Goal: Task Accomplishment & Management: Manage account settings

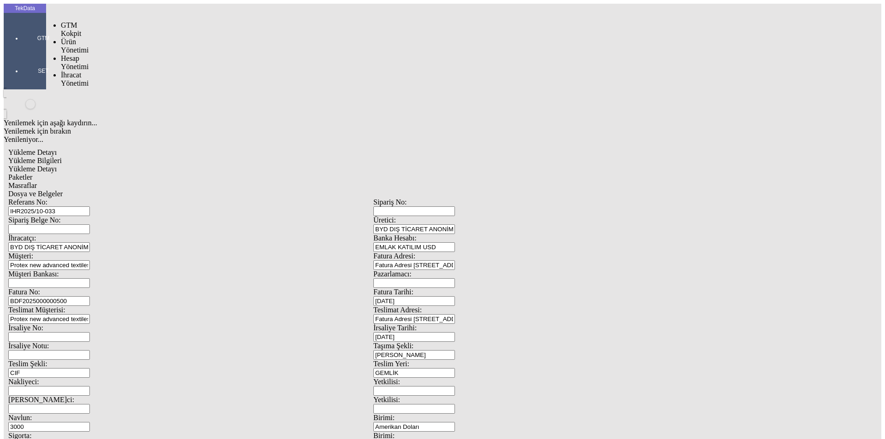
drag, startPoint x: 19, startPoint y: 34, endPoint x: 65, endPoint y: 52, distance: 48.9
click at [22, 34] on div "GTM" at bounding box center [43, 34] width 42 height 33
click at [88, 71] on span "İhracat Yönetimi" at bounding box center [75, 79] width 28 height 16
drag, startPoint x: 131, startPoint y: 51, endPoint x: 143, endPoint y: 50, distance: 12.5
click at [141, 87] on span "Yüklemeler" at bounding box center [158, 91] width 35 height 8
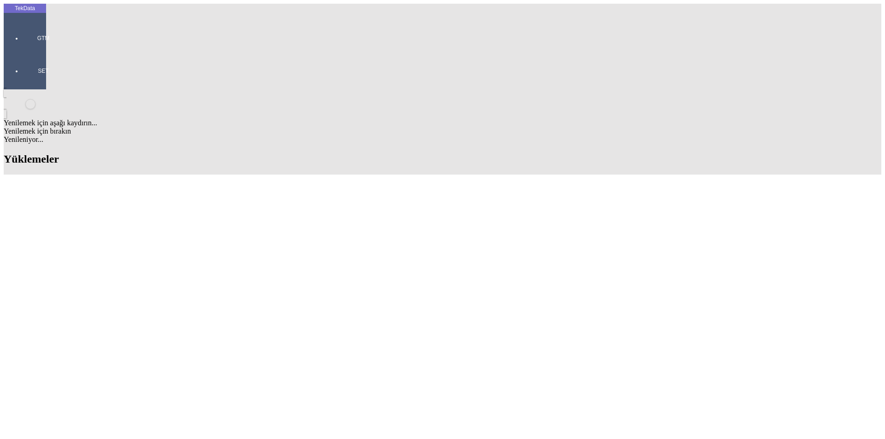
scroll to position [691, 0]
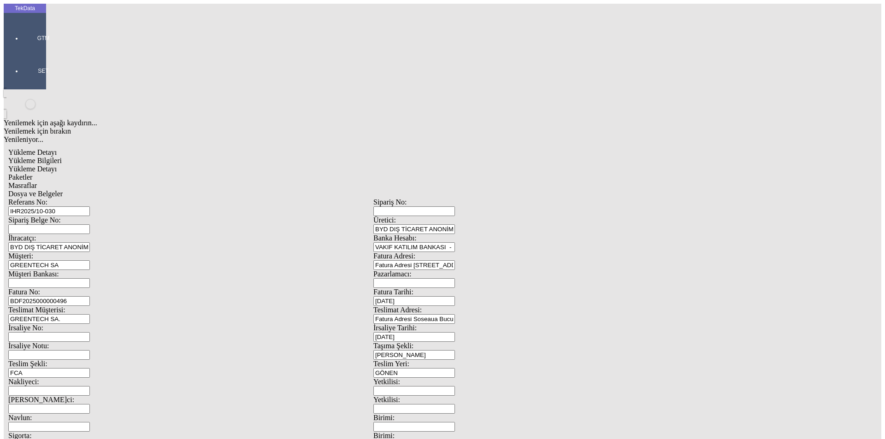
scroll to position [79, 0]
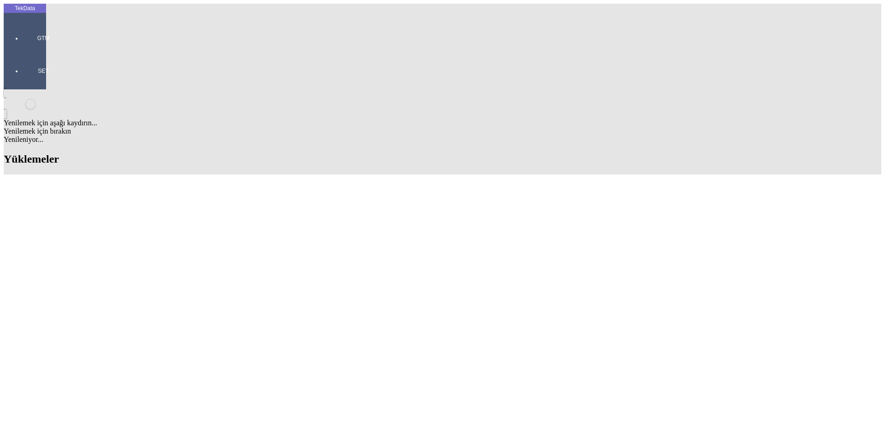
scroll to position [737, 0]
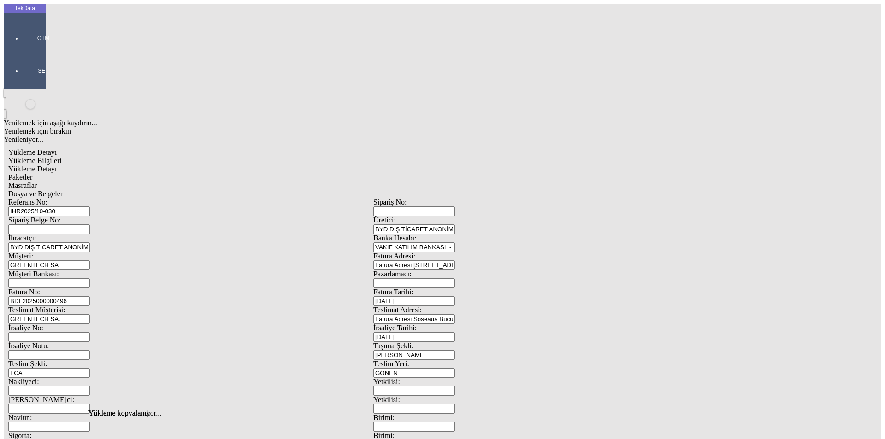
click at [90, 206] on input "IHR2025/10-030" at bounding box center [49, 211] width 82 height 10
type input "IHR2025/10-046"
click at [90, 296] on input "BDF2025000000496" at bounding box center [49, 301] width 82 height 10
type input "BDF2025000000"
type input "[DATE]"
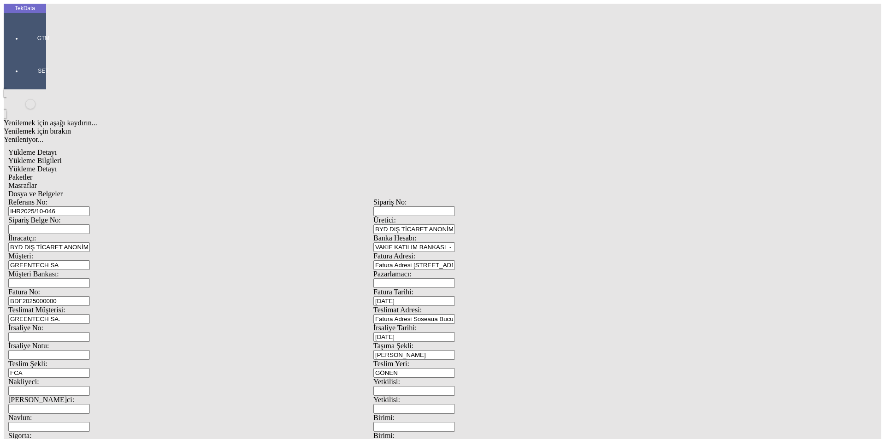
drag, startPoint x: 563, startPoint y: 190, endPoint x: 409, endPoint y: 191, distance: 154.3
click at [419, 324] on div "İrsaliye No: İrsaliye Tarihi: [DATE]" at bounding box center [373, 333] width 730 height 18
type input "[DATE]"
drag, startPoint x: 44, startPoint y: 235, endPoint x: 31, endPoint y: 234, distance: 13.0
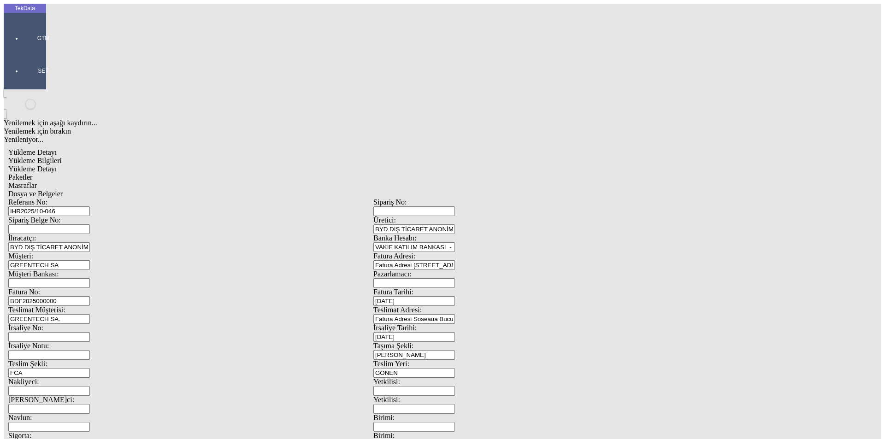
click at [32, 235] on div "TekData GTM SET Yenilemek için aşağı kaydırın... Yenilemek için bırakın Yenilen…" at bounding box center [373, 364] width 739 height 721
type input "[DATE]"
drag, startPoint x: 179, startPoint y: 320, endPoint x: 52, endPoint y: 317, distance: 126.7
type input "[DATE]"
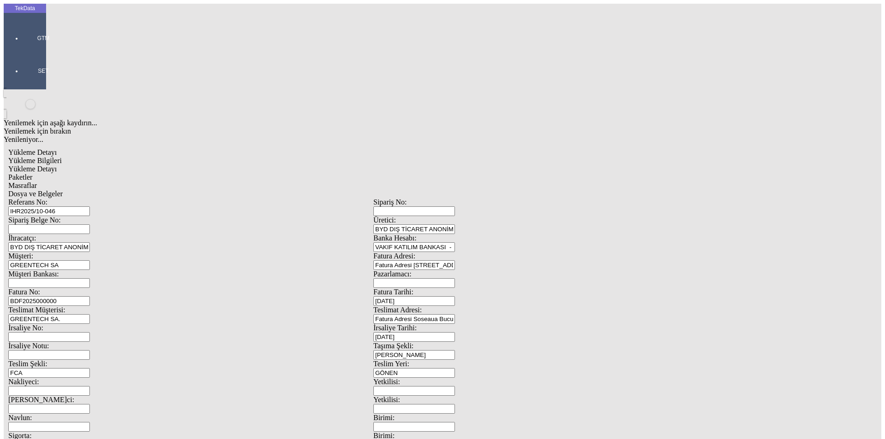
type input "21000"
click at [57, 165] on span "Yükleme Detayı" at bounding box center [32, 169] width 48 height 8
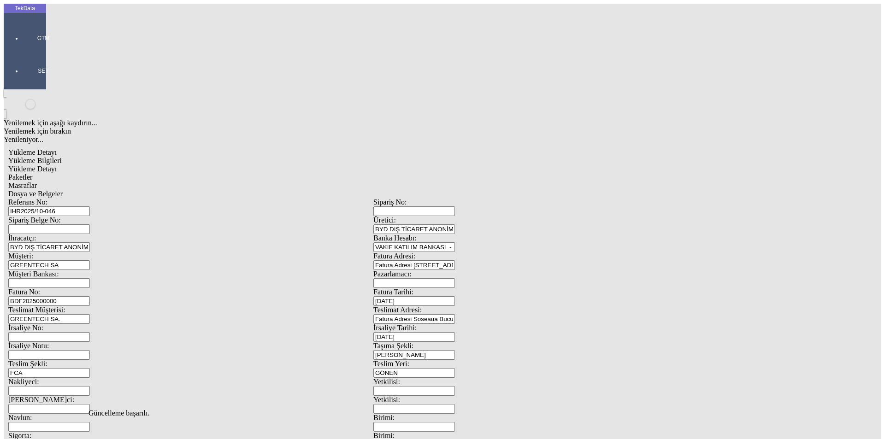
click at [37, 182] on span "Masraflar" at bounding box center [22, 186] width 29 height 8
drag, startPoint x: 349, startPoint y: 47, endPoint x: 252, endPoint y: 67, distance: 98.9
click at [63, 190] on span "Dosya ve Belgeler" at bounding box center [35, 194] width 54 height 8
drag, startPoint x: 92, startPoint y: 67, endPoint x: 103, endPoint y: 70, distance: 11.1
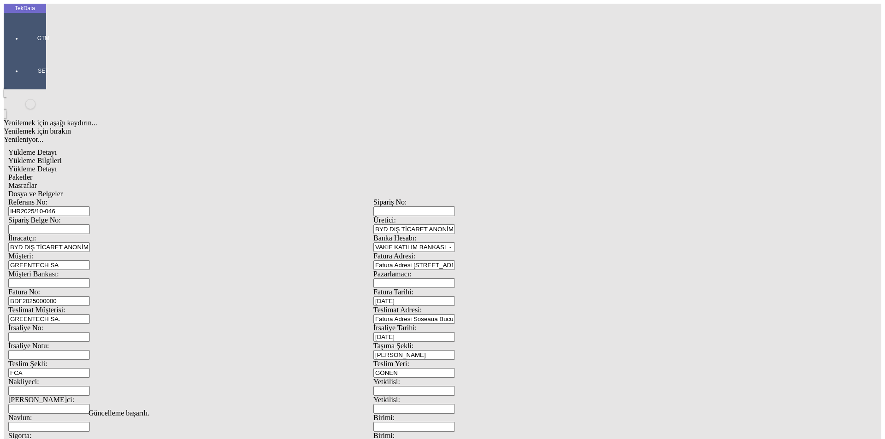
click at [63, 190] on span "Dosya ve Belgeler" at bounding box center [35, 194] width 54 height 8
drag, startPoint x: 62, startPoint y: 128, endPoint x: 76, endPoint y: 126, distance: 14.9
click at [62, 157] on span "Yükleme Bilgileri" at bounding box center [34, 161] width 53 height 8
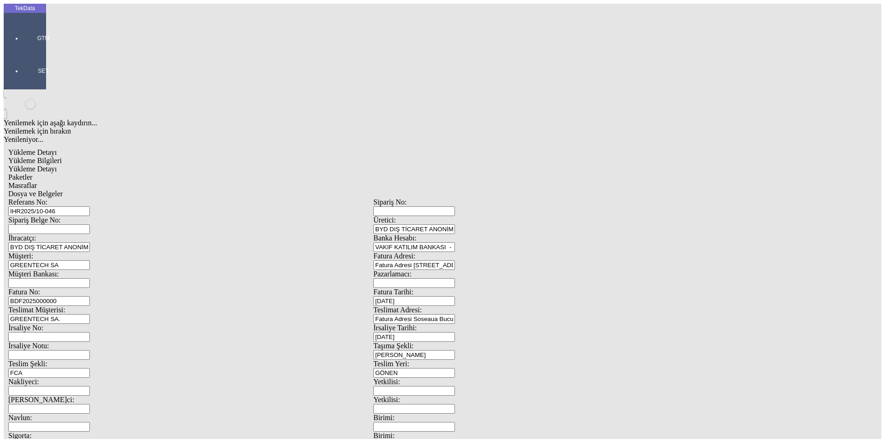
click at [90, 206] on input "IHR2025/10-046" at bounding box center [49, 211] width 82 height 10
drag, startPoint x: 188, startPoint y: 68, endPoint x: 91, endPoint y: 75, distance: 97.0
click at [91, 198] on div "Referans No: [STREET_ADDRESS]tici: BYD DIŞ TİCARET ANONİM ŞİRKETİ İhracatçı: BY…" at bounding box center [373, 413] width 730 height 431
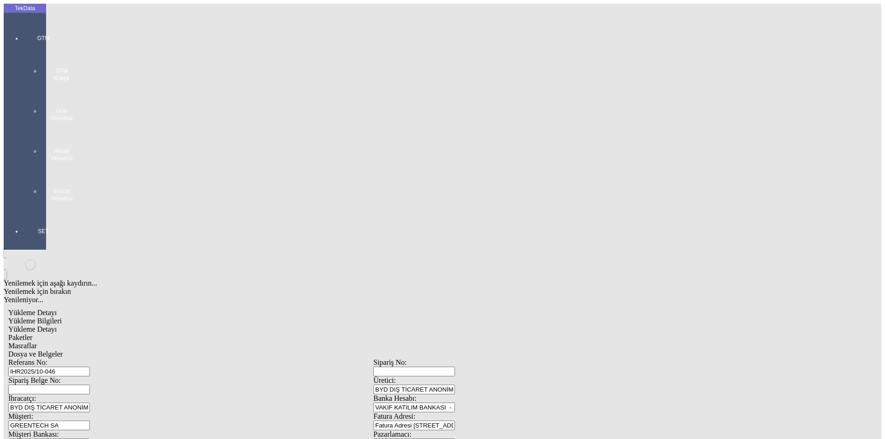
click at [26, 211] on div at bounding box center [43, 211] width 42 height 0
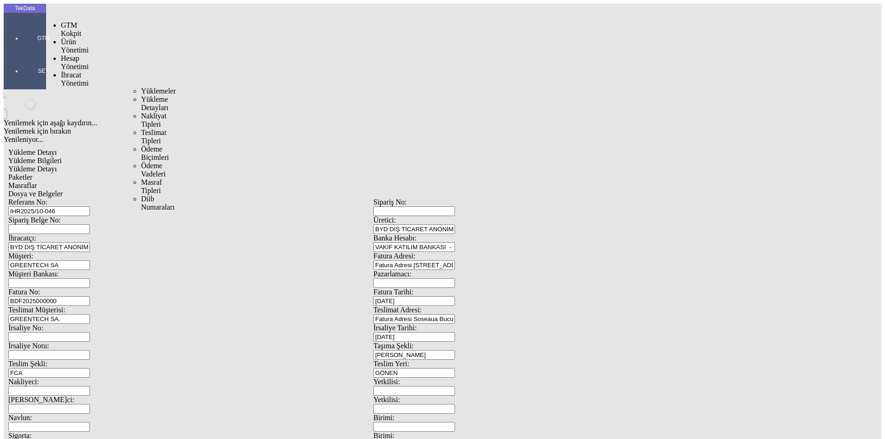
click at [71, 71] on span "İhracat Yönetimi" at bounding box center [75, 79] width 28 height 16
click at [141, 87] on span "Yüklemeler" at bounding box center [158, 91] width 35 height 8
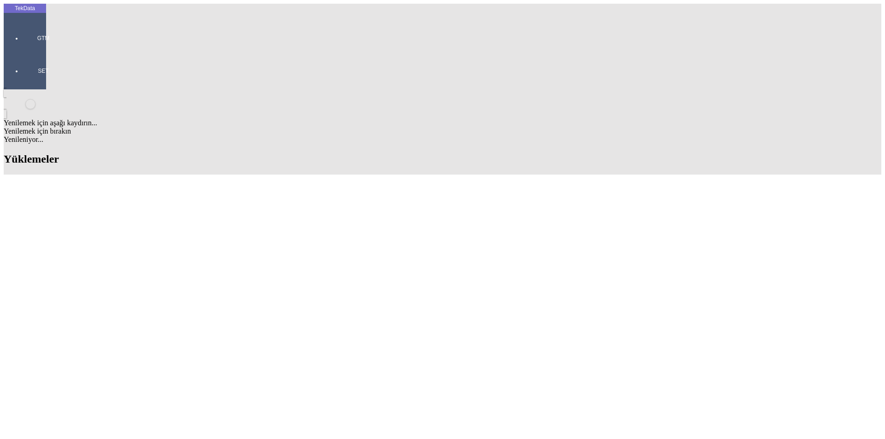
scroll to position [507, 0]
drag, startPoint x: 284, startPoint y: 200, endPoint x: 238, endPoint y: 200, distance: 46.5
copy tr "ET364386"
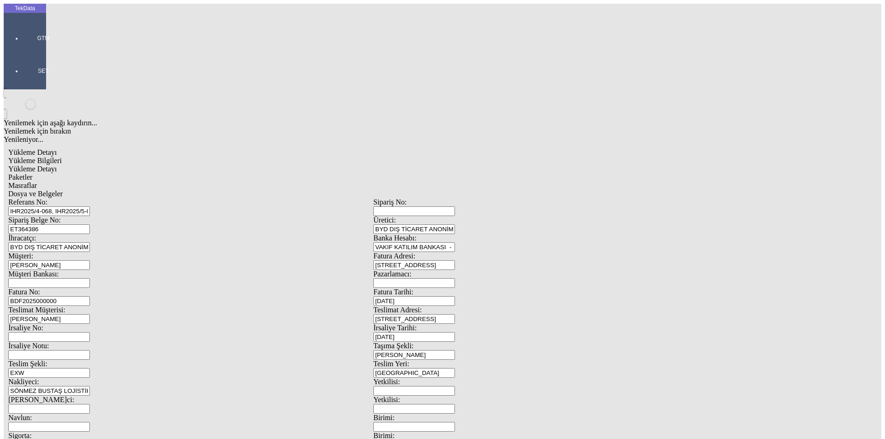
click at [455, 332] on input "[DATE]" at bounding box center [414, 337] width 82 height 10
drag, startPoint x: 505, startPoint y: 156, endPoint x: 496, endPoint y: 162, distance: 10.7
click at [497, 198] on div "Referans No: IHR2025/4-068, IHR2025/5-022 Sipariş No: Sipariş Belge No: ET36438…" at bounding box center [373, 413] width 730 height 431
type input "[DATE]"
drag, startPoint x: 573, startPoint y: 188, endPoint x: 444, endPoint y: 196, distance: 128.8
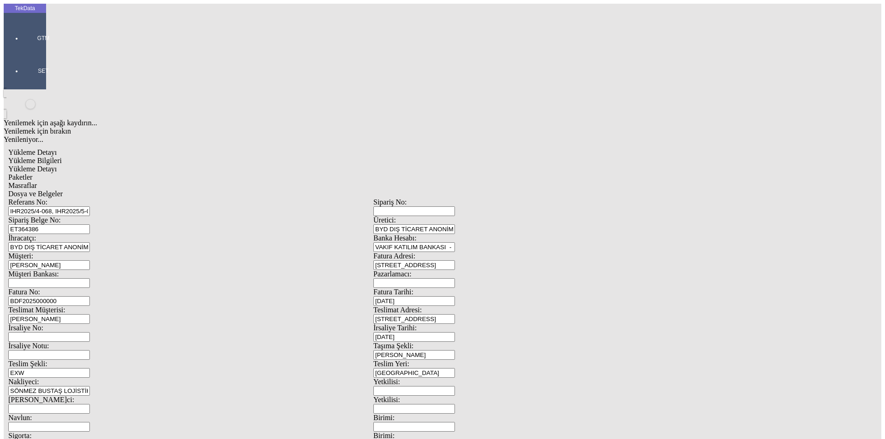
click at [483, 198] on div "Referans No: IHR2025/4-068, IHR2025/5-022 Sipariş No: Sipariş Belge No: ET36438…" at bounding box center [373, 413] width 730 height 431
type input "[DATE]"
drag, startPoint x: 38, startPoint y: 238, endPoint x: 17, endPoint y: 240, distance: 21.3
click at [17, 240] on div "TekData GTM SET Yenilemek için aşağı kaydırın... Yenilemek için bırakın Yenilen…" at bounding box center [373, 364] width 739 height 721
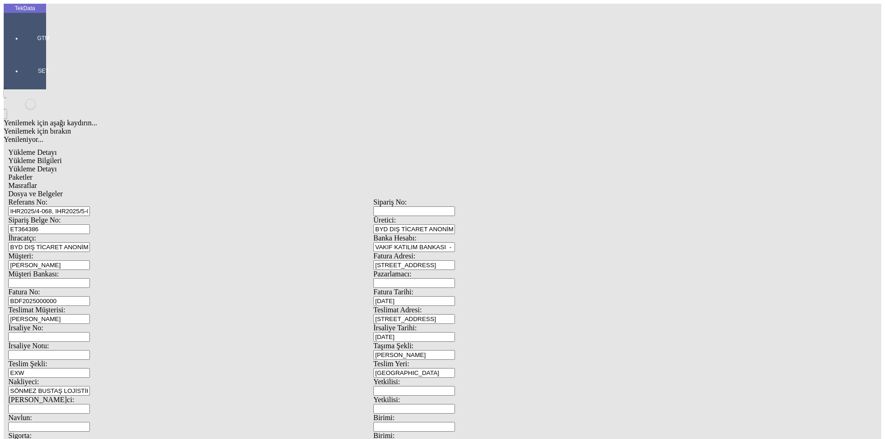
type input "[DATE]"
drag, startPoint x: 166, startPoint y: 314, endPoint x: 89, endPoint y: 308, distance: 77.2
type input "[DATE]"
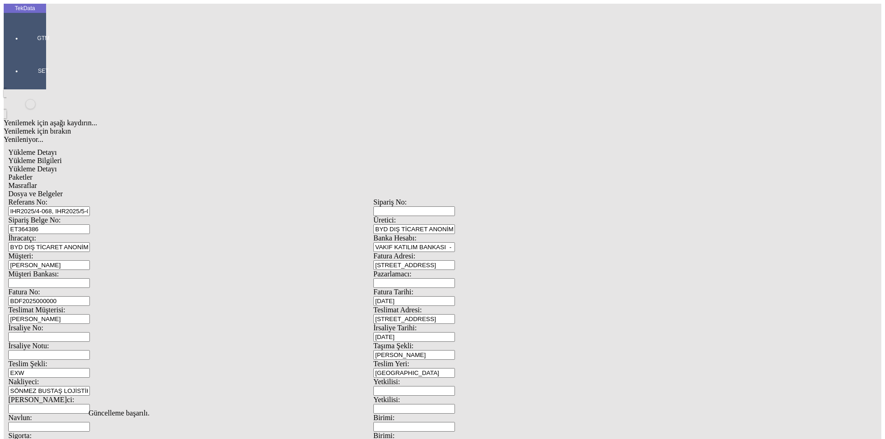
scroll to position [0, 0]
click at [124, 157] on div "Yükleme Bilgileri Yükleme Detayı Paketler Masraflar Dosya ve Belgeler Referans …" at bounding box center [373, 414] width 730 height 514
click at [128, 157] on div "Yükleme Bilgileri Yükleme Detayı Paketler Masraflar Dosya ve Belgeler Referans …" at bounding box center [373, 414] width 730 height 514
click at [57, 165] on span "Yükleme Detayı" at bounding box center [32, 169] width 48 height 8
click at [190, 173] on div "Paketler" at bounding box center [373, 177] width 730 height 8
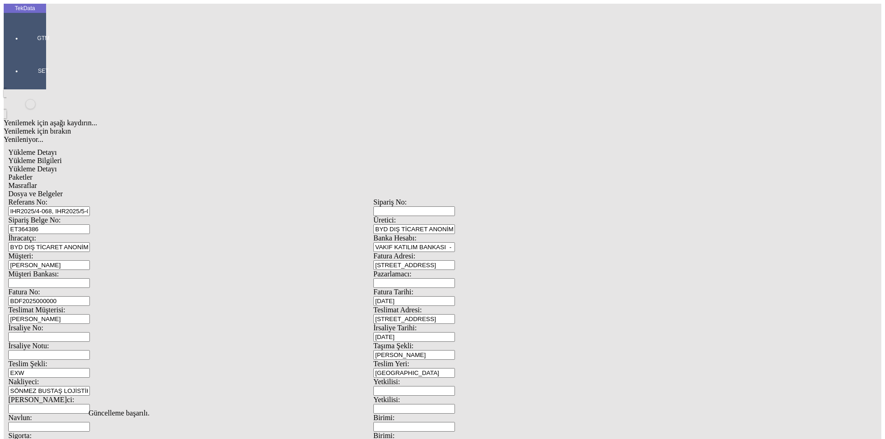
click at [37, 182] on span "Masraflar" at bounding box center [22, 186] width 29 height 8
click at [63, 190] on span "Dosya ve Belgeler" at bounding box center [35, 194] width 54 height 8
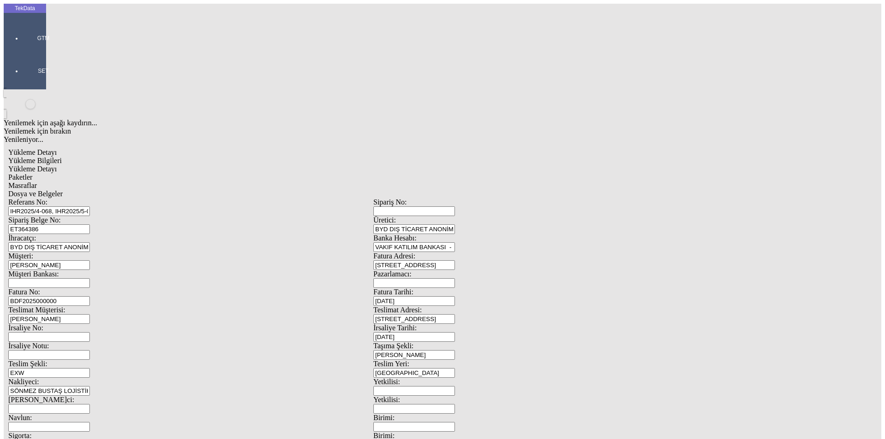
click at [346, 157] on div "Yükleme Bilgileri Yükleme Detayı Paketler Masraflar Dosya ve Belgeler Referans …" at bounding box center [373, 414] width 730 height 514
click at [63, 190] on span "Dosya ve Belgeler" at bounding box center [35, 194] width 54 height 8
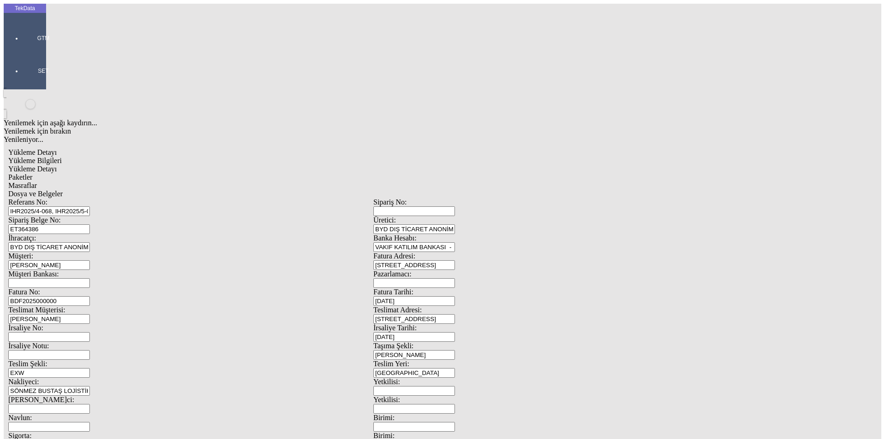
click at [62, 157] on span "Yükleme Bilgileri" at bounding box center [34, 161] width 53 height 8
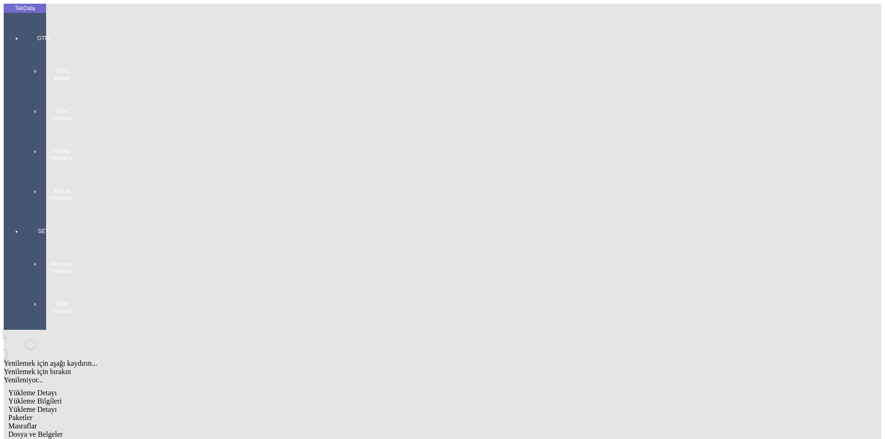
click at [22, 211] on div at bounding box center [43, 211] width 42 height 0
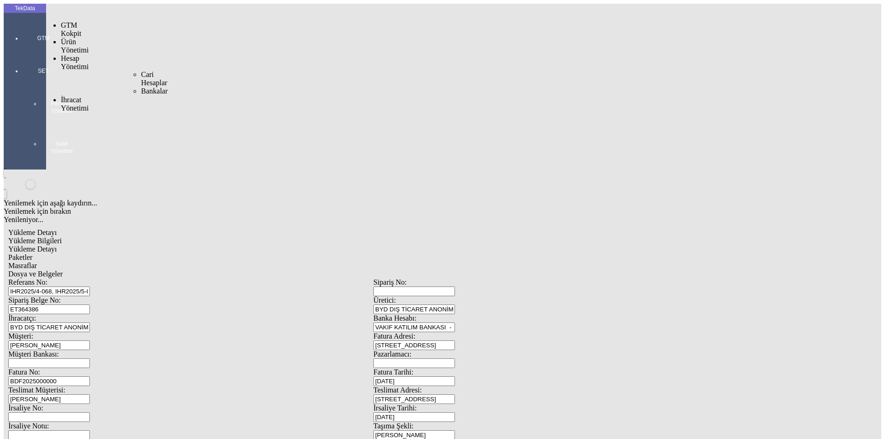
click at [75, 96] on span "İhracat Yönetimi" at bounding box center [75, 104] width 28 height 16
click at [141, 112] on span "Yüklemeler" at bounding box center [158, 116] width 35 height 8
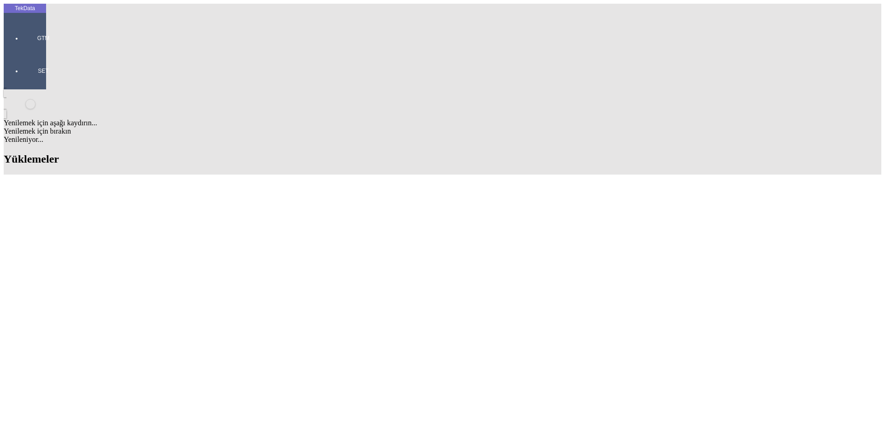
type input "AKKA"
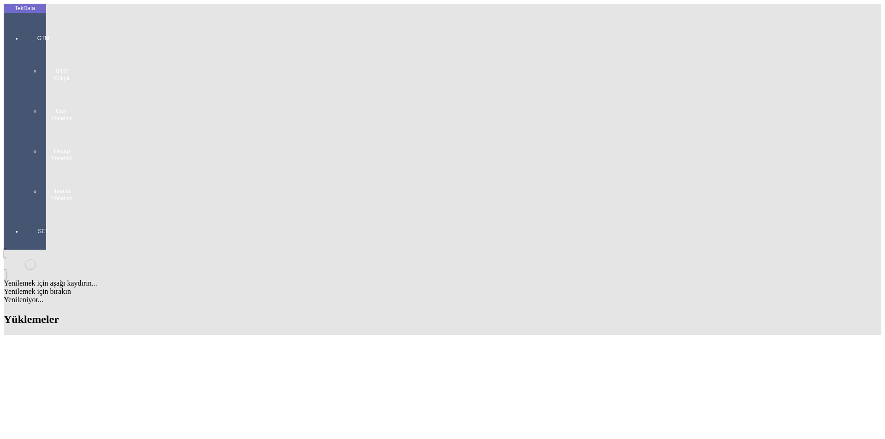
click at [23, 33] on div "GTM GTM Kokpit Ürün Yönetimi Hesap Yönetimi İhracat Yönetimi" at bounding box center [43, 114] width 42 height 193
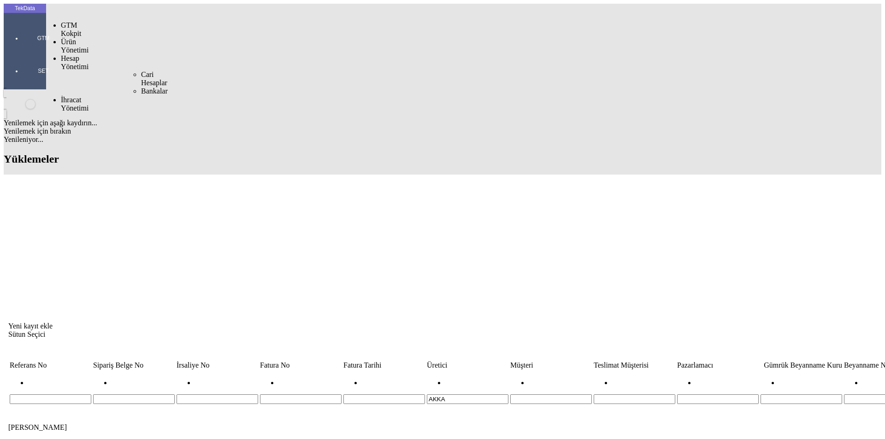
click at [141, 70] on span "Cari Hesaplar" at bounding box center [154, 78] width 26 height 16
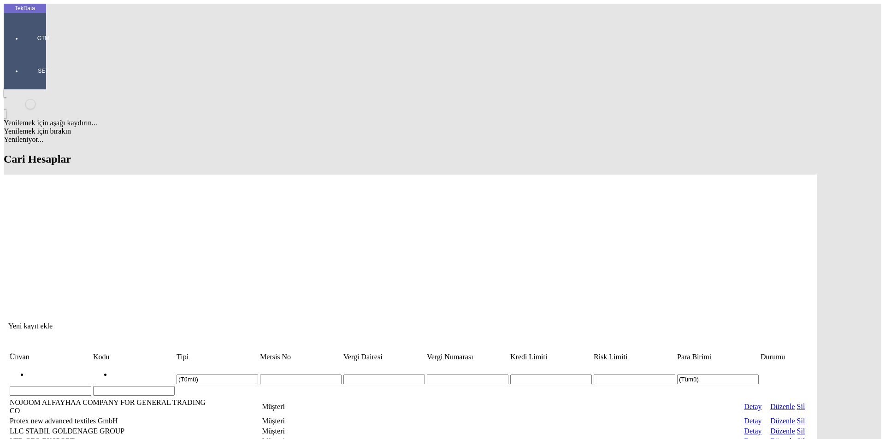
click at [88, 386] on input "Hücreyi Filtrele" at bounding box center [51, 391] width 82 height 10
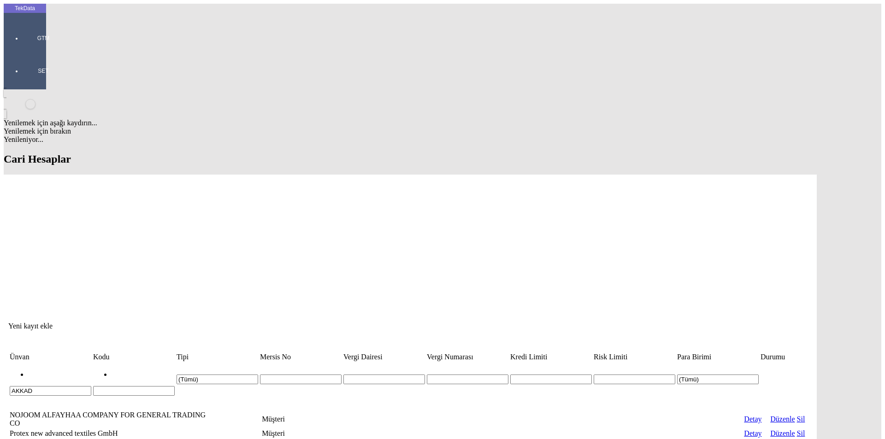
type input "AKKAD"
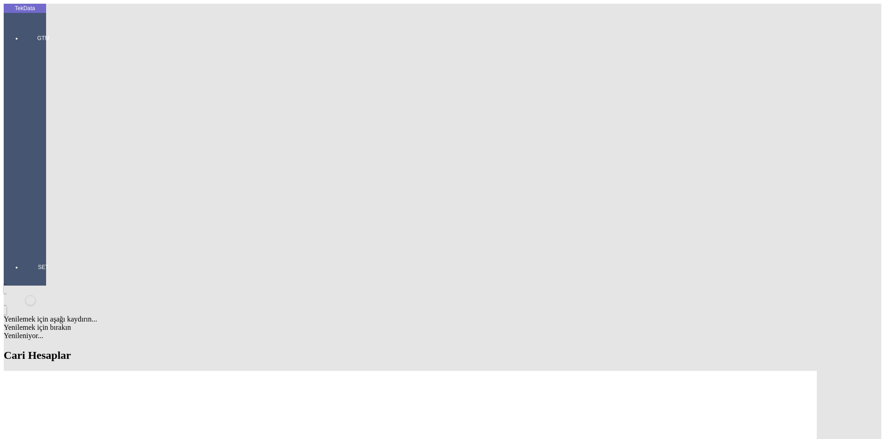
paste input "Akkad for Manufacturing of Carpets and Rugs Co. Ltd."
type input "Akkad for Manufacturing of Carpets and Rugs Co. Ltd."
click at [124, 157] on div "Müşteri" at bounding box center [272, 161] width 368 height 8
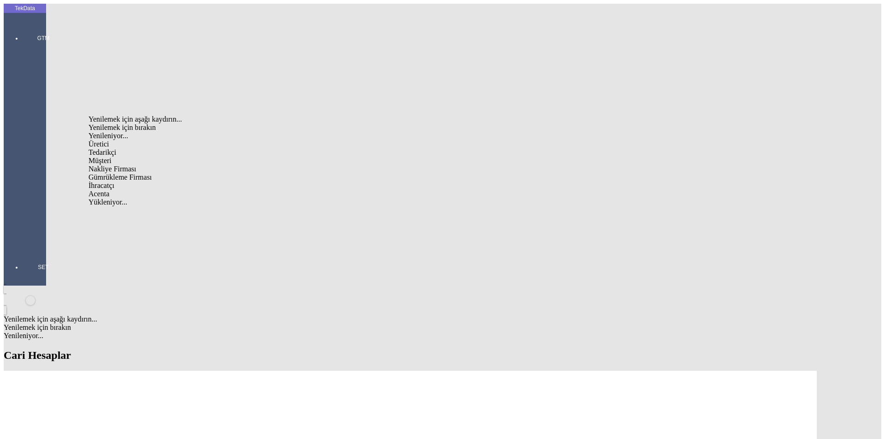
type input "Müşteri"
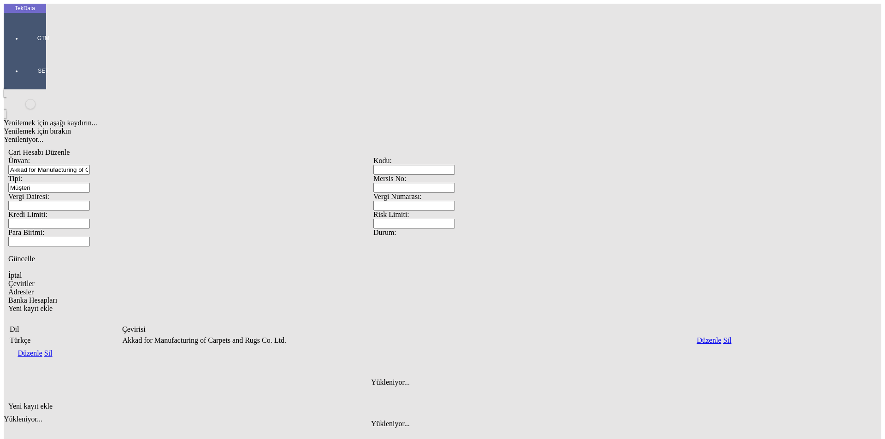
click at [34, 288] on span "Adresler" at bounding box center [20, 292] width 25 height 8
click at [738, 402] on div "Yeni kayıt ekle" at bounding box center [373, 406] width 730 height 8
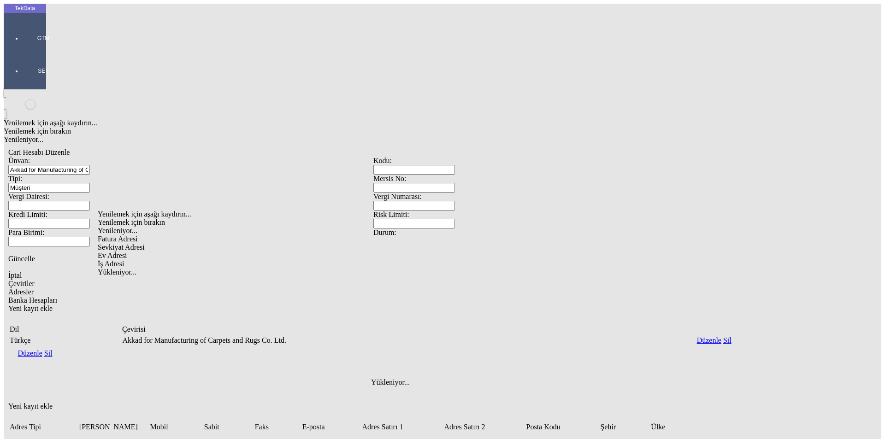
click at [123, 235] on div "Fatura Adresi" at bounding box center [277, 239] width 359 height 8
type input "Fatura Adresi"
paste input "[PERSON_NAME] - [GEOGRAPHIC_DATA] - [GEOGRAPHIC_DATA] INDUSTRIAL."
type input "[PERSON_NAME] - [GEOGRAPHIC_DATA] - [GEOGRAPHIC_DATA] INDUSTRIAL."
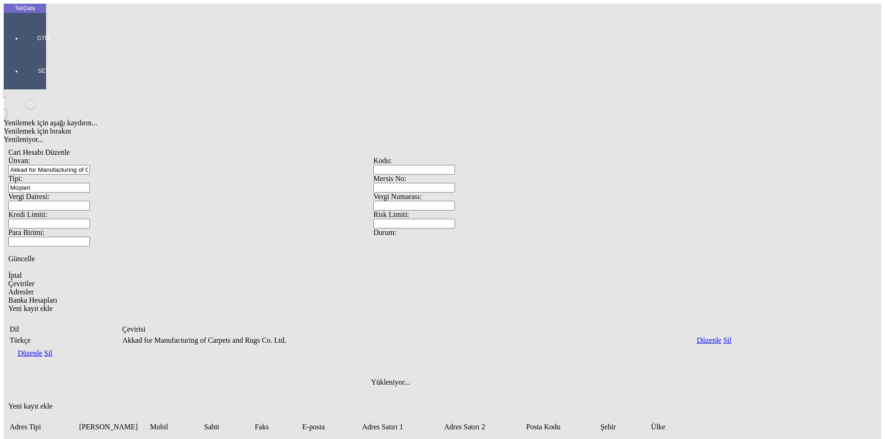
paste input "Tel [PHONE_NUMBER]"
type input "Tel [PHONE_NUMBER]"
drag, startPoint x: 141, startPoint y: 290, endPoint x: 157, endPoint y: 299, distance: 18.8
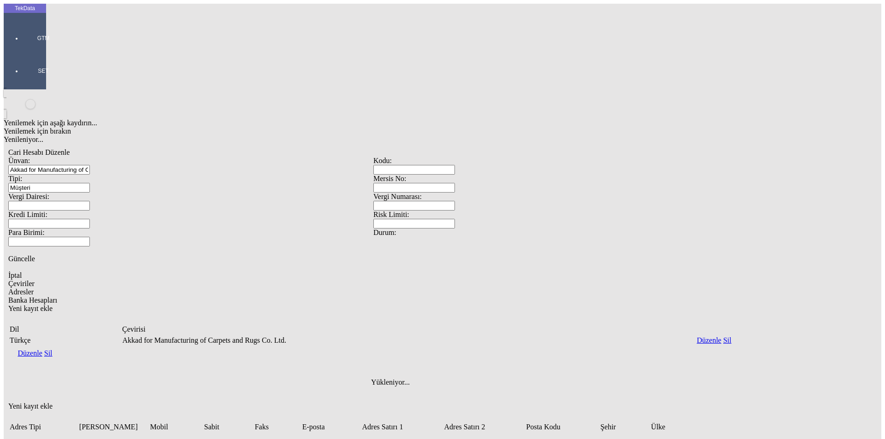
click at [134, 325] on div "Ürdün" at bounding box center [277, 329] width 359 height 8
type input "Ürdün"
click at [392, 382] on div "Yenilemek için aşağı kaydırın... Yenilemek için bırakın Yenileniyor... Cari Hes…" at bounding box center [373, 329] width 739 height 481
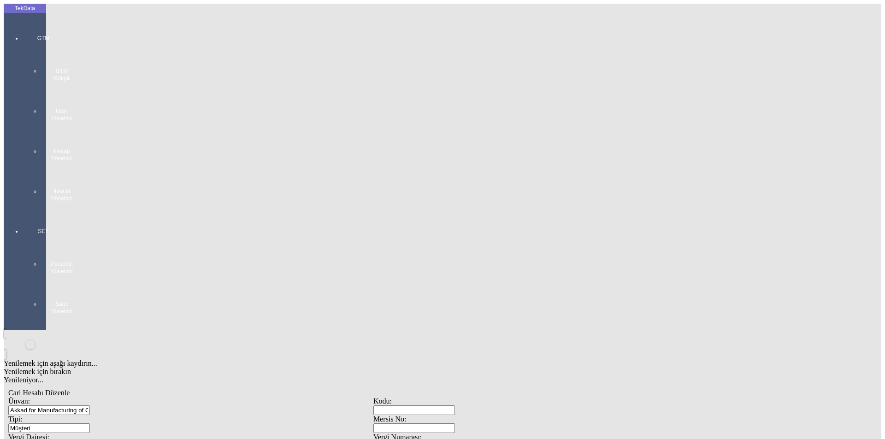
click at [22, 38] on div "GTM GTM Kokpit Ürün Yönetimi Hesap Yönetimi İhracat Yönetimi" at bounding box center [43, 114] width 42 height 193
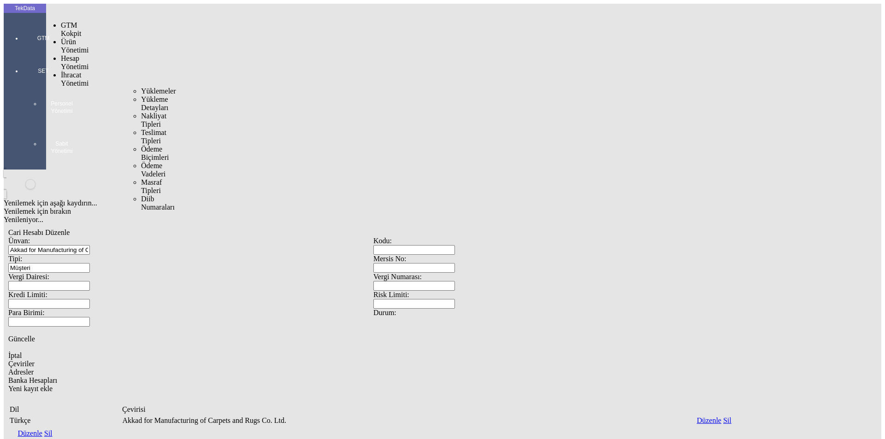
click at [70, 71] on span "İhracat Yönetimi" at bounding box center [75, 79] width 28 height 16
click at [141, 87] on span "Yüklemeler" at bounding box center [158, 91] width 35 height 8
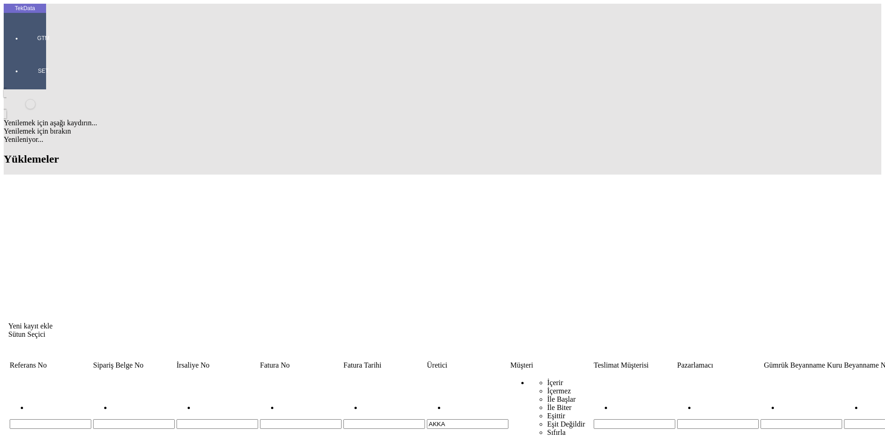
drag, startPoint x: 334, startPoint y: 73, endPoint x: 190, endPoint y: 77, distance: 144.7
click at [192, 371] on tr "AKKA İçerir İçermez İle Başlar İle Biter Eşittir Eşit Değildir Sıfırla" at bounding box center [702, 412] width 1387 height 83
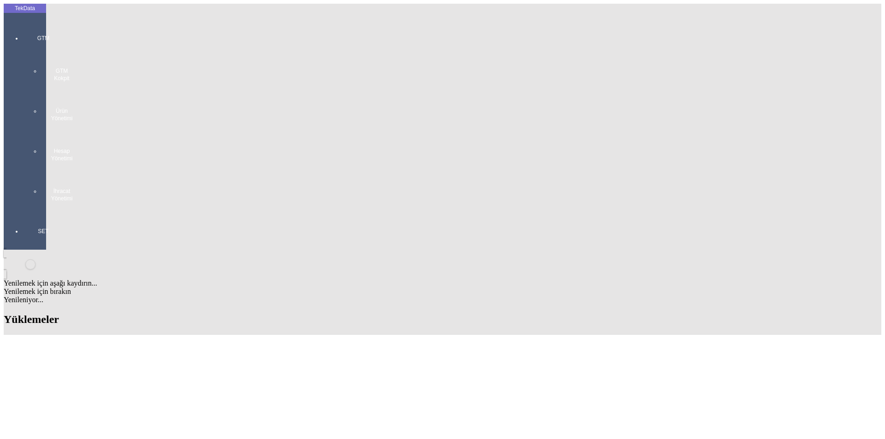
click at [22, 33] on div "GTM" at bounding box center [43, 34] width 42 height 33
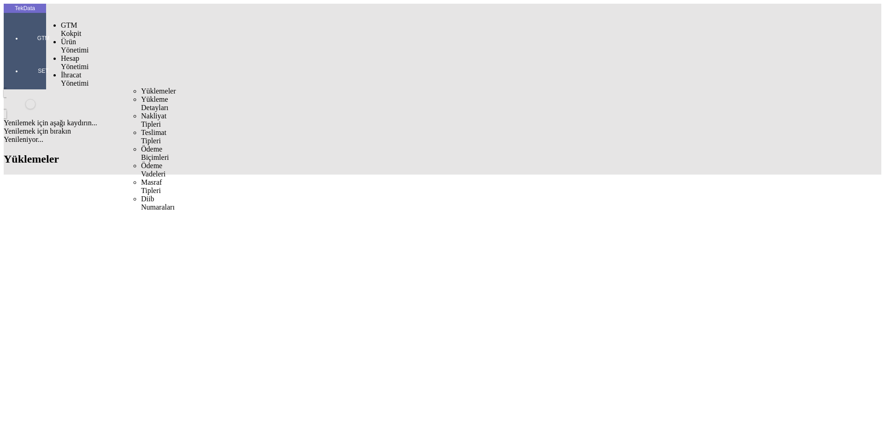
drag, startPoint x: 77, startPoint y: 50, endPoint x: 121, endPoint y: 52, distance: 44.3
click at [79, 71] on span "İhracat Yönetimi" at bounding box center [75, 79] width 28 height 16
click at [141, 87] on span "Yüklemeler" at bounding box center [158, 91] width 35 height 8
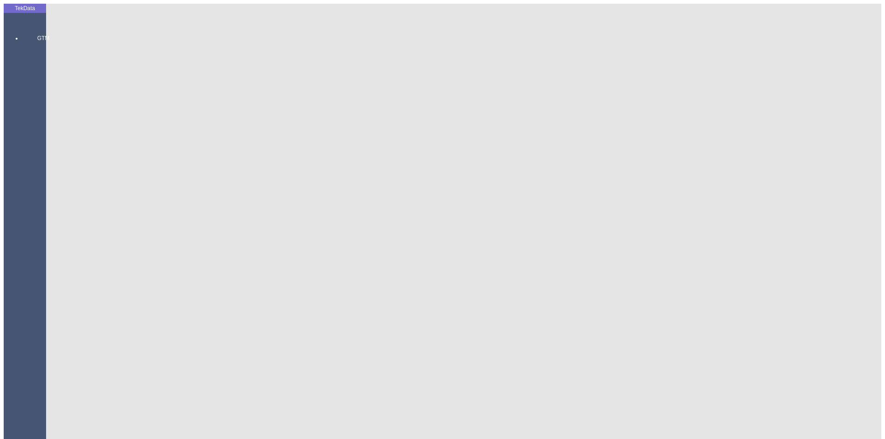
type input "IHR2025/10-047"
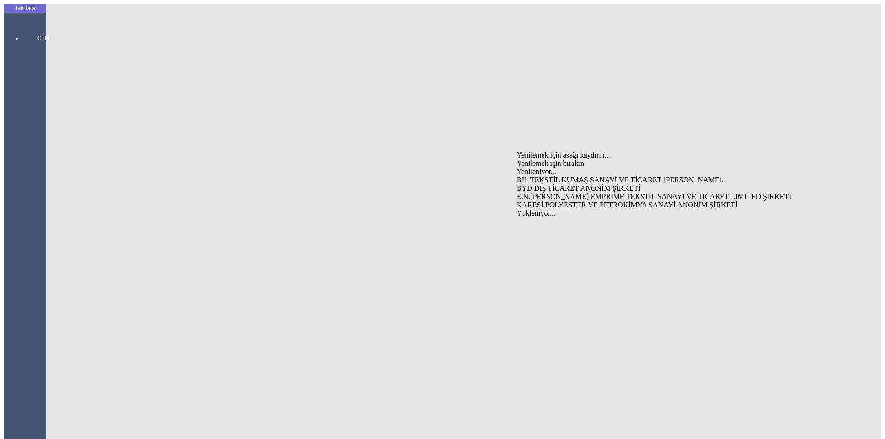
click at [529, 184] on div "BYD DIŞ TİCARET ANONİM ŞİRKETİ" at bounding box center [692, 188] width 352 height 8
type input "BYD DIŞ TİCARET ANONİM ŞİRKETİ"
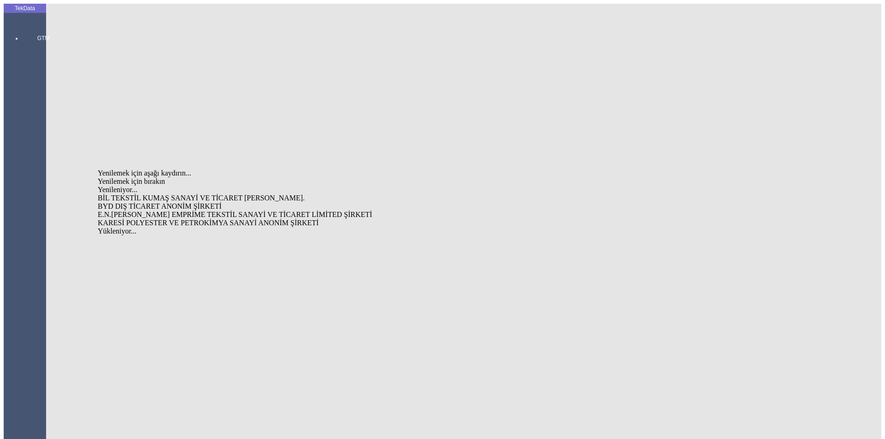
click at [152, 202] on div "BYD DIŞ TİCARET ANONİM ŞİRKETİ" at bounding box center [276, 206] width 356 height 8
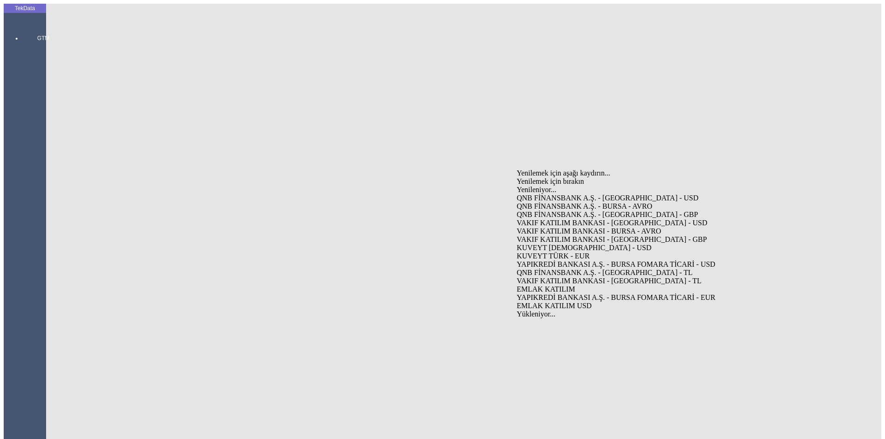
click at [542, 219] on div "VAKIF KATILIM BANKASI - [GEOGRAPHIC_DATA] - USD" at bounding box center [692, 223] width 352 height 8
type input "VAKIF KATILIM BANKASI - [GEOGRAPHIC_DATA] - USD"
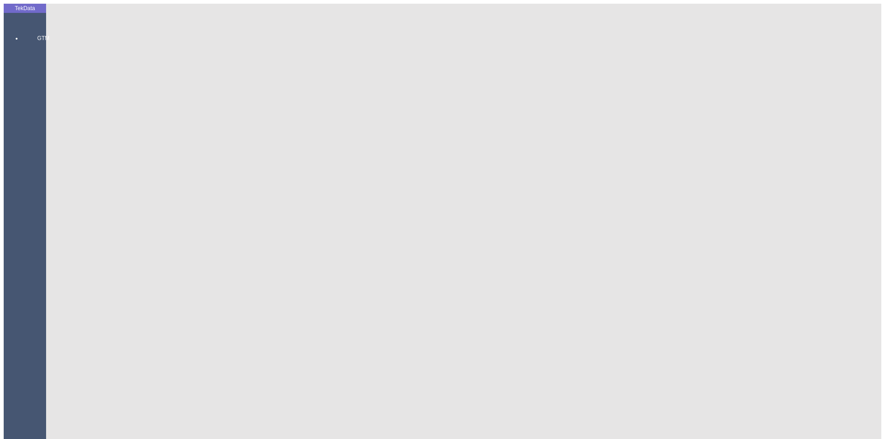
type input "AKKA"
click at [135, 220] on div "Akkad for Manufacturing of Carpets and Rugs Co. Ltd." at bounding box center [276, 224] width 356 height 8
drag, startPoint x: 520, startPoint y: 183, endPoint x: 539, endPoint y: 185, distance: 19.0
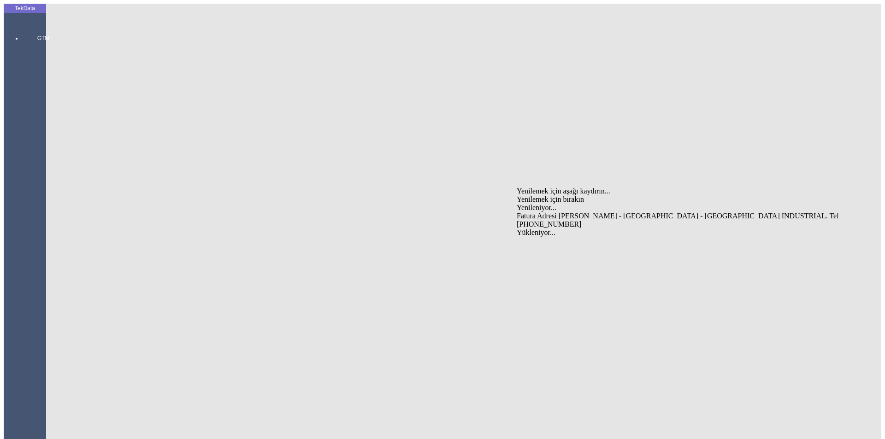
click at [539, 212] on div "Fatura Adresi [PERSON_NAME] - [GEOGRAPHIC_DATA] - [GEOGRAPHIC_DATA] INDUSTRIAL.…" at bounding box center [692, 220] width 352 height 17
type input "Fatura Adresi [PERSON_NAME] - [GEOGRAPHIC_DATA] - [GEOGRAPHIC_DATA] INDUSTRIAL.…"
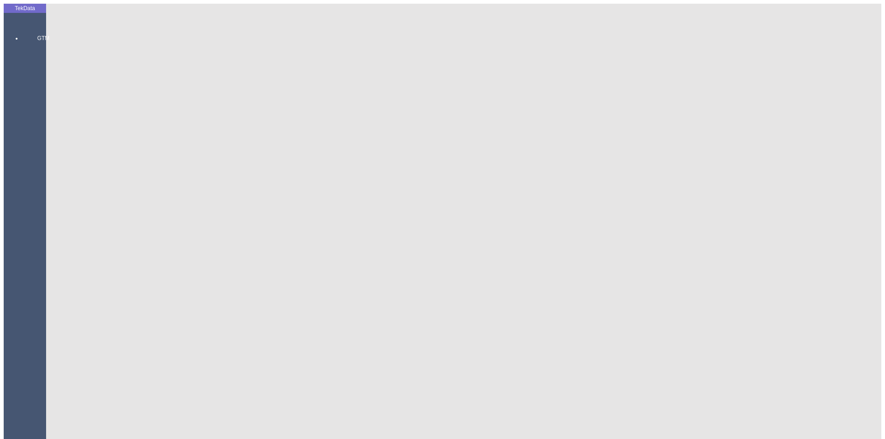
type input "AKK"
click at [540, 238] on div "Akkad for Manufacturing of Carpets and Rugs Co. Ltd." at bounding box center [692, 242] width 352 height 8
drag, startPoint x: 110, startPoint y: 213, endPoint x: 120, endPoint y: 212, distance: 10.2
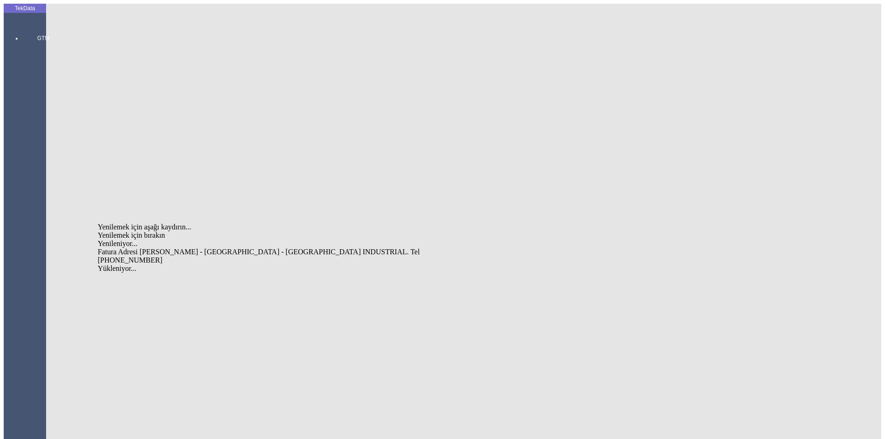
click at [146, 248] on div "Fatura Adresi [PERSON_NAME] - [GEOGRAPHIC_DATA] - [GEOGRAPHIC_DATA] INDUSTRIAL.…" at bounding box center [276, 256] width 356 height 17
type input "Fatura Adresi [PERSON_NAME] - [GEOGRAPHIC_DATA] - [GEOGRAPHIC_DATA] INDUSTRIAL.…"
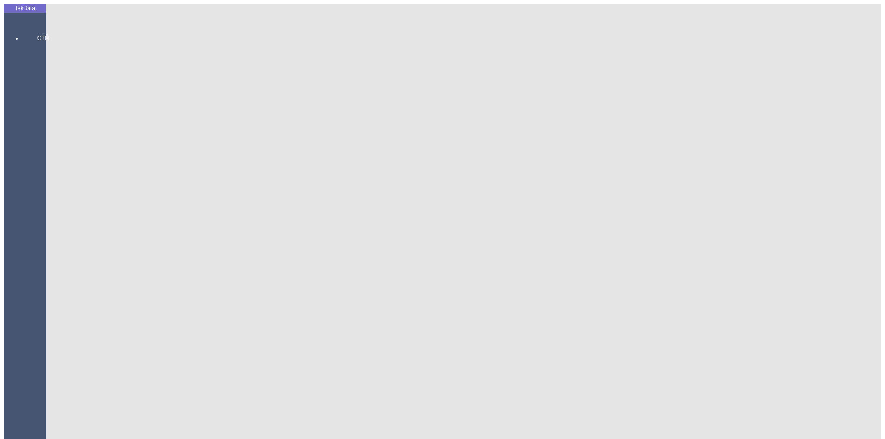
click at [126, 302] on div "[PERSON_NAME]" at bounding box center [276, 306] width 356 height 8
type input "[PERSON_NAME]"
click at [532, 418] on div "FOB" at bounding box center [692, 422] width 352 height 8
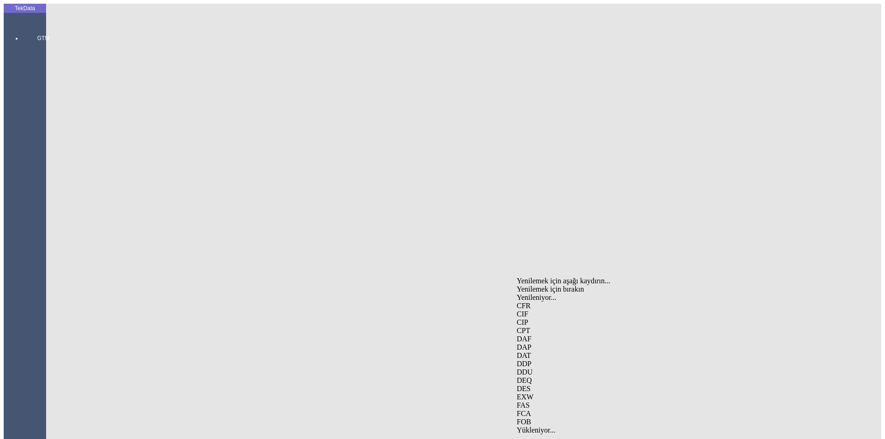
type input "FOB"
type input "GEMLİK"
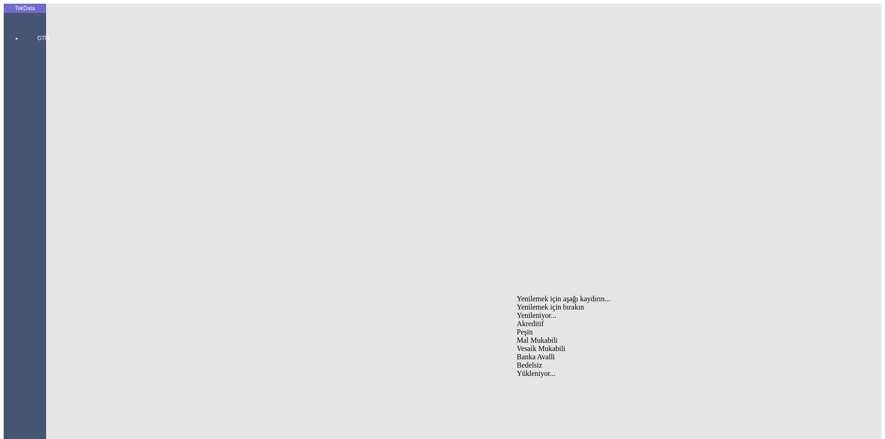
click at [537, 345] on div "Vesaik Mukabili" at bounding box center [692, 349] width 352 height 8
type input "Vesaik Mukabili"
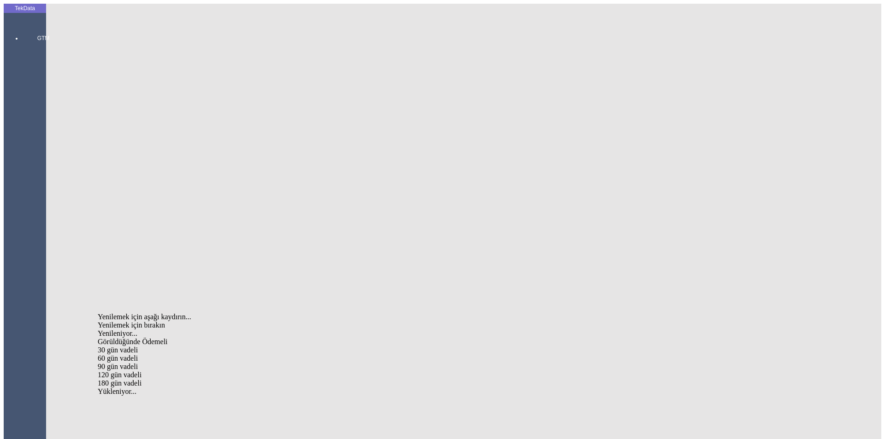
drag, startPoint x: 157, startPoint y: 314, endPoint x: 190, endPoint y: 317, distance: 33.3
click at [157, 338] on div "Görüldüğünde Ödemeli" at bounding box center [276, 342] width 356 height 8
type input "Görüldüğünde Ödemeli"
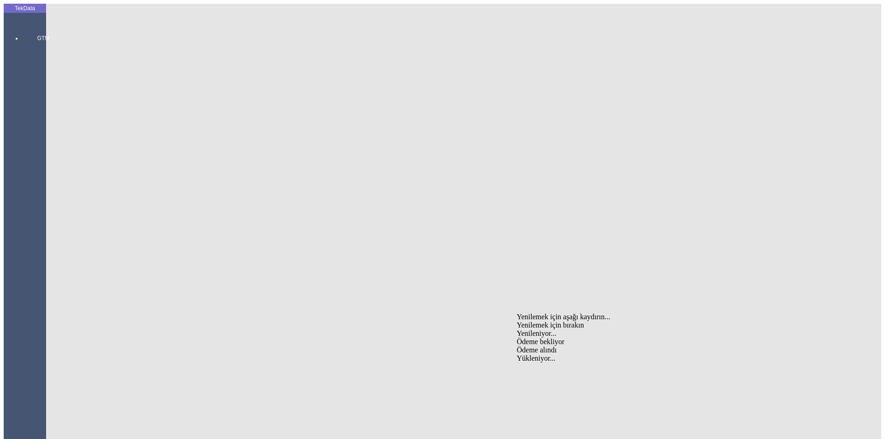
click at [544, 313] on div "Yenilemek için aşağı kaydırın... Yenilemek için bırakın Yenileniyor... Ödeme be…" at bounding box center [692, 322] width 352 height 18
click at [533, 338] on div "Ödeme bekliyor" at bounding box center [692, 342] width 352 height 8
type input "Ödeme bekliyor"
type input "ORIJINAL EVRAKLAR BİZE GELECEKTİR."
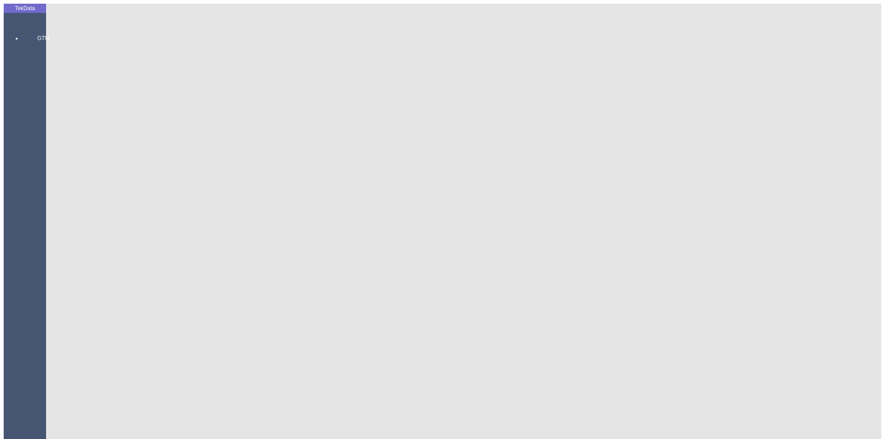
type input "26571.5"
type input "26623.5"
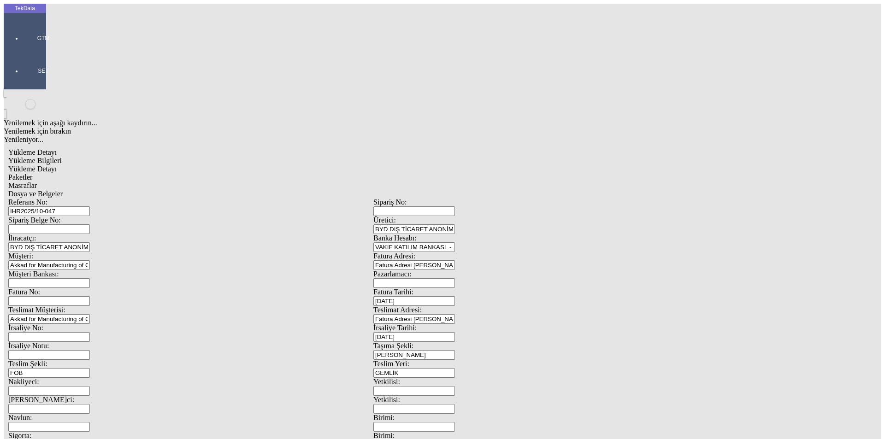
click at [57, 165] on span "Yükleme Detayı" at bounding box center [32, 169] width 48 height 8
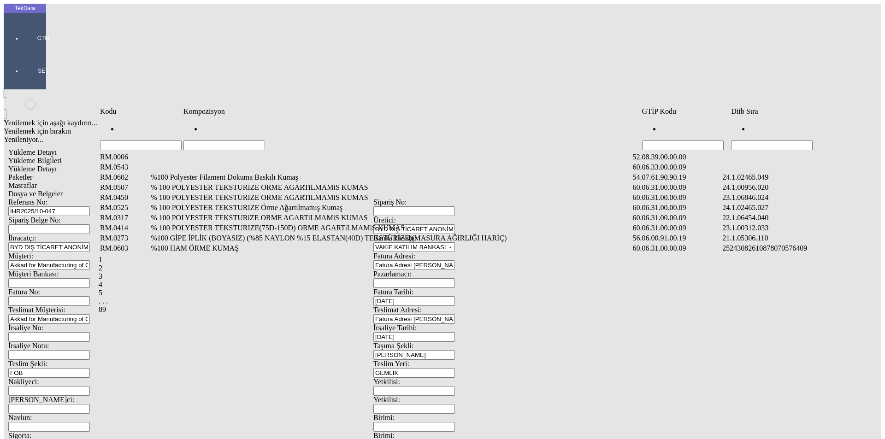
click at [806, 141] on input "Hücreyi Filtrele" at bounding box center [772, 146] width 82 height 10
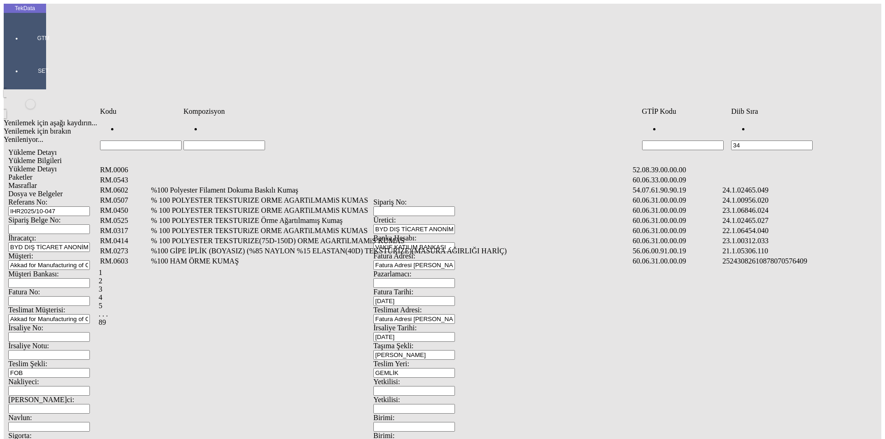
type input "3"
type input "2465"
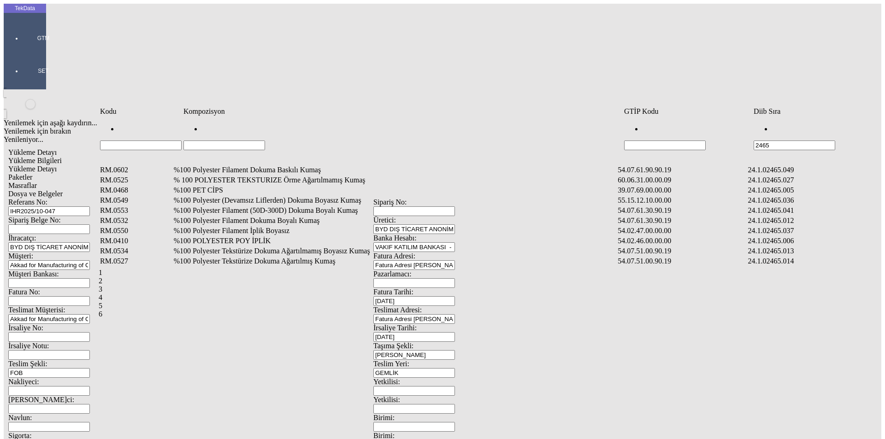
click at [266, 186] on td "%100 PET CİPS" at bounding box center [394, 190] width 443 height 9
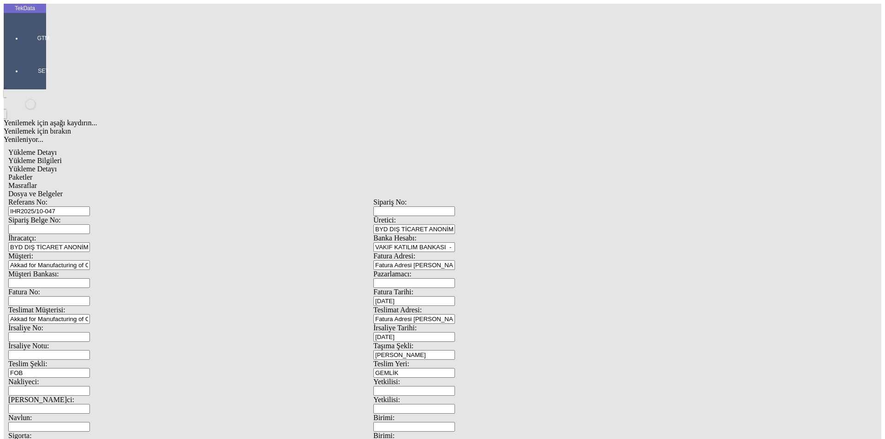
type input "26571.5"
click at [526, 167] on div "Kg" at bounding box center [684, 171] width 365 height 8
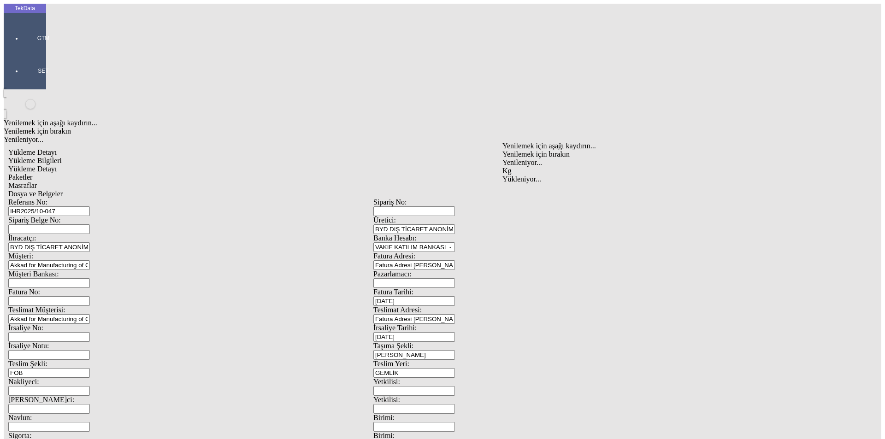
type input "Kg"
type input "0"
type input "0.86"
click at [517, 193] on div "Amerikan Doları" at bounding box center [684, 197] width 365 height 8
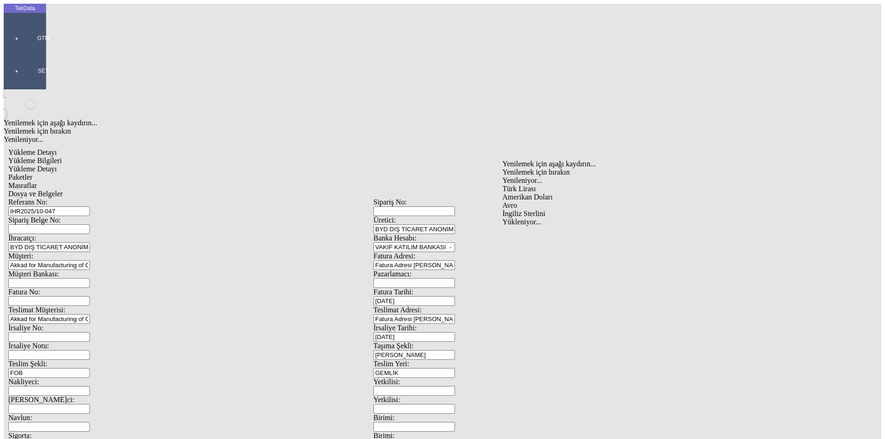
type input "Amerikan Doları"
type input "26571.5"
type input "26623.5"
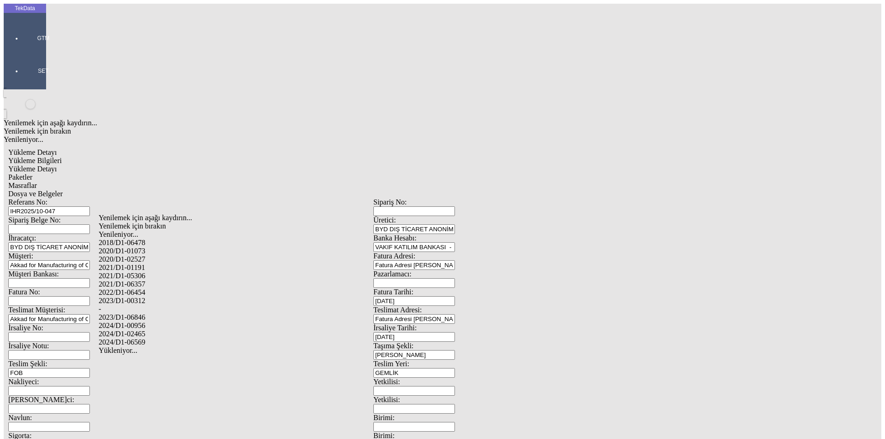
click at [153, 330] on div "2024/D1-02465" at bounding box center [278, 334] width 358 height 8
type input "2024/D1-02465"
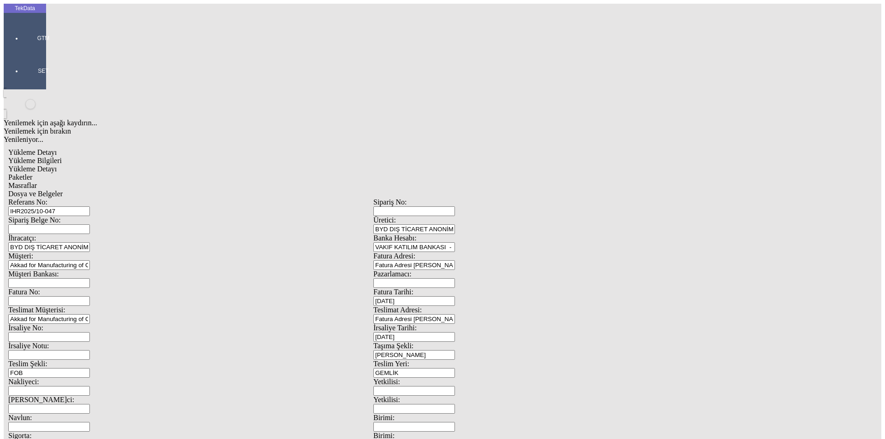
click at [32, 173] on span "Paketler" at bounding box center [20, 177] width 24 height 8
click at [118, 139] on div "Çuval" at bounding box center [274, 143] width 366 height 8
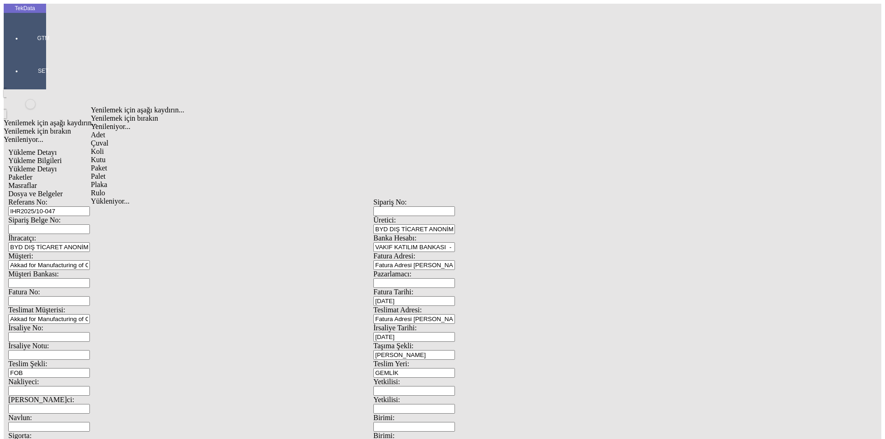
type input "Çuval"
type input "26"
click at [277, 182] on div "Masraflar" at bounding box center [373, 186] width 730 height 8
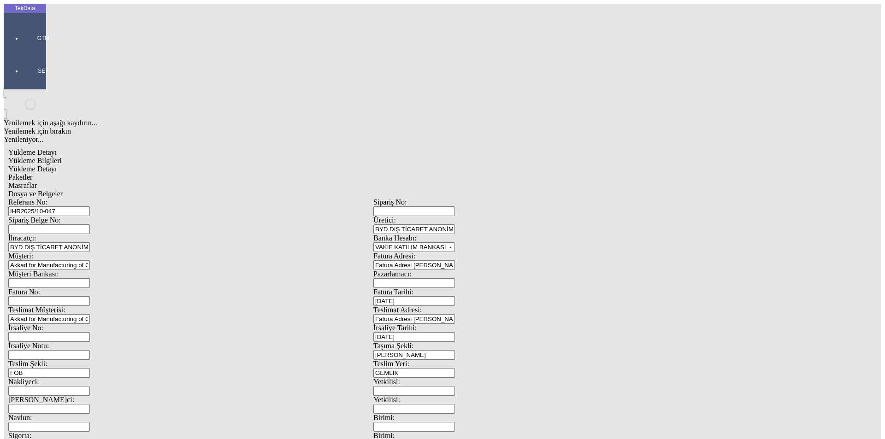
click at [63, 190] on span "Dosya ve Belgeler" at bounding box center [35, 194] width 54 height 8
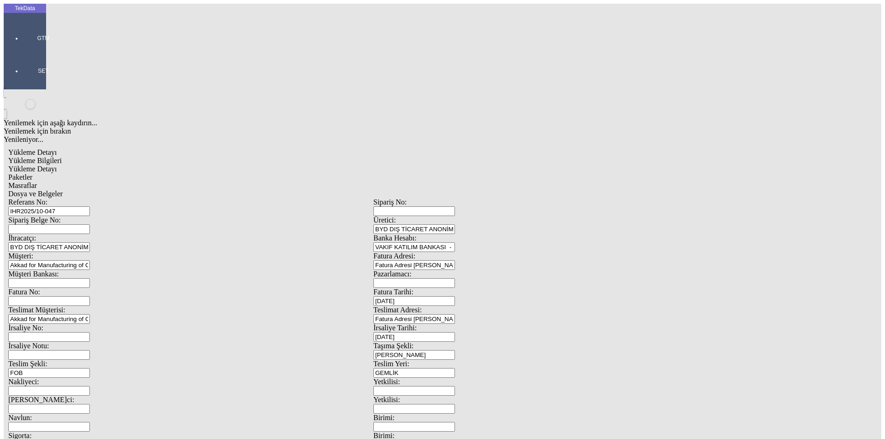
drag, startPoint x: 88, startPoint y: 47, endPoint x: 121, endPoint y: 56, distance: 33.5
click at [62, 157] on span "Yükleme Bilgileri" at bounding box center [34, 161] width 53 height 8
drag, startPoint x: 185, startPoint y: 68, endPoint x: 21, endPoint y: 59, distance: 164.2
click at [22, 51] on div at bounding box center [43, 51] width 42 height 0
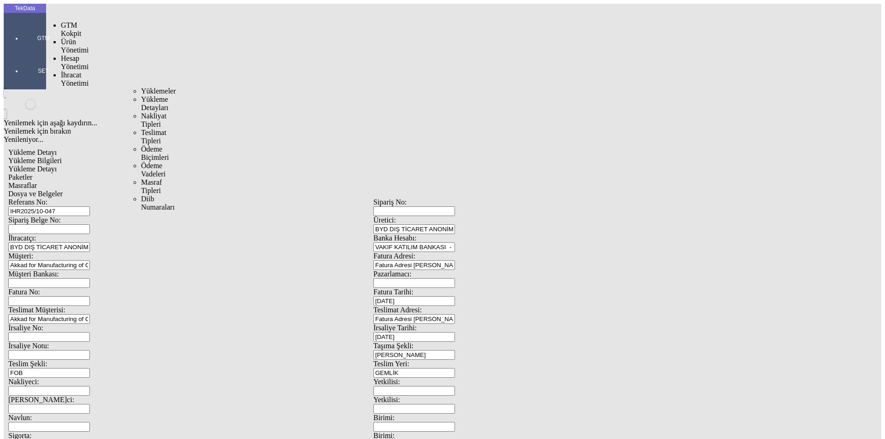
drag, startPoint x: 73, startPoint y: 52, endPoint x: 114, endPoint y: 52, distance: 41.0
click at [74, 71] on span "İhracat Yönetimi" at bounding box center [75, 79] width 28 height 16
click at [141, 87] on span "Yüklemeler" at bounding box center [158, 91] width 35 height 8
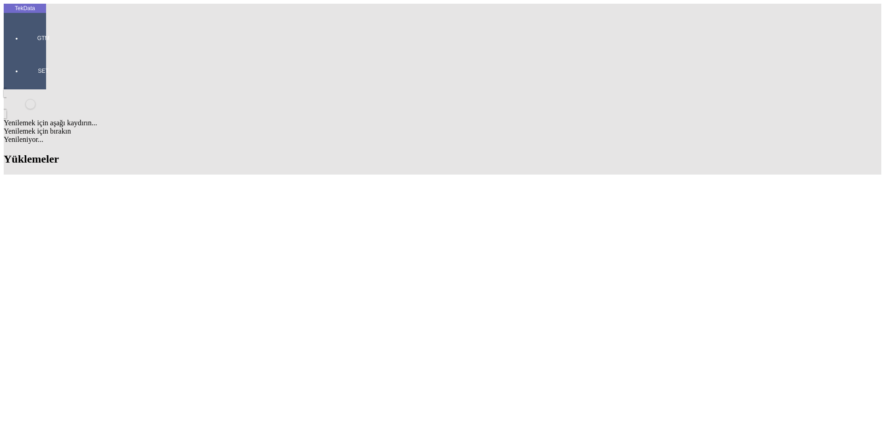
type input "MEGA"
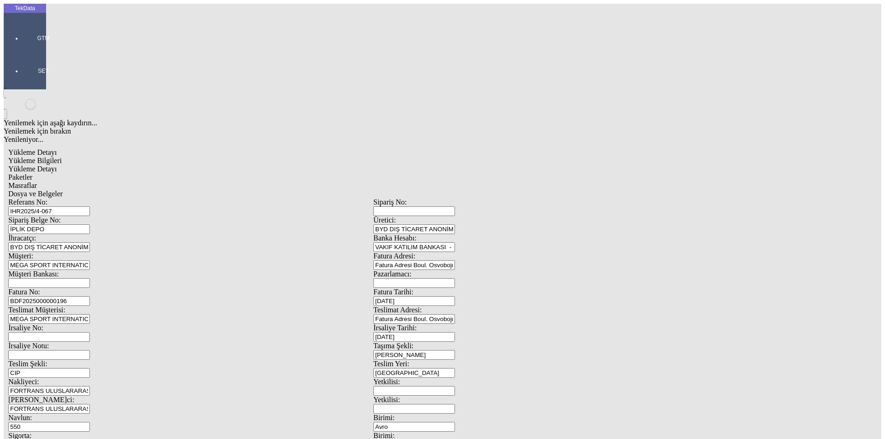
click at [90, 206] on input "IHR2025/4-067" at bounding box center [49, 211] width 82 height 10
type input "IHR2025/10-048"
click at [90, 296] on input "BDF2025000000196" at bounding box center [49, 301] width 82 height 10
type input "BDF2025000000"
type input "[DATE]"
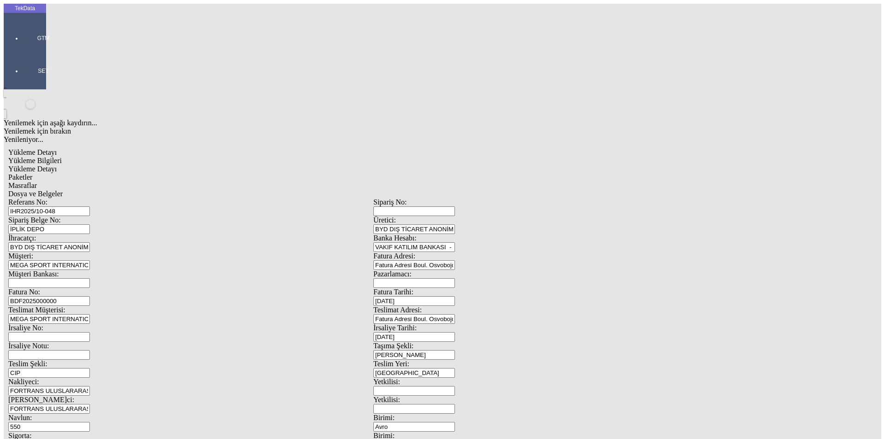
drag, startPoint x: 553, startPoint y: 188, endPoint x: 475, endPoint y: 191, distance: 78.4
click at [475, 324] on div "İrsaliye Tarihi: [DATE]" at bounding box center [555, 333] width 365 height 18
type input "[DATE]"
click at [8, 396] on span at bounding box center [8, 396] width 0 height 0
click at [149, 273] on div "[PERSON_NAME] NAKLİYAT" at bounding box center [288, 277] width 330 height 8
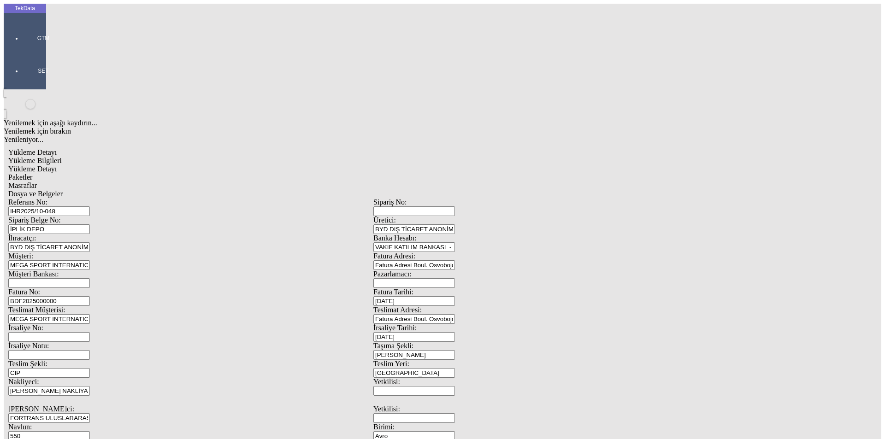
type input "[PERSON_NAME] NAKLİYAT"
drag, startPoint x: 223, startPoint y: 259, endPoint x: 45, endPoint y: 259, distance: 177.8
click at [47, 259] on div "Yükleme Detayı Yükleme Bilgileri Yükleme Detayı Paketler Masraflar Dosya ve Bel…" at bounding box center [373, 414] width 739 height 541
click at [152, 290] on div "[PERSON_NAME] NAKLİYAT" at bounding box center [288, 294] width 330 height 8
type input "[PERSON_NAME] NAKLİYAT"
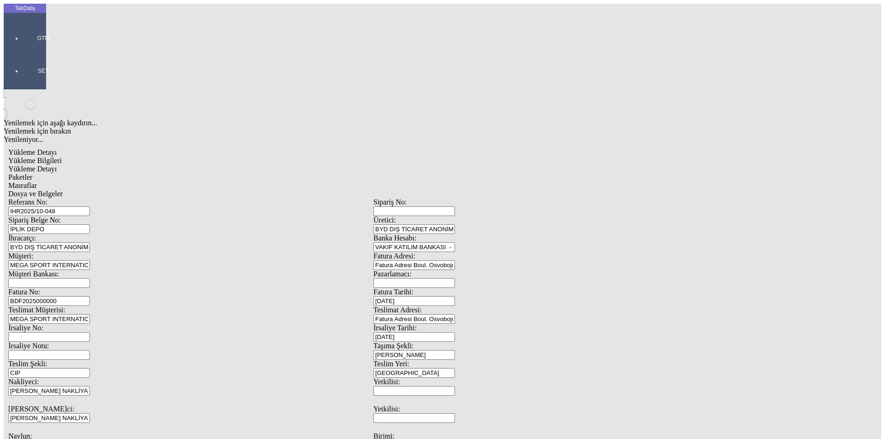
type input "550"
type input "5"
click at [90, 439] on input "550" at bounding box center [49, 445] width 82 height 10
click at [107, 432] on div "Navlun: 550" at bounding box center [190, 441] width 365 height 18
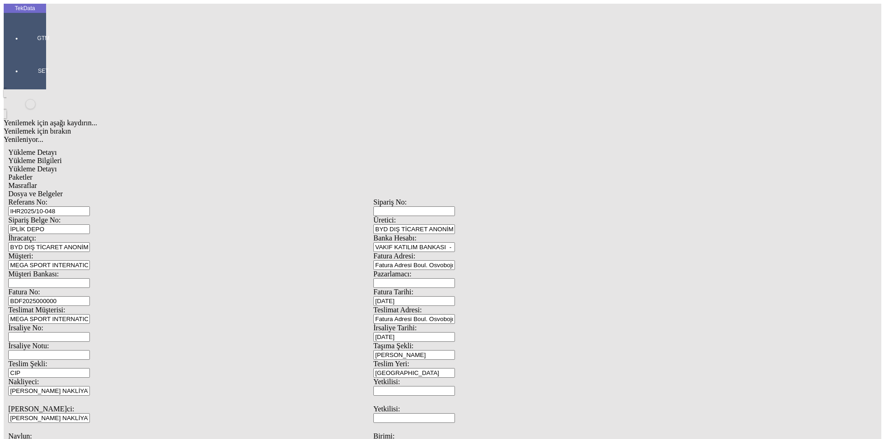
type input "550"
type input "5"
type input "[DATE]"
drag, startPoint x: 169, startPoint y: 319, endPoint x: 46, endPoint y: 320, distance: 122.5
click at [49, 321] on div "Yükleme Detayı Yükleme Bilgileri Yükleme Detayı Paketler Masraflar Dosya ve Bel…" at bounding box center [373, 419] width 739 height 550
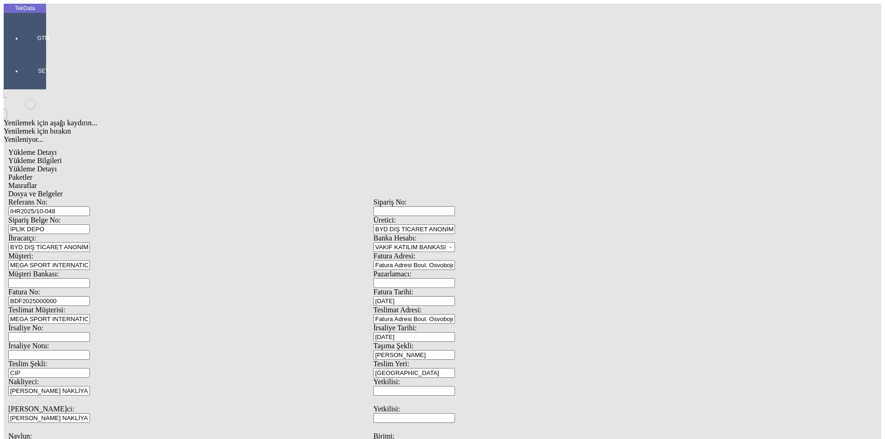
type input "[DATE]"
drag, startPoint x: 151, startPoint y: 355, endPoint x: 120, endPoint y: 365, distance: 32.6
type input "1"
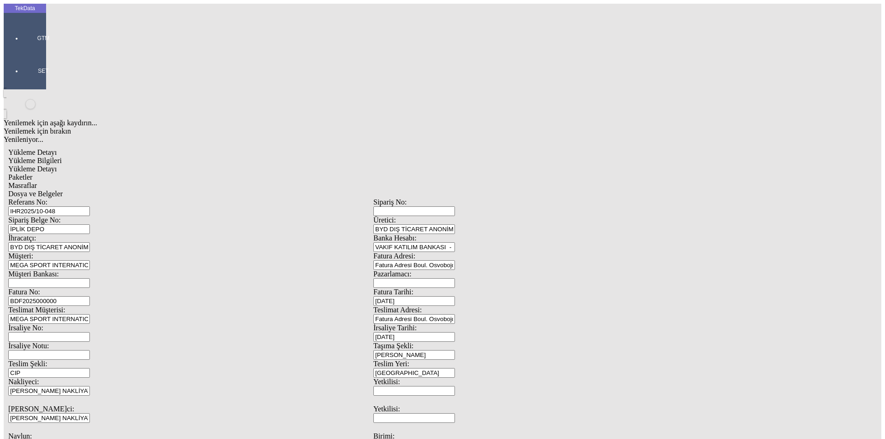
click at [22, 51] on div at bounding box center [43, 51] width 42 height 0
drag, startPoint x: 26, startPoint y: 33, endPoint x: 44, endPoint y: 42, distance: 20.8
click at [26, 51] on div at bounding box center [43, 51] width 42 height 0
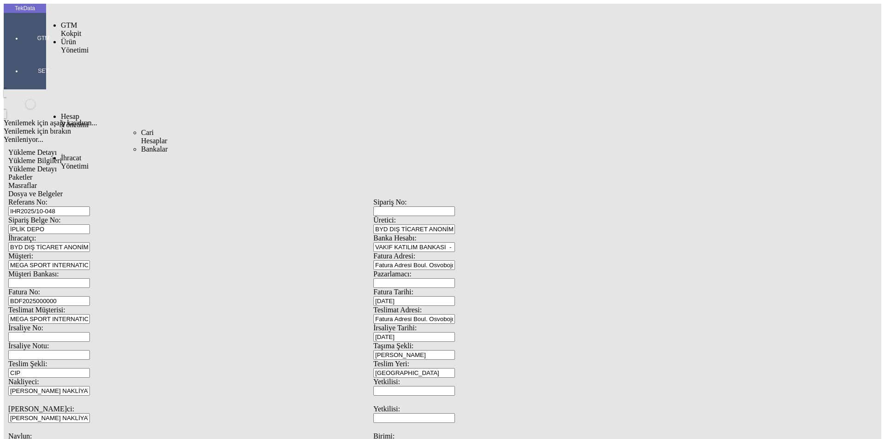
click at [68, 154] on span "İhracat Yönetimi" at bounding box center [75, 162] width 28 height 16
click at [141, 170] on span "Yüklemeler" at bounding box center [158, 174] width 35 height 8
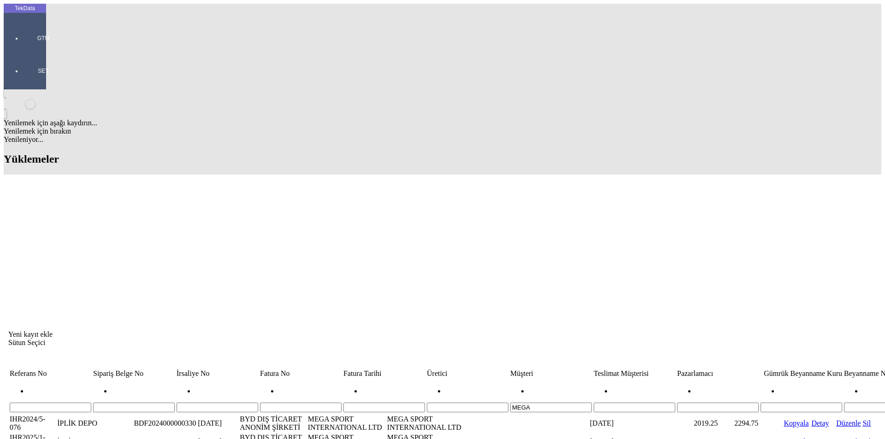
drag, startPoint x: 92, startPoint y: 112, endPoint x: 48, endPoint y: 111, distance: 44.2
copy td "IHR2025/4-067"
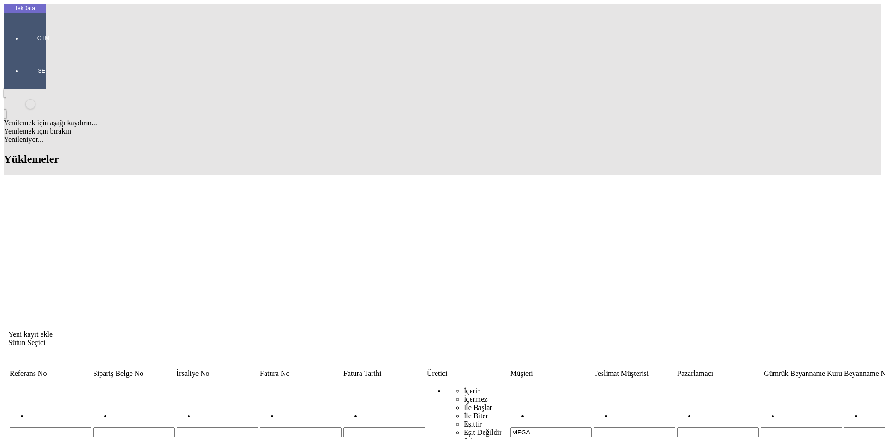
click at [268, 222] on div "Yenilemek için aşağı kaydırın... Yenilemek için bırakın Yenileniyor... Yüklemel…" at bounding box center [442, 384] width 877 height 590
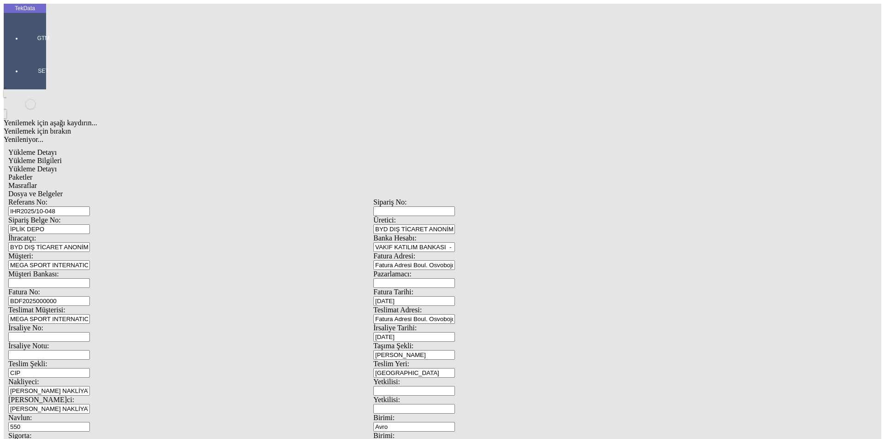
scroll to position [79, 0]
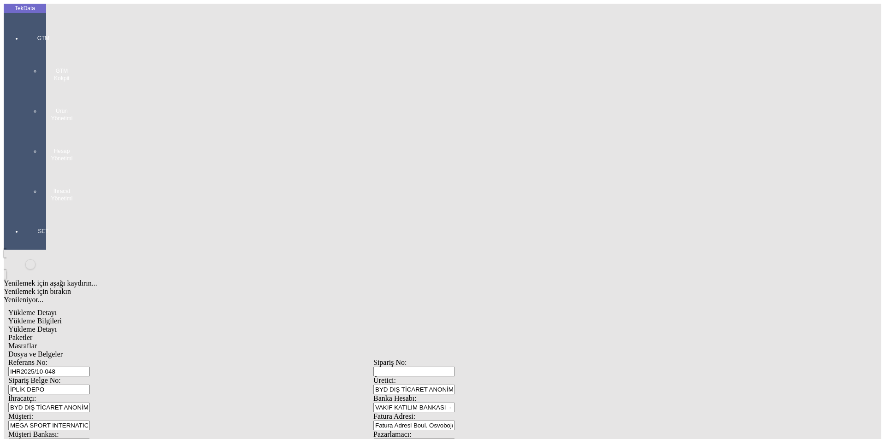
click at [22, 211] on div at bounding box center [43, 211] width 42 height 0
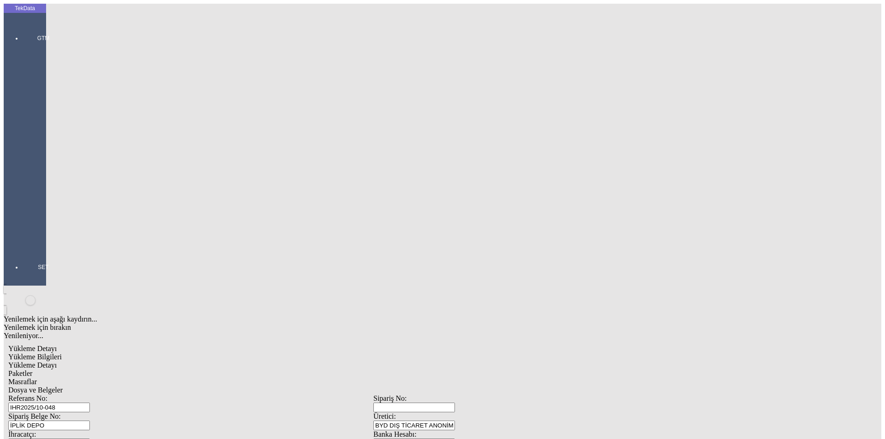
click at [22, 247] on div at bounding box center [43, 247] width 42 height 0
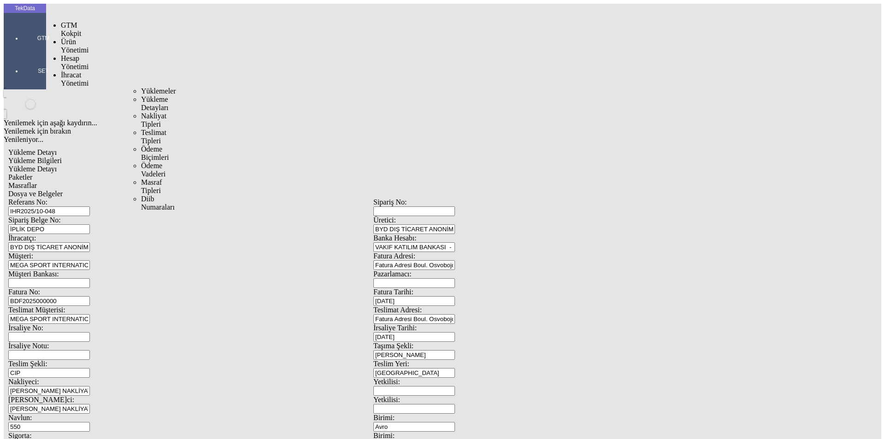
drag, startPoint x: 72, startPoint y: 55, endPoint x: 116, endPoint y: 55, distance: 44.2
click at [74, 71] on span "İhracat Yönetimi" at bounding box center [75, 79] width 28 height 16
click at [141, 87] on span "Yüklemeler" at bounding box center [158, 91] width 35 height 8
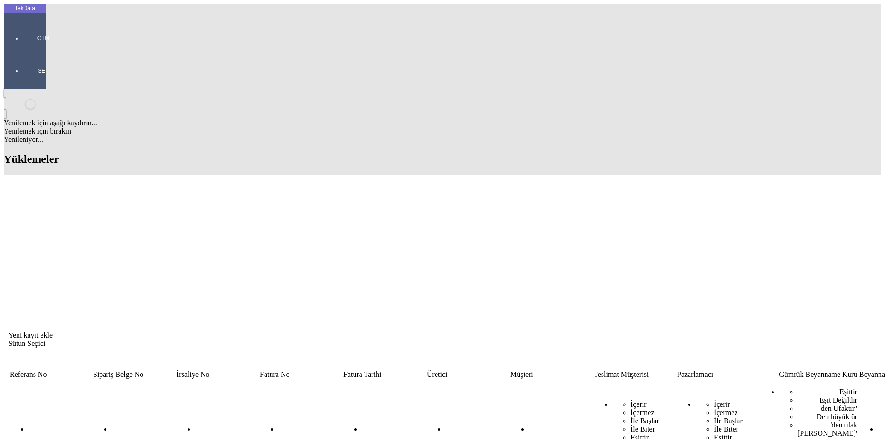
drag, startPoint x: 446, startPoint y: 72, endPoint x: 398, endPoint y: 74, distance: 47.9
click at [398, 380] on tr "MEGA İçerir İçermez İle Başlar İle Biter Eşittir Eşit Değildir Sıfırla İçerir İ…" at bounding box center [710, 434] width 1402 height 108
type input "deslee"
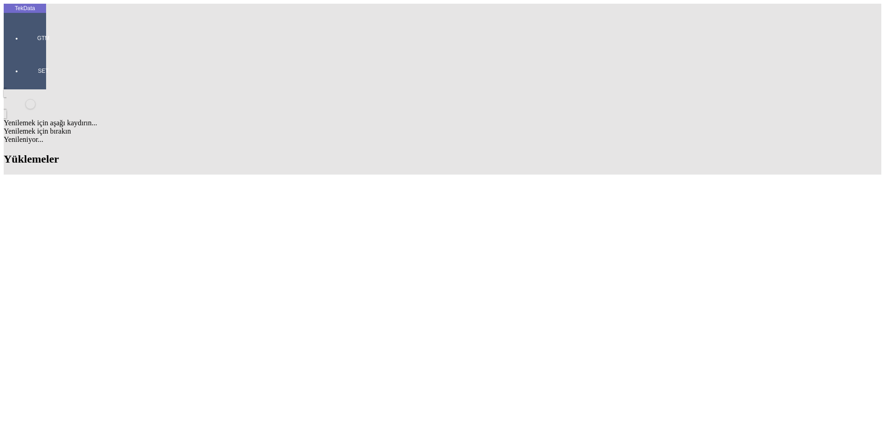
scroll to position [282, 0]
drag, startPoint x: 90, startPoint y: 425, endPoint x: 49, endPoint y: 425, distance: 41.5
copy td "IHR2025/9-088"
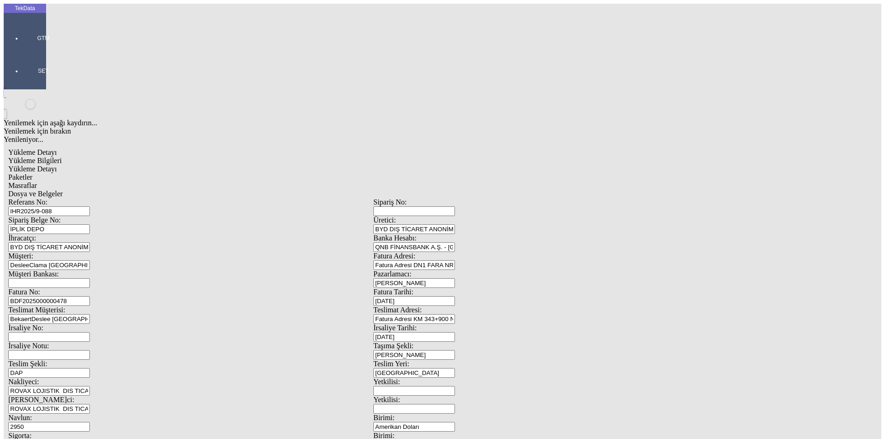
click at [90, 206] on input "IHR2025/9-088" at bounding box center [49, 211] width 82 height 10
type input "IHR2025/10-048"
click at [90, 296] on input "BDF2025000000478" at bounding box center [49, 301] width 82 height 10
type input "BDF2025000000"
type input "[DATE]"
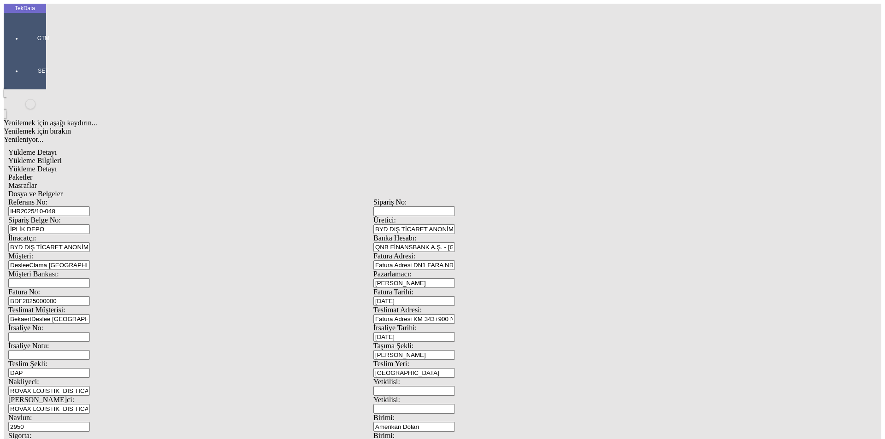
drag, startPoint x: 560, startPoint y: 187, endPoint x: 461, endPoint y: 183, distance: 99.6
click at [466, 324] on div "İrsaliye Tarihi: [DATE]" at bounding box center [555, 333] width 365 height 18
click at [8, 396] on span at bounding box center [8, 396] width 0 height 0
type input "[DATE]"
click at [164, 273] on div "AKRAN ULUSLARARASI LOJİSTİK" at bounding box center [288, 277] width 330 height 8
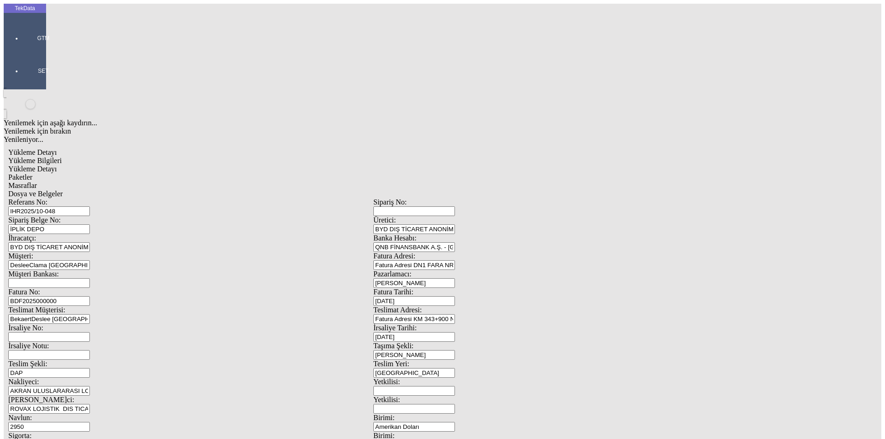
type input "AKRAN ULUSLARARASI LOJİSTİK"
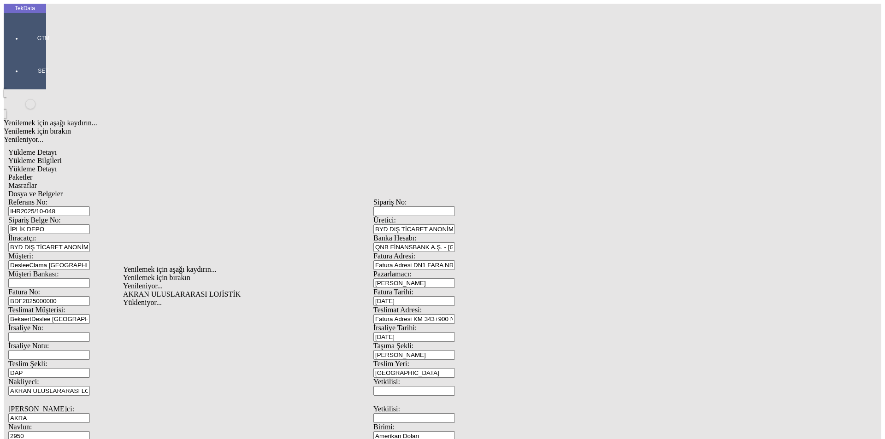
click at [171, 290] on div "AKRAN ULUSLARARASI LOJİSTİK" at bounding box center [288, 294] width 330 height 8
type input "AKRAN ULUSLARARASI LOJİSTİK"
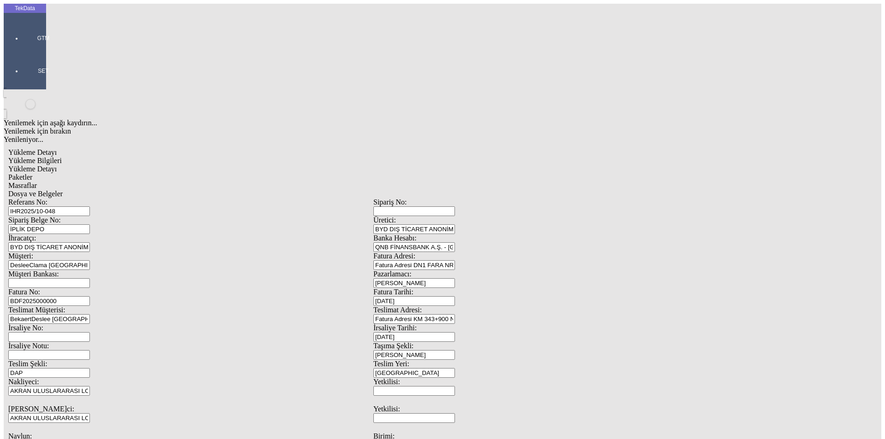
type input "2950"
type input "30"
type input "[DATE]"
drag, startPoint x: 108, startPoint y: 399, endPoint x: 70, endPoint y: 393, distance: 38.3
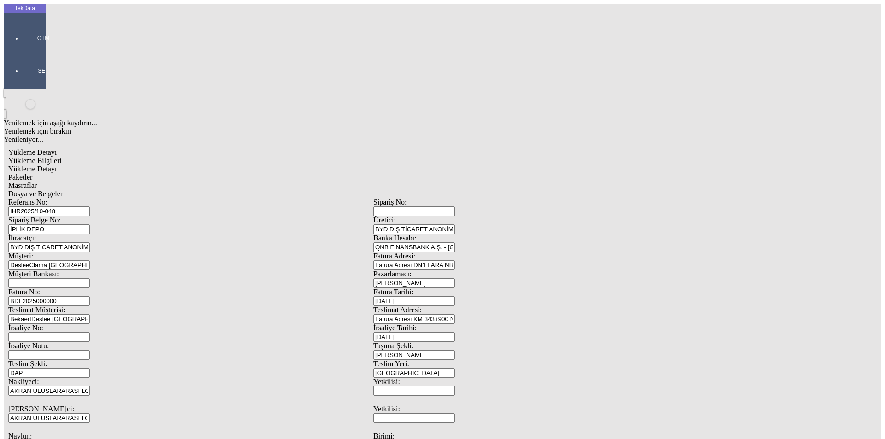
scroll to position [79, 0]
type input "[DATE]"
drag, startPoint x: 174, startPoint y: 353, endPoint x: 65, endPoint y: 352, distance: 108.7
type input "20950.28"
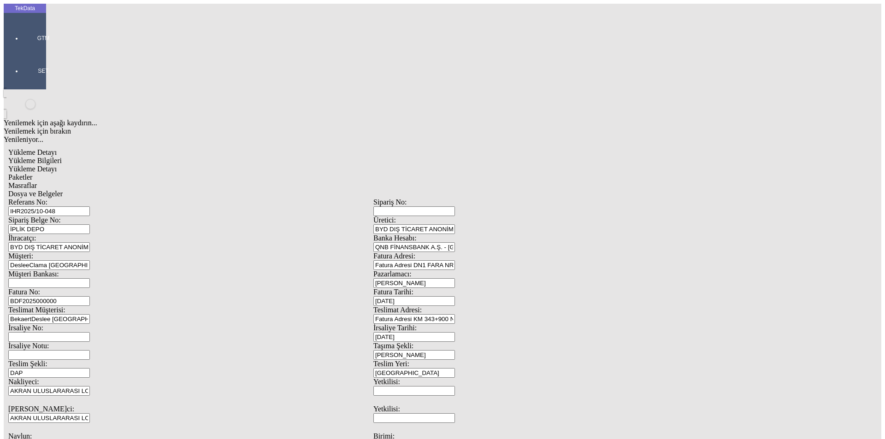
drag, startPoint x: 572, startPoint y: 357, endPoint x: 410, endPoint y: 344, distance: 162.6
type input "2"
type input "22642.8"
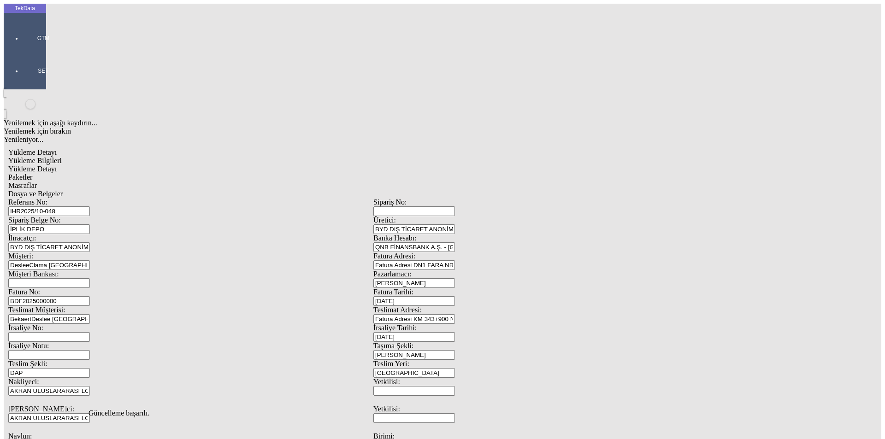
scroll to position [0, 0]
click at [57, 165] on span "Yükleme Detayı" at bounding box center [32, 169] width 48 height 8
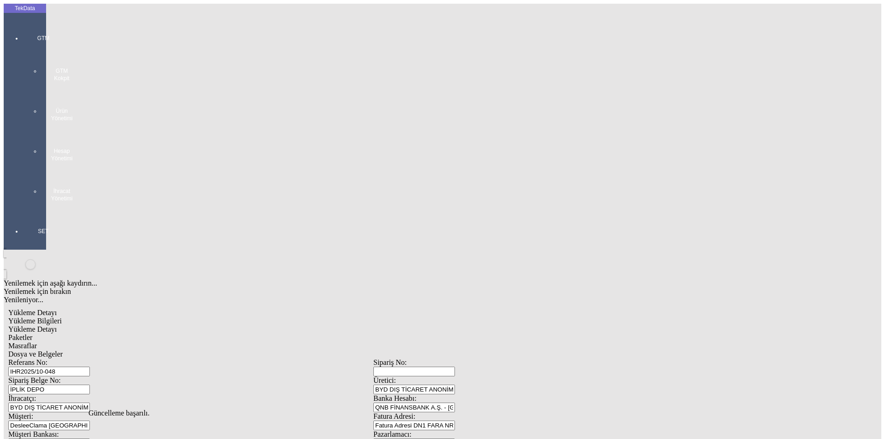
type input "Kg"
drag, startPoint x: 141, startPoint y: 134, endPoint x: 44, endPoint y: 130, distance: 97.3
type input "7783.6"
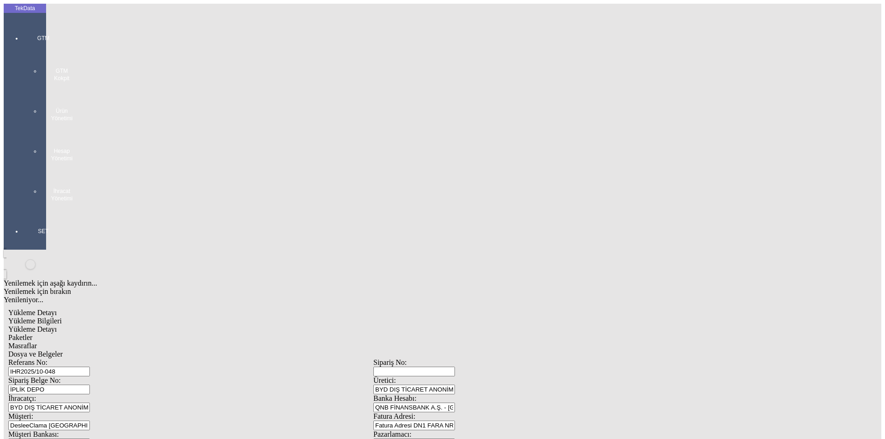
type input "1.4"
type input "7783.6"
type input "8414.8"
drag, startPoint x: 822, startPoint y: 223, endPoint x: 883, endPoint y: 128, distance: 112.9
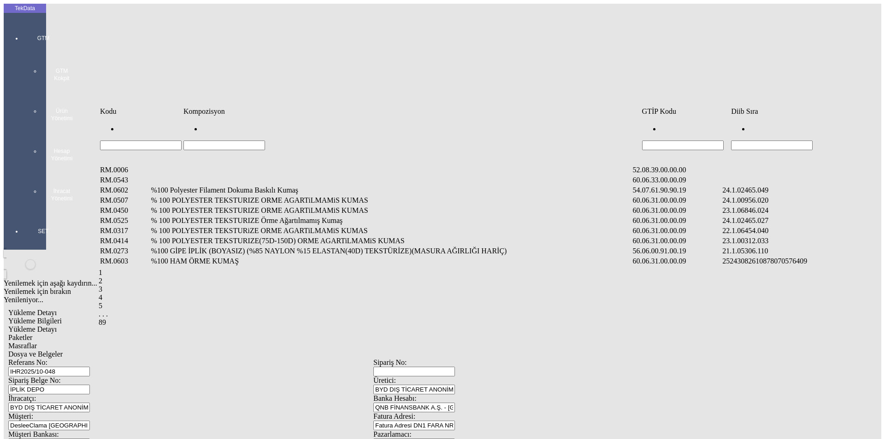
click at [805, 141] on input "Hücreyi Filtrele" at bounding box center [772, 146] width 82 height 10
type input "2465"
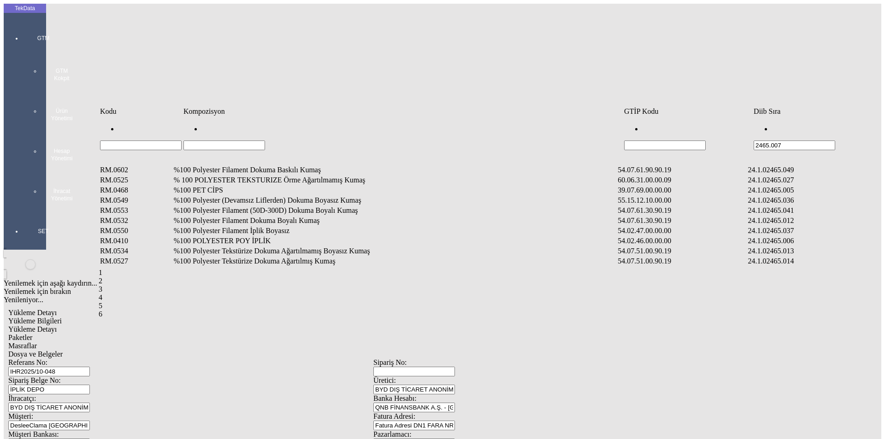
type input "2465.007"
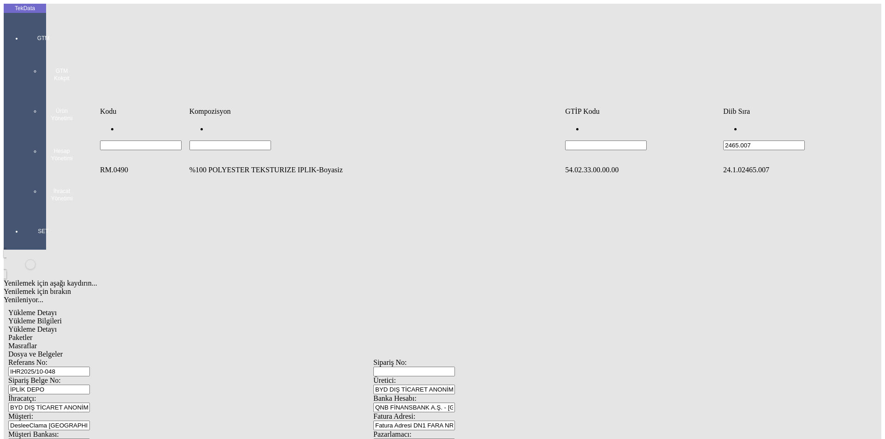
click at [264, 165] on td "%100 POLYESTER TEKSTURIZE IPLIK-Boyasiz" at bounding box center [376, 169] width 375 height 9
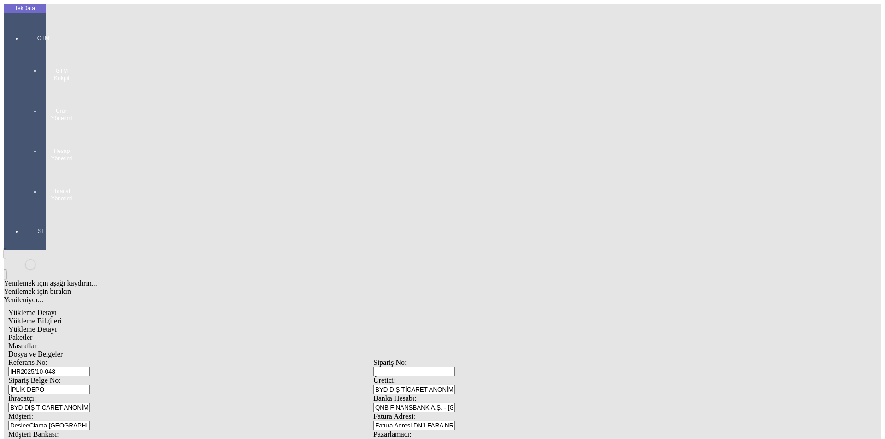
type input "13166.68"
click at [521, 167] on div "Kg" at bounding box center [684, 171] width 365 height 8
type input "Kg"
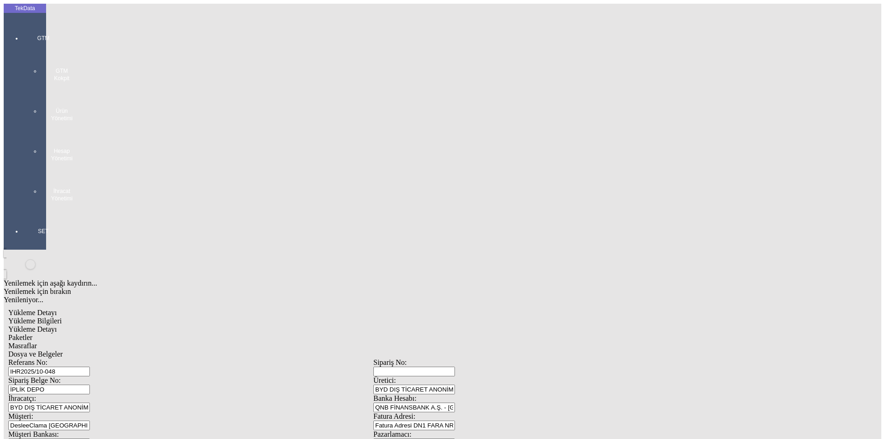
type input "0"
type input "1.14"
click at [541, 193] on div "Amerikan Doları" at bounding box center [684, 197] width 365 height 8
type input "Amerikan Doları"
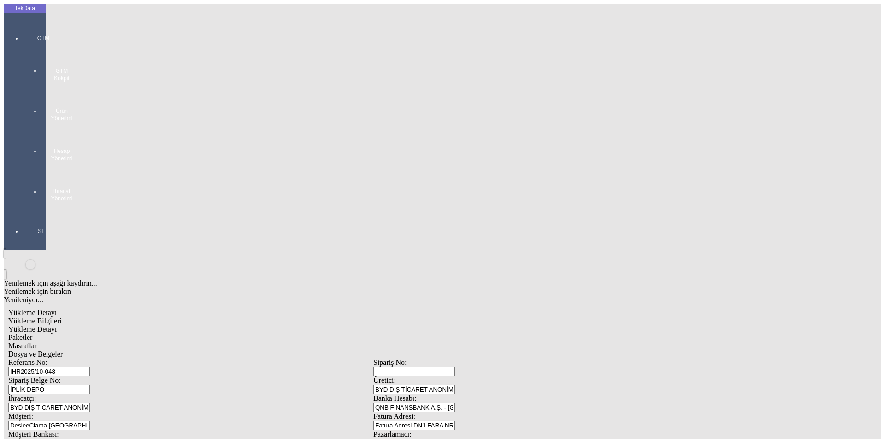
type input "1.4"
type input "13166.68"
type input "14228"
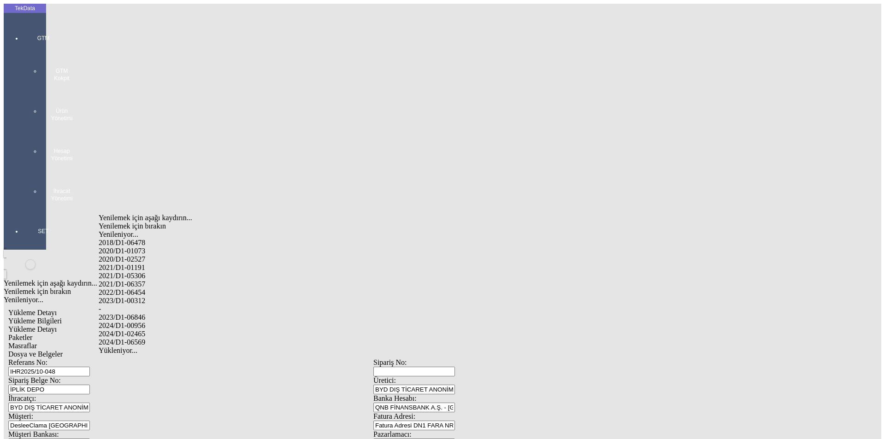
click at [139, 330] on div "2024/D1-02465" at bounding box center [278, 334] width 358 height 8
type input "2024/D1-02465"
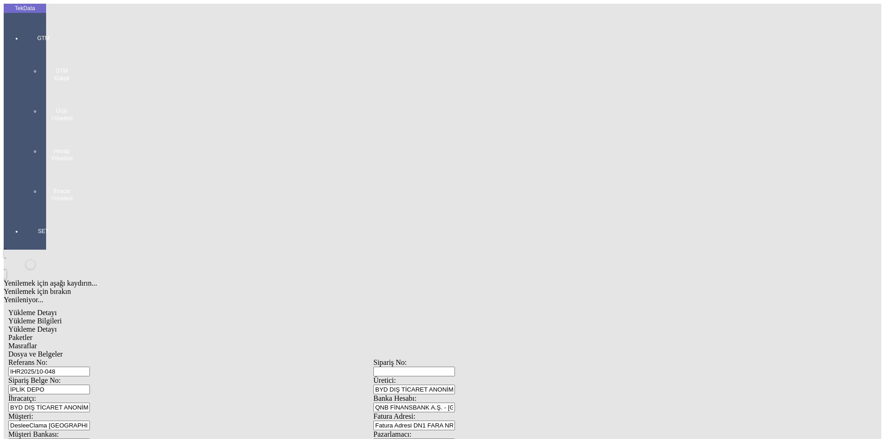
click at [32, 334] on span "Paketler" at bounding box center [20, 338] width 24 height 8
click at [37, 342] on span "Masraflar" at bounding box center [22, 346] width 29 height 8
click at [63, 350] on span "Dosya ve Belgeler" at bounding box center [35, 354] width 54 height 8
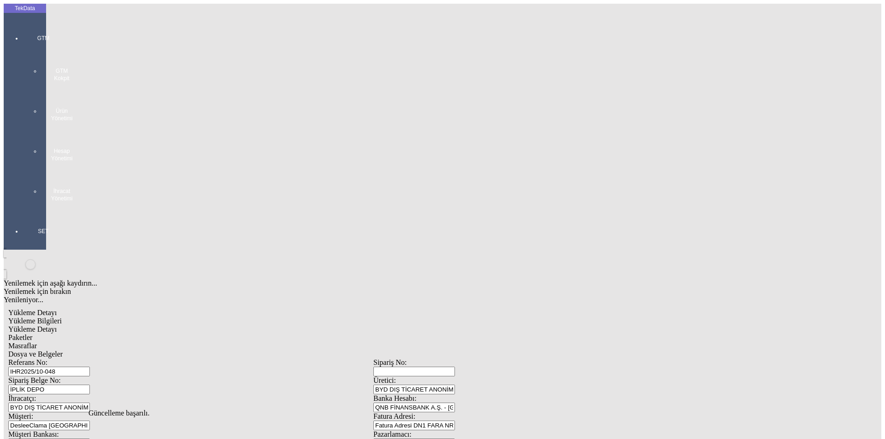
click at [63, 350] on span "Dosya ve Belgeler" at bounding box center [35, 354] width 54 height 8
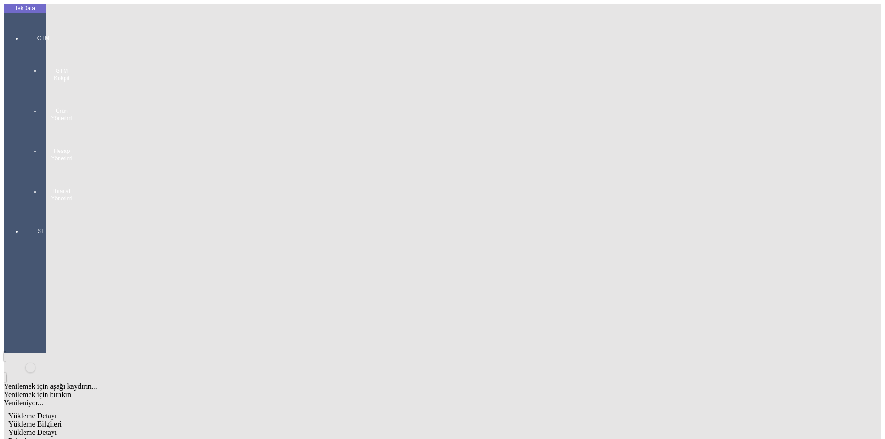
click at [62, 420] on span "Yükleme Bilgileri" at bounding box center [34, 424] width 53 height 8
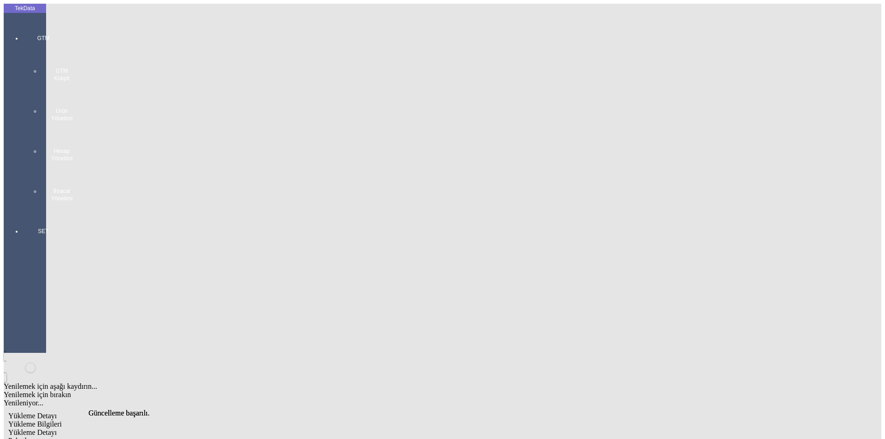
click at [22, 19] on div "GTM GTM Kokpit Ürün Yönetimi Hesap Yönetimi İhracat Yönetimi" at bounding box center [43, 114] width 42 height 193
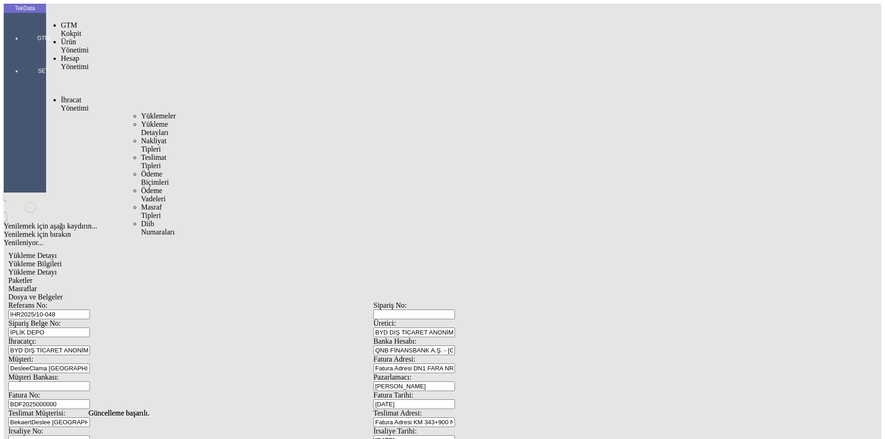
click at [62, 96] on div "İhracat Yönetimi" at bounding box center [73, 104] width 24 height 17
click at [141, 112] on span "Yüklemeler" at bounding box center [158, 116] width 35 height 8
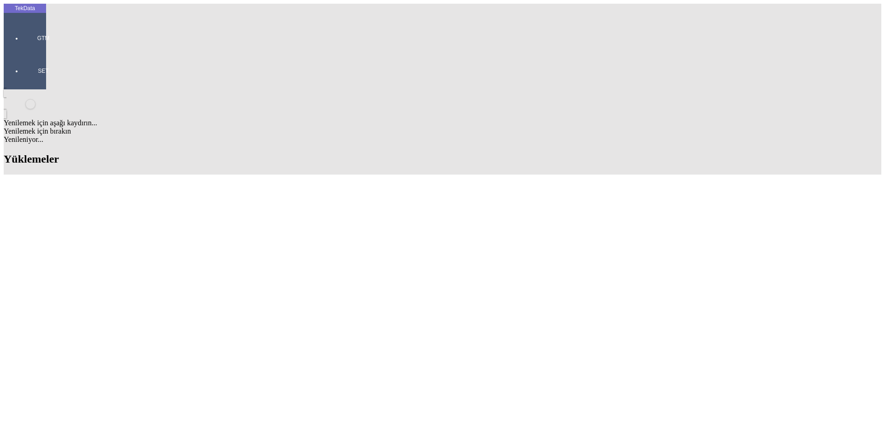
scroll to position [295, 0]
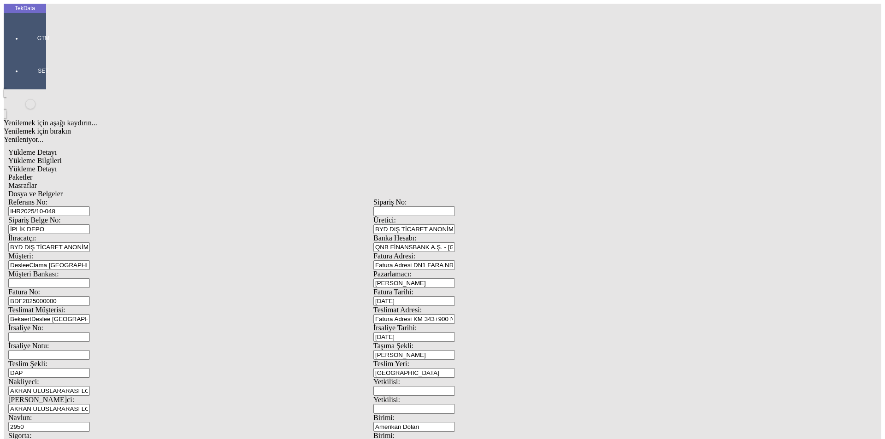
click at [90, 206] on input "IHR2025/10-048" at bounding box center [49, 211] width 82 height 10
type input "IHR2025/10-049"
drag, startPoint x: 88, startPoint y: 354, endPoint x: 70, endPoint y: 356, distance: 17.7
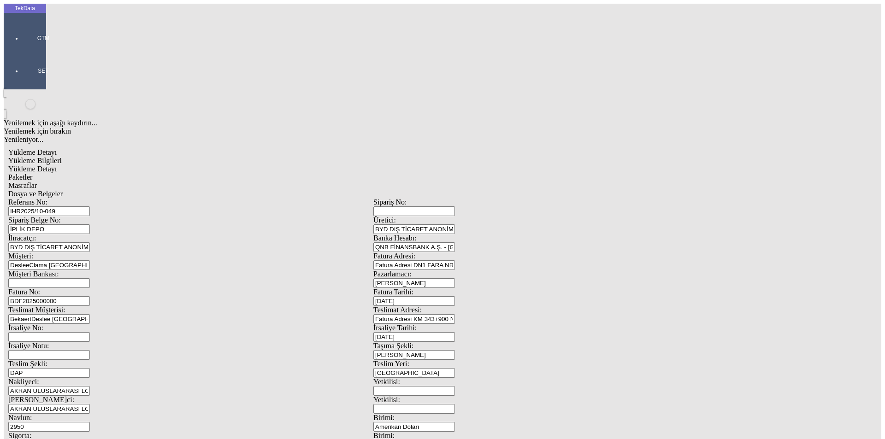
type input "21142.72"
drag, startPoint x: 566, startPoint y: 355, endPoint x: 434, endPoint y: 355, distance: 131.8
type input "22837.4"
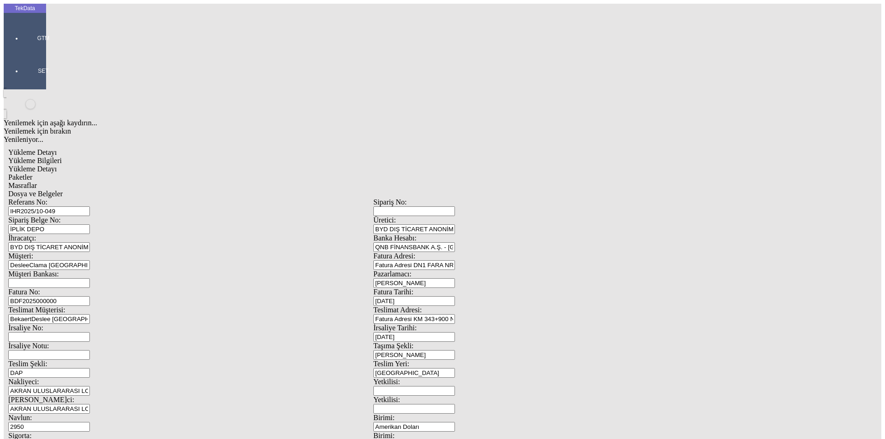
drag, startPoint x: 167, startPoint y: 42, endPoint x: 157, endPoint y: 48, distance: 12.2
click at [162, 157] on div "Yükleme Bilgileri Yükleme Detayı Paketler Masraflar Dosya ve Belgeler Referans …" at bounding box center [373, 414] width 730 height 514
click at [57, 165] on span "Yükleme Detayı" at bounding box center [32, 169] width 48 height 8
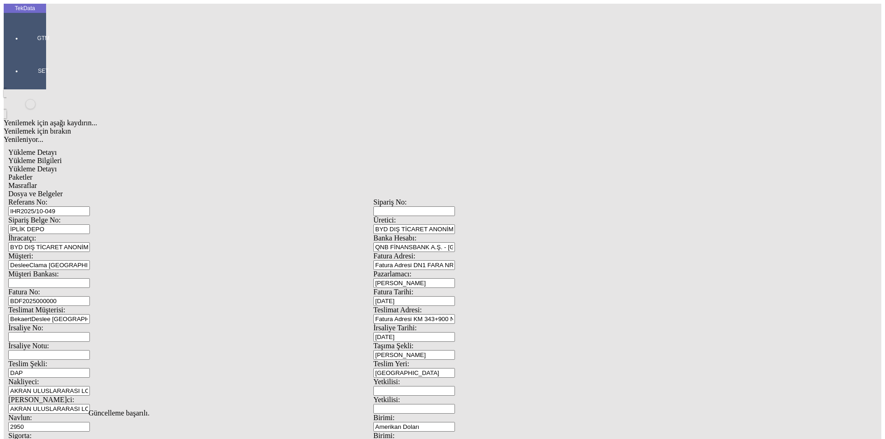
click at [415, 217] on div "Evet" at bounding box center [450, 213] width 133 height 8
drag, startPoint x: 119, startPoint y: 136, endPoint x: 16, endPoint y: 123, distance: 103.6
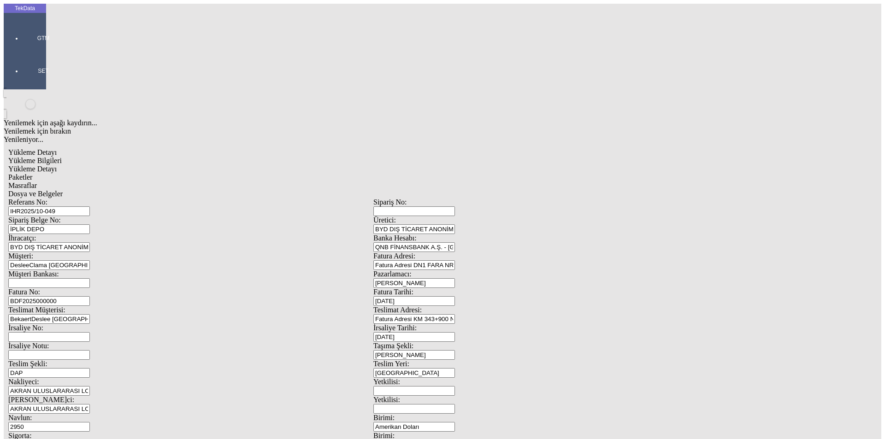
type input "21142.72"
type input "1.4"
type input "21142.72"
type input "22837.4"
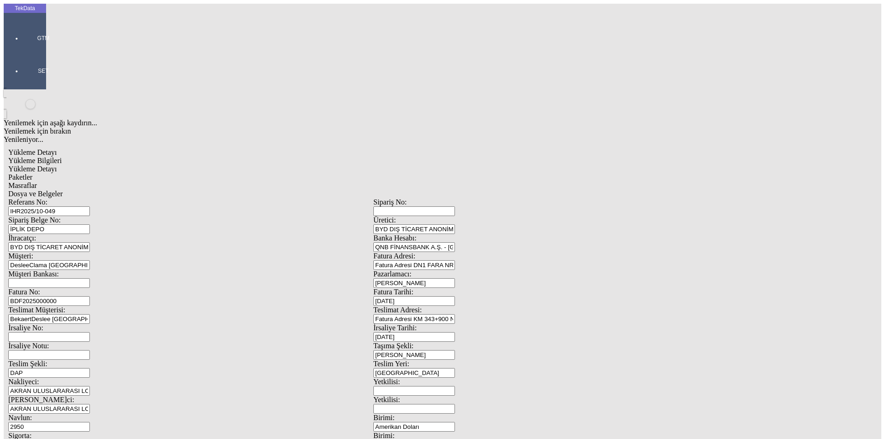
drag, startPoint x: 202, startPoint y: 44, endPoint x: 304, endPoint y: 47, distance: 101.4
click at [205, 173] on div "Paketler" at bounding box center [373, 177] width 730 height 8
click at [37, 182] on span "Masraflar" at bounding box center [22, 186] width 29 height 8
click at [63, 190] on span "Dosya ve Belgeler" at bounding box center [35, 194] width 54 height 8
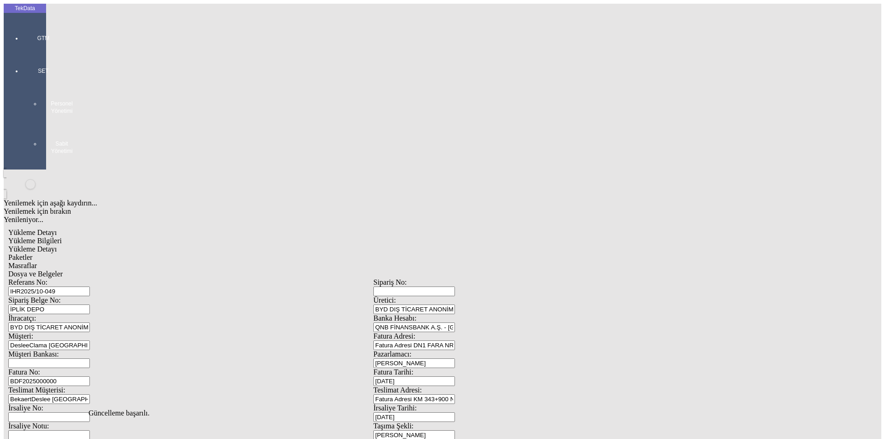
click at [63, 270] on span "Dosya ve Belgeler" at bounding box center [35, 274] width 54 height 8
click at [62, 237] on span "Yükleme Bilgileri" at bounding box center [34, 241] width 53 height 8
drag, startPoint x: 162, startPoint y: 70, endPoint x: 57, endPoint y: 70, distance: 105.0
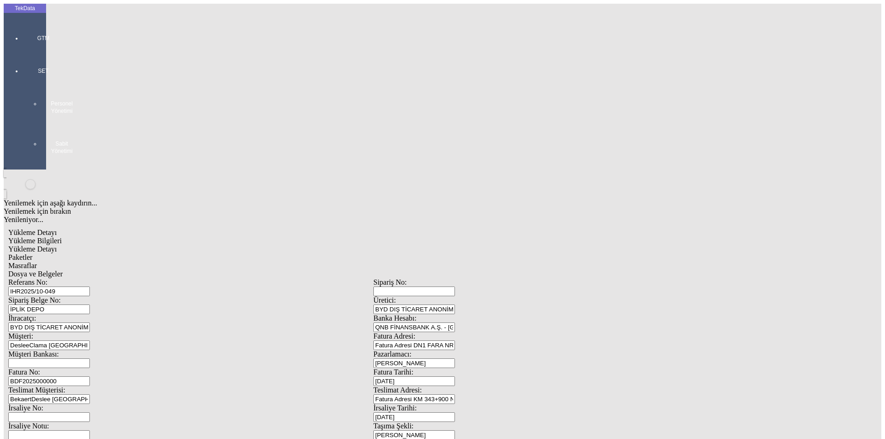
click at [57, 278] on div "Referans No: IHR2025/10-049" at bounding box center [190, 287] width 365 height 18
click at [22, 51] on div at bounding box center [43, 51] width 42 height 0
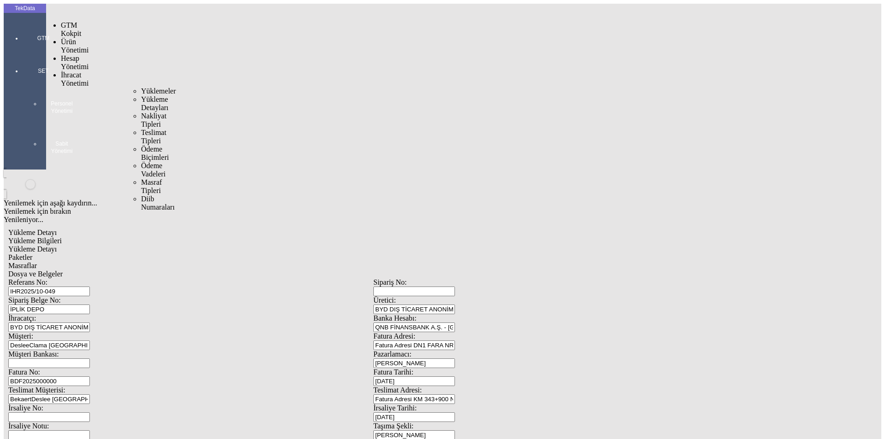
click at [88, 71] on span "İhracat Yönetimi" at bounding box center [75, 79] width 28 height 16
click at [24, 51] on div at bounding box center [43, 51] width 42 height 0
click at [88, 71] on span "İhracat Yönetimi" at bounding box center [75, 79] width 28 height 16
click at [141, 87] on span "Yüklemeler" at bounding box center [158, 91] width 35 height 8
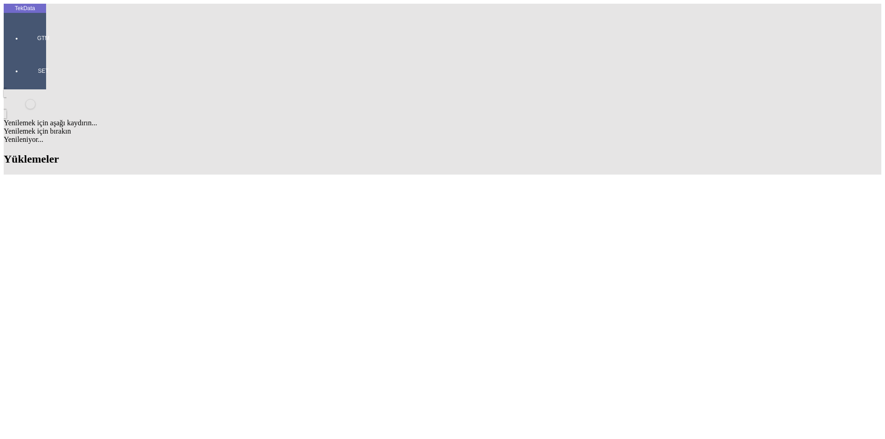
drag, startPoint x: 471, startPoint y: 76, endPoint x: 373, endPoint y: 71, distance: 98.2
drag, startPoint x: 381, startPoint y: 237, endPoint x: 432, endPoint y: 236, distance: 50.7
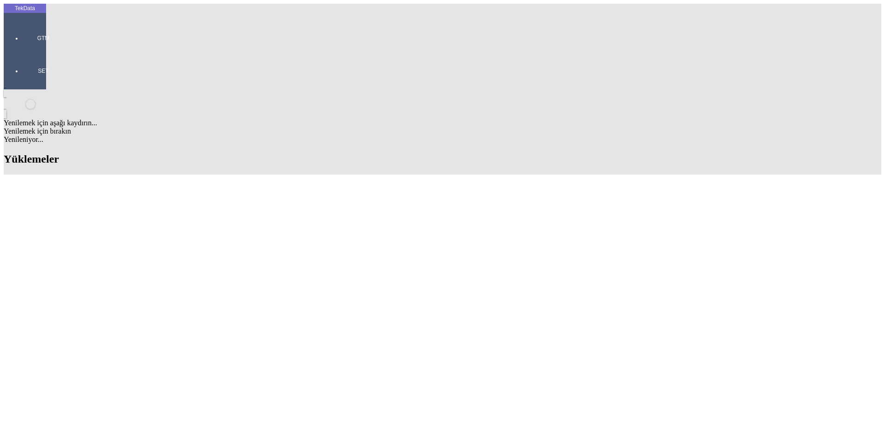
copy td "BDF2025000000500"
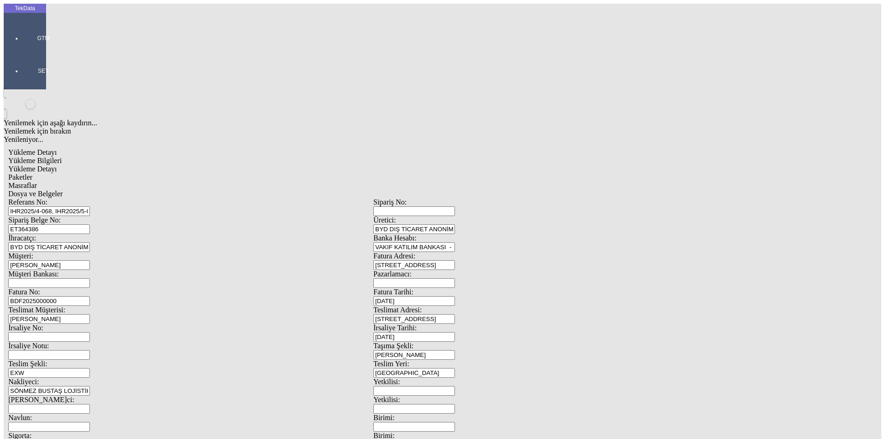
click at [90, 296] on input "BDF2025000000" at bounding box center [49, 301] width 82 height 10
drag, startPoint x: 210, startPoint y: 155, endPoint x: 67, endPoint y: 159, distance: 142.9
click at [67, 288] on div "Fatura No: BDF2025000000" at bounding box center [190, 297] width 365 height 18
paste input "500"
type input "BDF2025000000501"
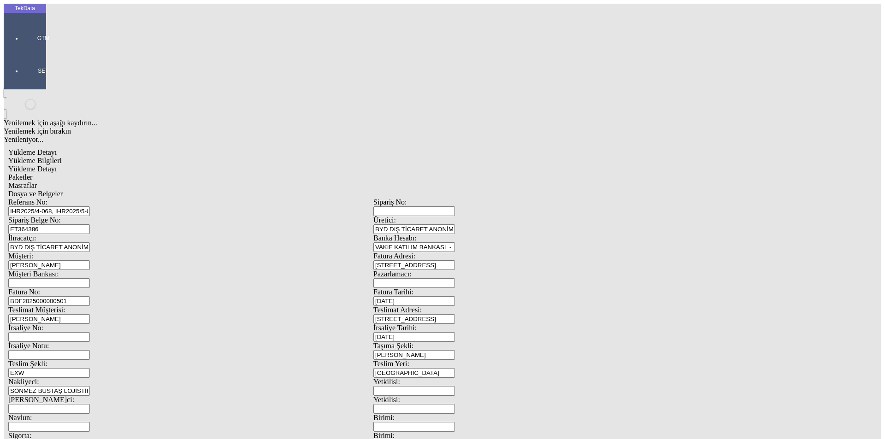
scroll to position [79, 0]
click at [57, 165] on span "Yükleme Detayı" at bounding box center [32, 169] width 48 height 8
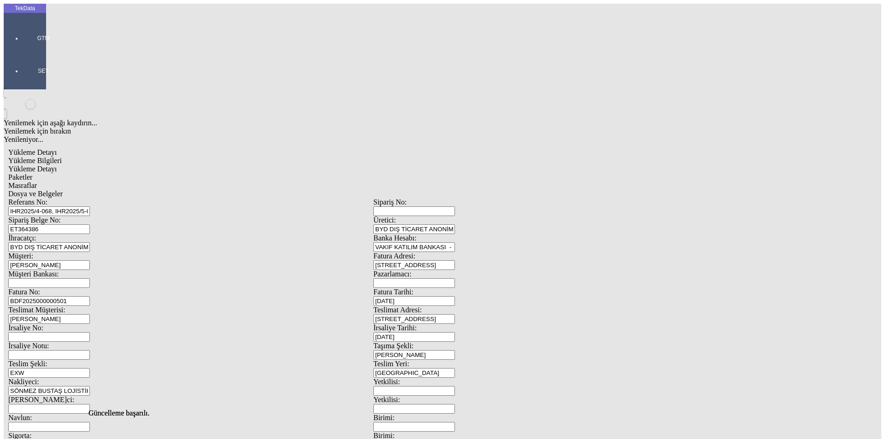
click at [229, 173] on div "Paketler" at bounding box center [373, 177] width 730 height 8
click at [37, 182] on span "Masraflar" at bounding box center [22, 186] width 29 height 8
drag, startPoint x: 331, startPoint y: 48, endPoint x: 346, endPoint y: 53, distance: 16.6
click at [63, 190] on span "Dosya ve Belgeler" at bounding box center [35, 194] width 54 height 8
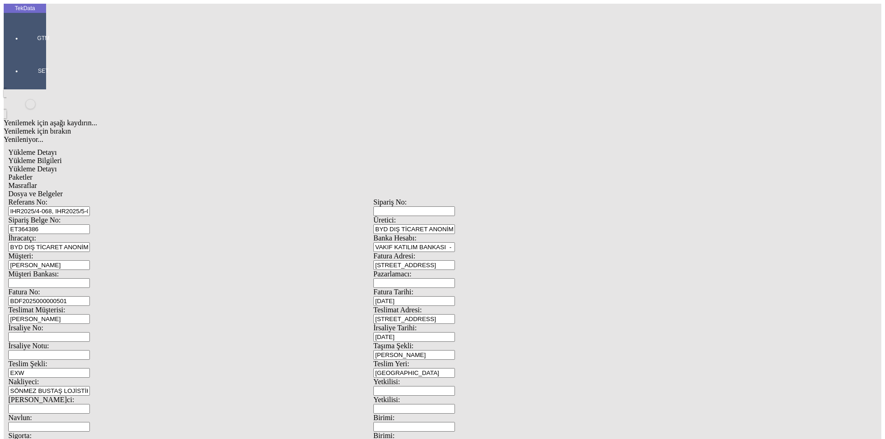
click at [63, 190] on span "Dosya ve Belgeler" at bounding box center [35, 194] width 54 height 8
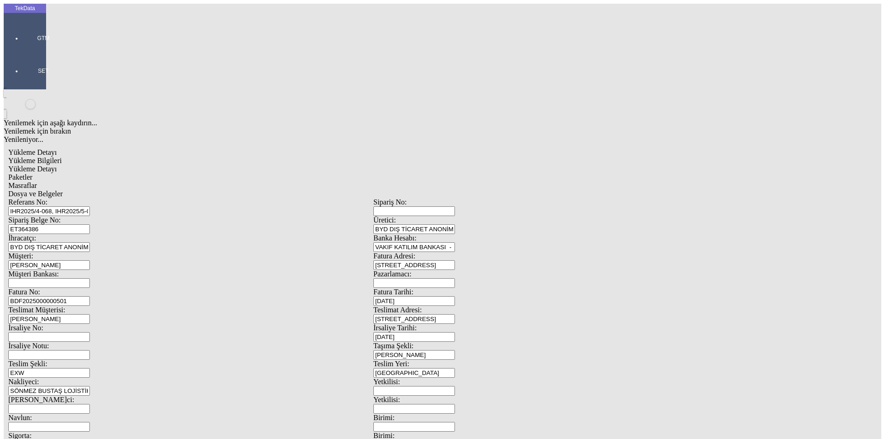
drag, startPoint x: 65, startPoint y: 169, endPoint x: 82, endPoint y: 168, distance: 16.2
click at [62, 157] on span "Yükleme Bilgileri" at bounding box center [34, 161] width 53 height 8
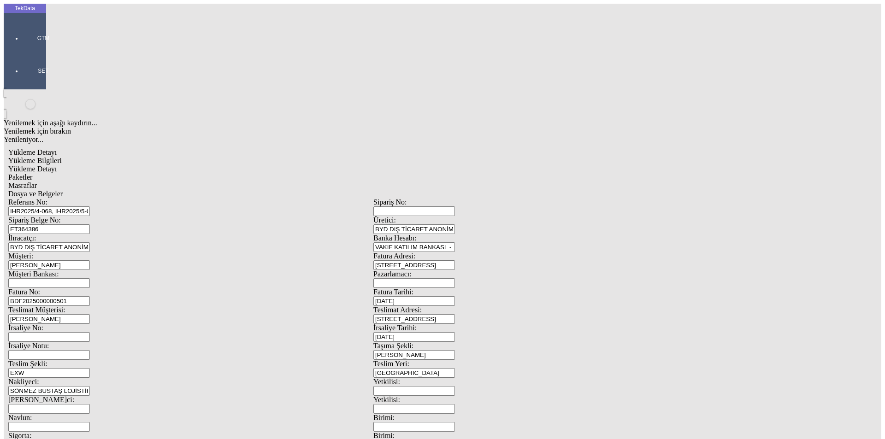
drag, startPoint x: 181, startPoint y: 84, endPoint x: 23, endPoint y: 84, distance: 157.1
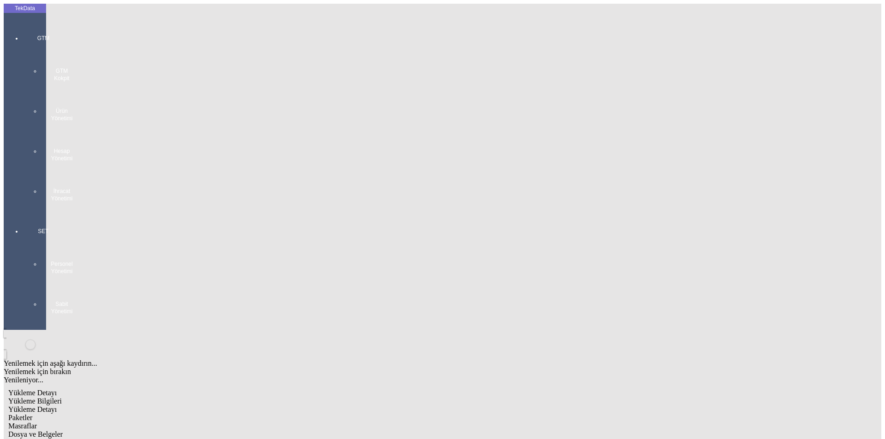
click at [31, 34] on div "GTM GTM Kokpit Ürün Yönetimi Hesap Yönetimi İhracat Yönetimi" at bounding box center [43, 114] width 42 height 193
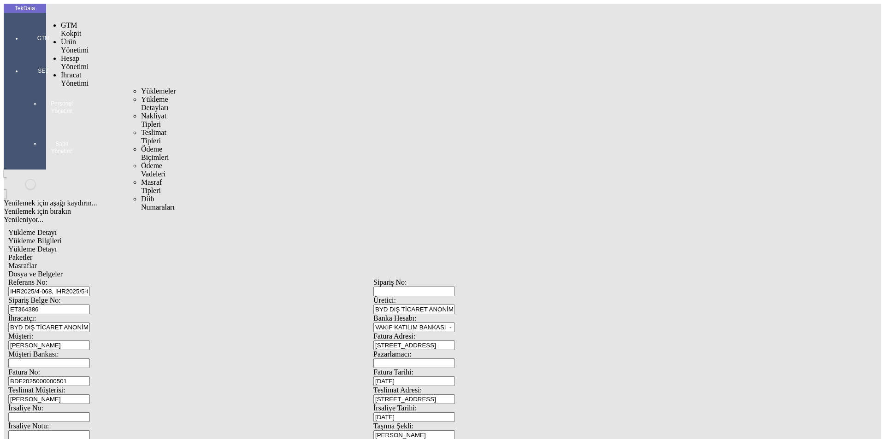
click at [85, 71] on span "İhracat Yönetimi" at bounding box center [75, 79] width 28 height 16
click at [141, 87] on span "Yüklemeler" at bounding box center [158, 91] width 35 height 8
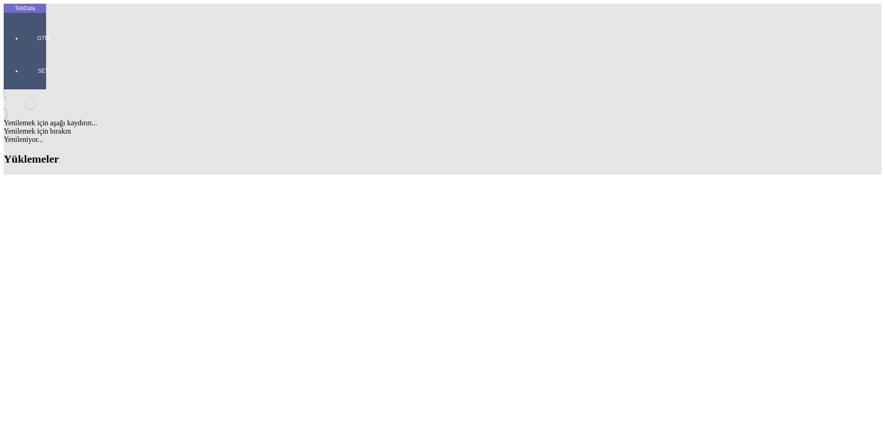
scroll to position [587, 0]
drag, startPoint x: 381, startPoint y: 356, endPoint x: 433, endPoint y: 357, distance: 52.1
copy td "BDF2025000000501"
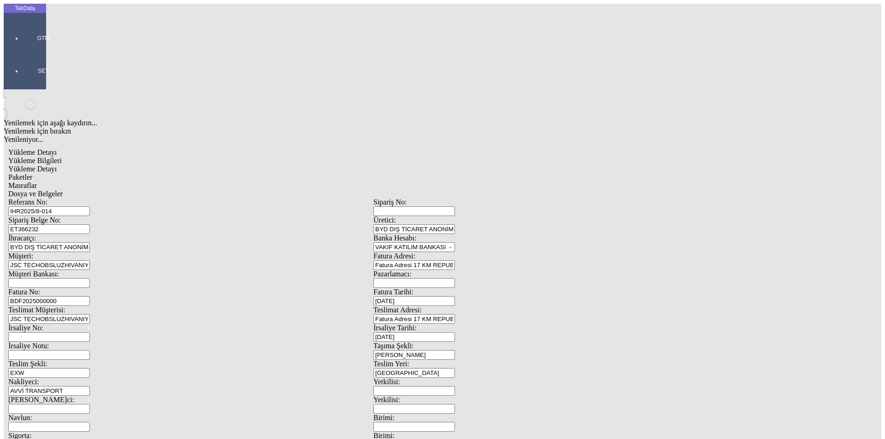
click at [90, 296] on input "BDF2025000000" at bounding box center [49, 301] width 82 height 10
click at [36, 156] on div "TekData GTM SET Yenilemek için aşağı kaydırın... Yenilemek için bırakın Yenilen…" at bounding box center [373, 364] width 739 height 721
paste input "501"
type input "BDF2025000000502"
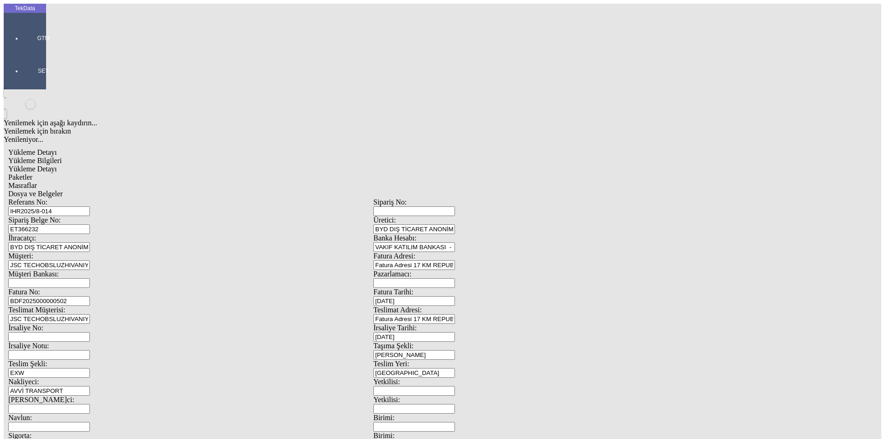
type input "[DATE]"
drag, startPoint x: 545, startPoint y: 104, endPoint x: 529, endPoint y: 110, distance: 16.9
click at [529, 324] on div "İrsaliye Tarihi: [DATE]" at bounding box center [555, 333] width 365 height 18
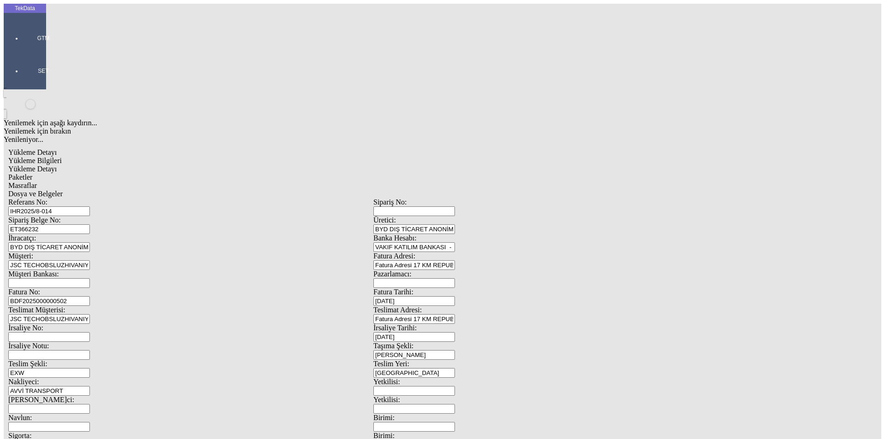
drag, startPoint x: 548, startPoint y: 112, endPoint x: 425, endPoint y: 113, distance: 123.0
click at [426, 324] on div "İrsaliye No: İrsaliye Tarihi: [DATE]" at bounding box center [373, 333] width 730 height 18
type input "[DATE]"
drag, startPoint x: 108, startPoint y: 231, endPoint x: 102, endPoint y: 232, distance: 5.5
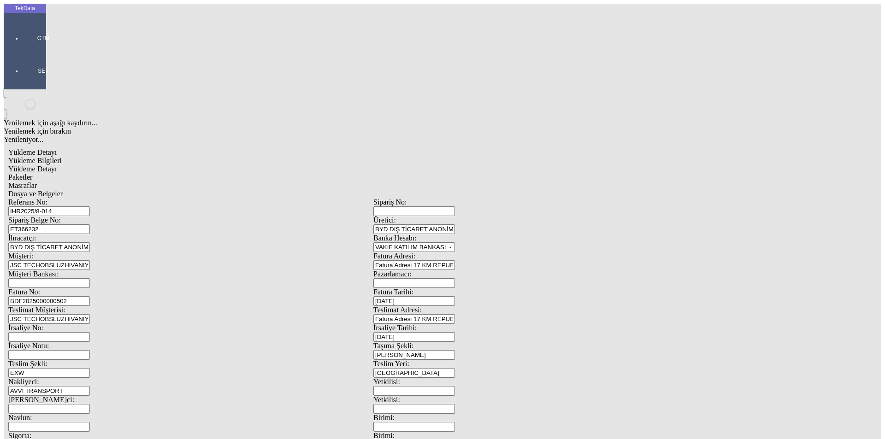
type input "[DATE]"
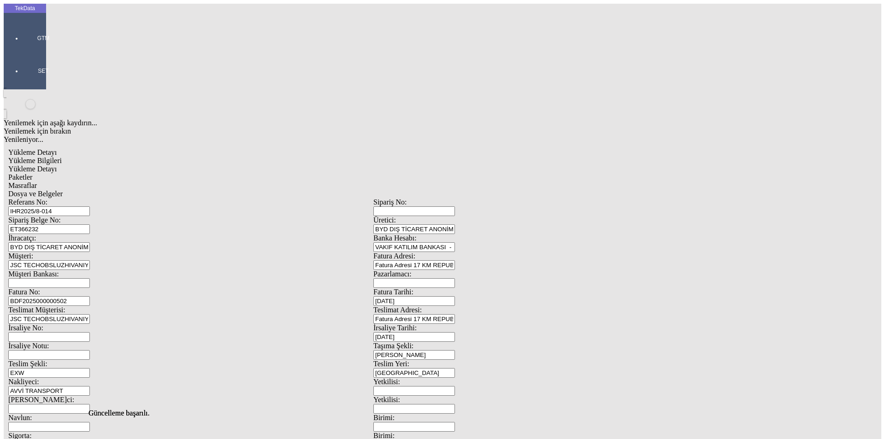
scroll to position [0, 0]
click at [154, 165] on div "Yükleme Detayı" at bounding box center [373, 169] width 730 height 8
click at [222, 173] on div "Paketler" at bounding box center [373, 177] width 730 height 8
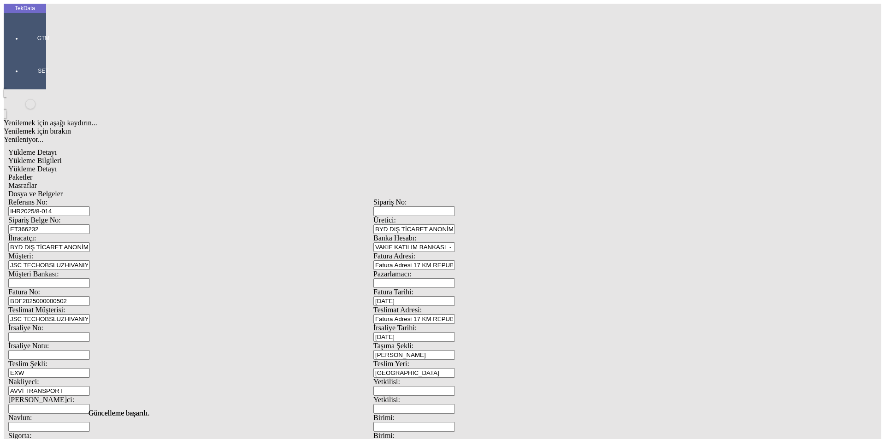
click at [37, 182] on span "Masraflar" at bounding box center [22, 186] width 29 height 8
click at [63, 190] on span "Dosya ve Belgeler" at bounding box center [35, 194] width 54 height 8
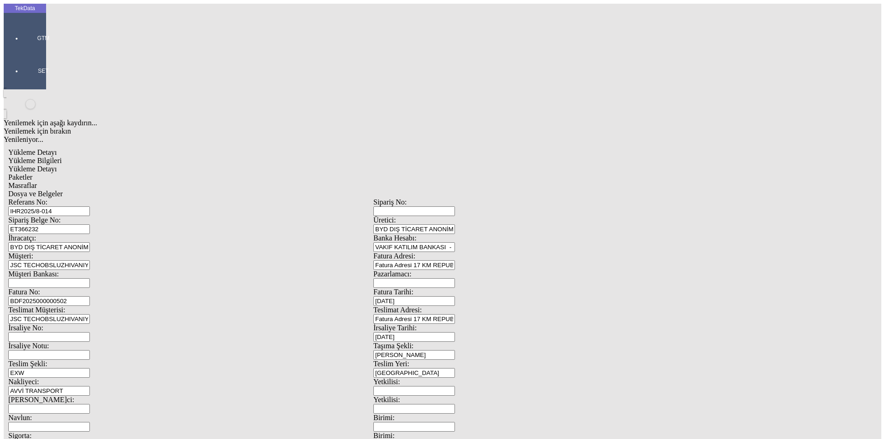
click at [62, 157] on span "Yükleme Bilgileri" at bounding box center [34, 161] width 53 height 8
click at [63, 190] on span "Dosya ve Belgeler" at bounding box center [35, 194] width 54 height 8
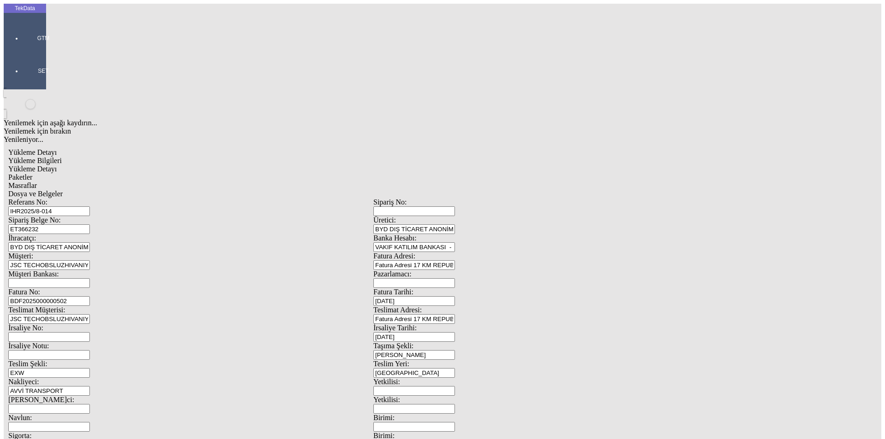
click at [62, 157] on span "Yükleme Bilgileri" at bounding box center [34, 161] width 53 height 8
drag, startPoint x: 151, startPoint y: 86, endPoint x: 95, endPoint y: 87, distance: 55.7
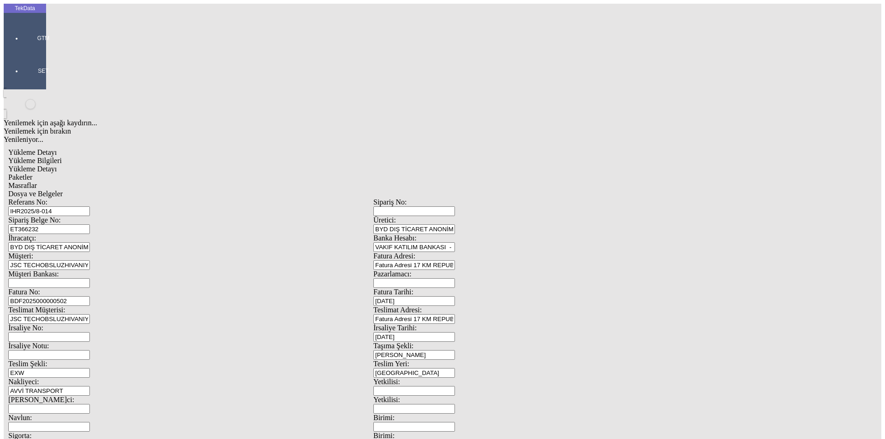
click at [95, 216] on div "Sipariş Belge No: ET366232" at bounding box center [190, 225] width 365 height 18
click at [90, 224] on input "ET366232" at bounding box center [49, 229] width 82 height 10
drag, startPoint x: 205, startPoint y: 83, endPoint x: 93, endPoint y: 83, distance: 112.0
click at [93, 216] on div "Sipariş Belge No: ET366232" at bounding box center [190, 225] width 365 height 18
click at [90, 224] on input "ET366232" at bounding box center [49, 229] width 82 height 10
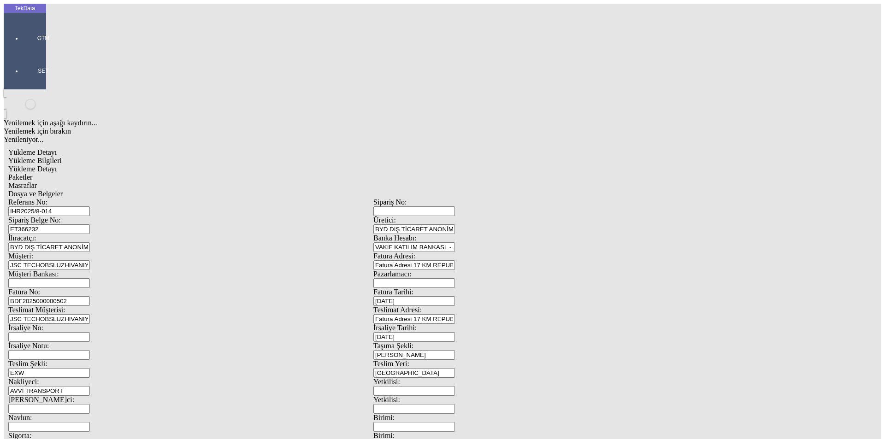
drag, startPoint x: 181, startPoint y: 84, endPoint x: 96, endPoint y: 84, distance: 85.2
click at [96, 216] on div "Sipariş Belge No: ET366232" at bounding box center [190, 225] width 365 height 18
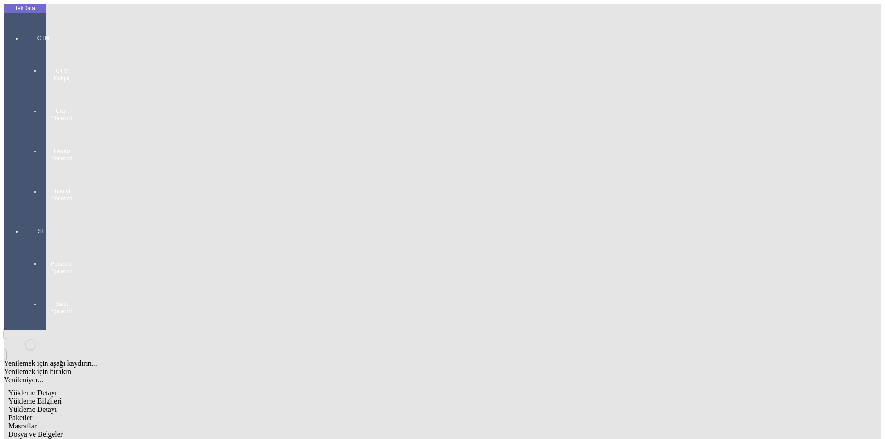
click at [27, 28] on div "GTM GTM Kokpit Ürün Yönetimi Hesap Yönetimi İhracat Yönetimi" at bounding box center [43, 114] width 42 height 193
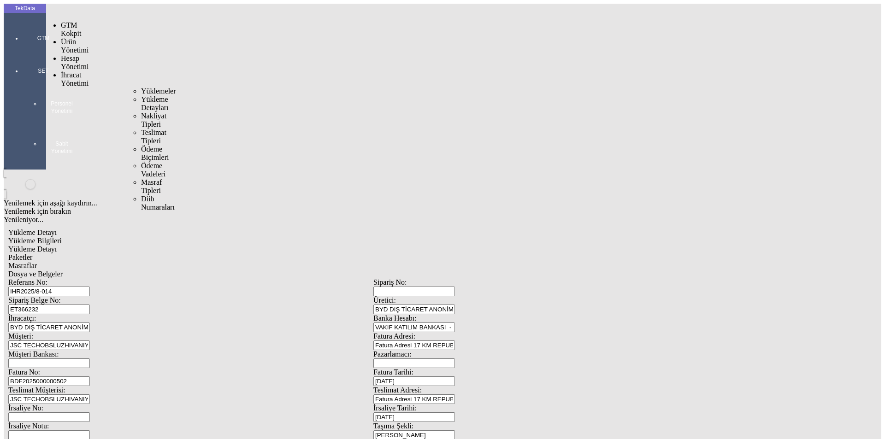
click at [69, 71] on span "İhracat Yönetimi" at bounding box center [75, 79] width 28 height 16
click at [141, 87] on span "Yüklemeler" at bounding box center [158, 91] width 35 height 8
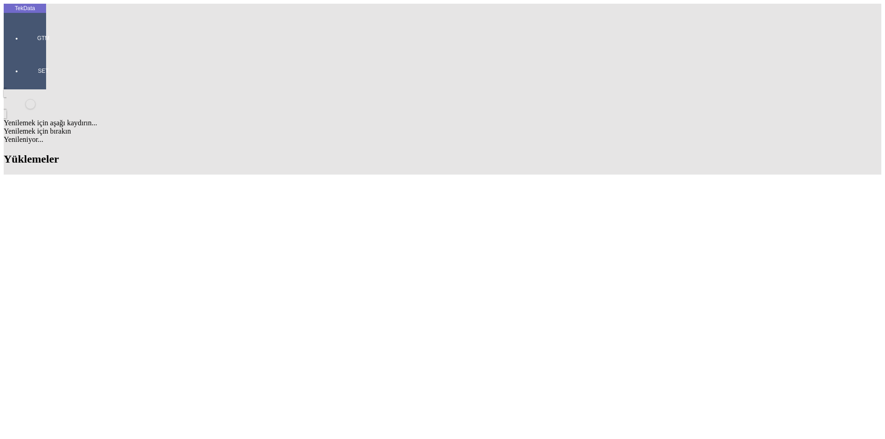
scroll to position [737, 0]
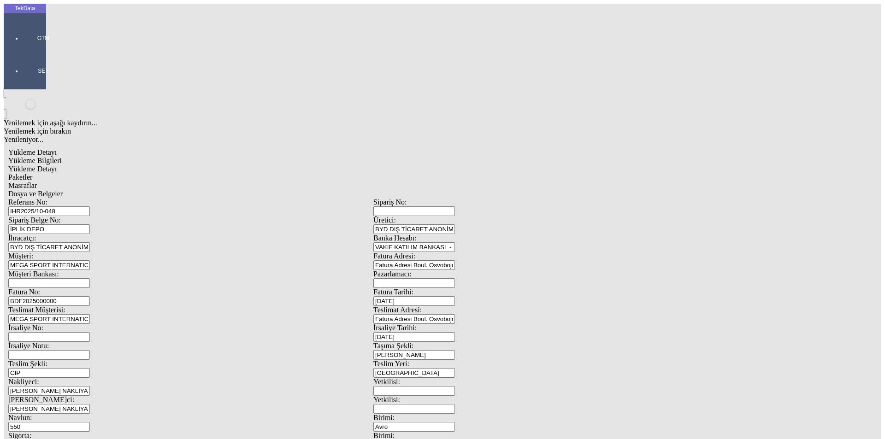
drag, startPoint x: 189, startPoint y: 64, endPoint x: 98, endPoint y: 59, distance: 90.9
click at [98, 198] on div "Referans No: [STREET_ADDRESS] DEPO Üretici: BYD DIŞ TİCARET ANONİM ŞİRKETİ İhra…" at bounding box center [373, 413] width 730 height 431
click at [57, 165] on span "Yükleme Detayı" at bounding box center [32, 169] width 48 height 8
click at [85, 157] on div "Yükleme Bilgileri" at bounding box center [373, 161] width 730 height 8
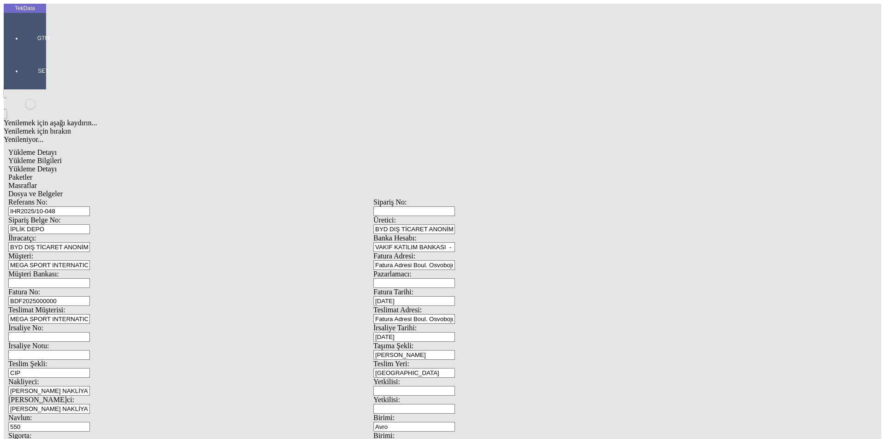
drag, startPoint x: 141, startPoint y: 357, endPoint x: 77, endPoint y: 360, distance: 63.7
type input "1969.95"
drag, startPoint x: 471, startPoint y: 353, endPoint x: 447, endPoint y: 356, distance: 23.6
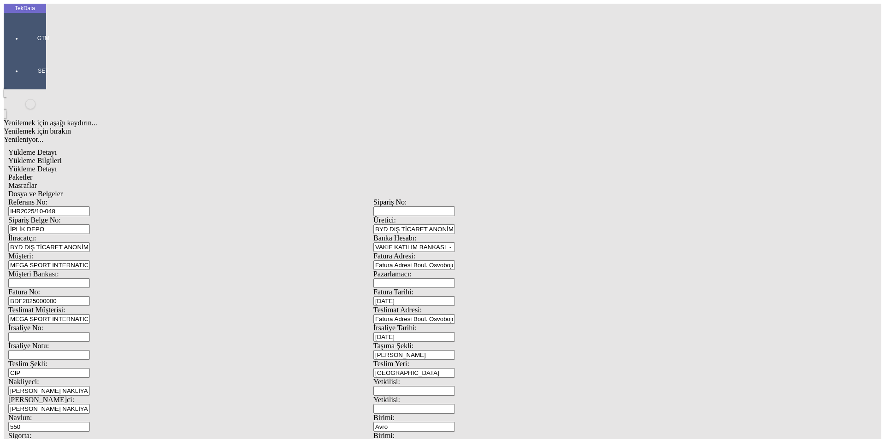
type input "2121.99"
click at [57, 165] on span "Yükleme Detayı" at bounding box center [32, 169] width 48 height 8
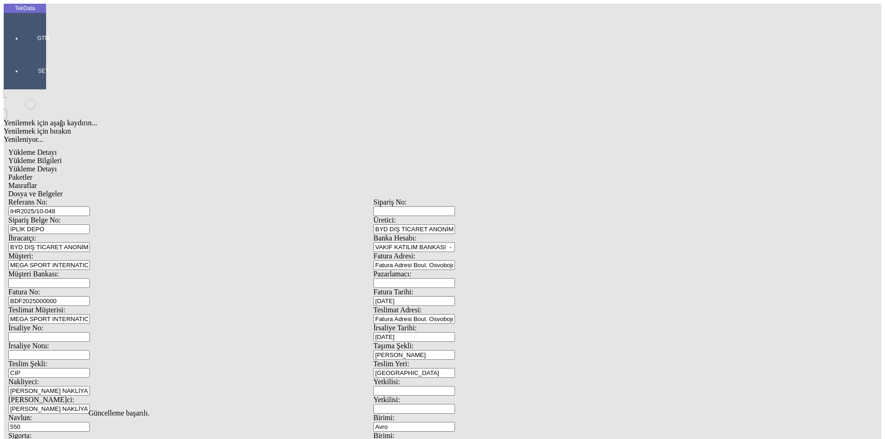
drag, startPoint x: 150, startPoint y: 136, endPoint x: 62, endPoint y: 135, distance: 88.0
type input "1969.95"
drag, startPoint x: 535, startPoint y: 174, endPoint x: 448, endPoint y: 176, distance: 87.1
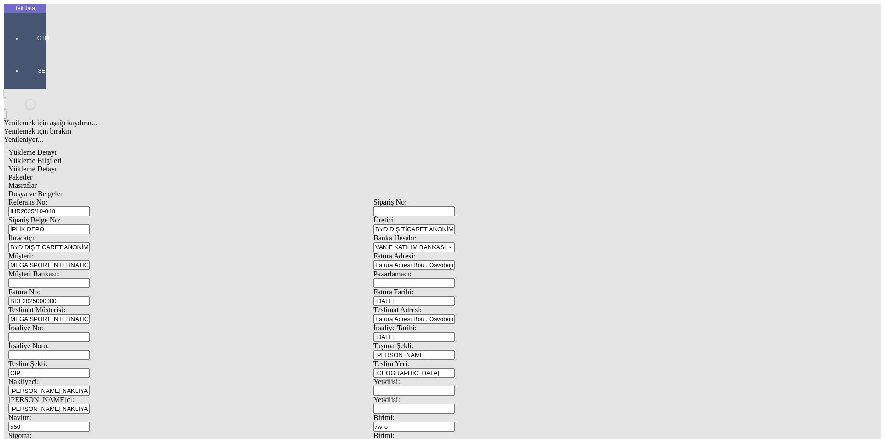
type input "1969.95"
type input "2121.99"
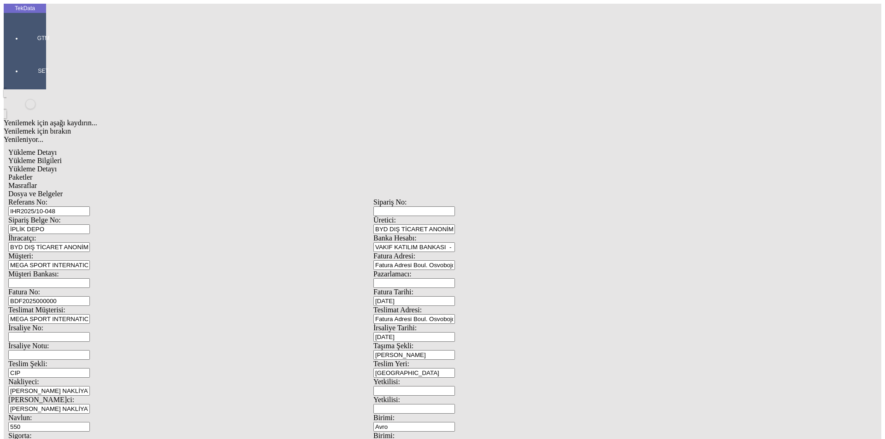
click at [398, 217] on span "Evet" at bounding box center [390, 213] width 13 height 8
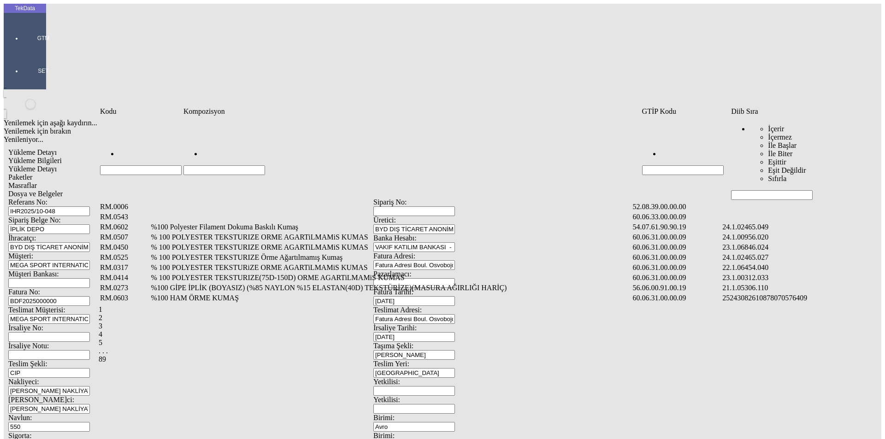
click at [780, 190] on input "Hücreyi Filtrele" at bounding box center [772, 195] width 82 height 10
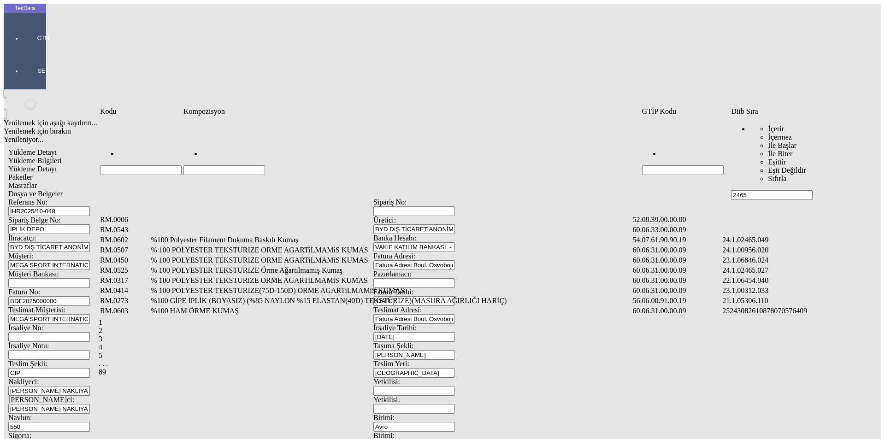
type input "2465"
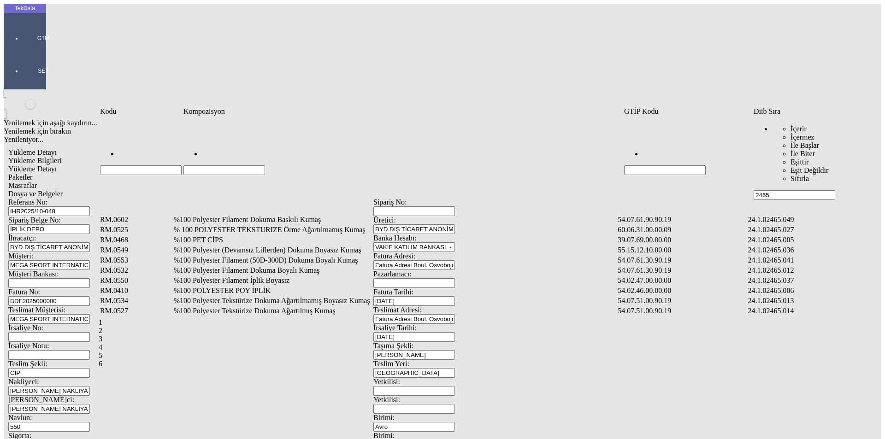
click at [253, 165] on input "Hücreyi Filtrele" at bounding box center [224, 170] width 82 height 10
type input "%91"
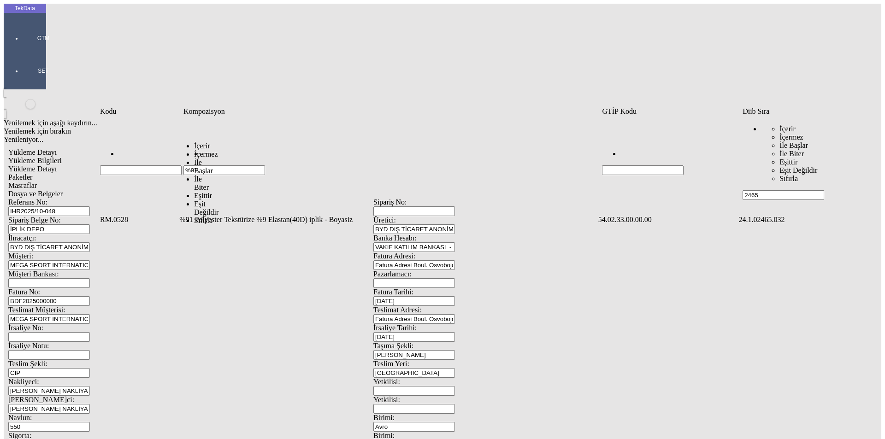
click at [270, 215] on td "%91 Polyester Tekstürize %9 Elastan(40D) iplik - Boyasiz" at bounding box center [387, 219] width 417 height 9
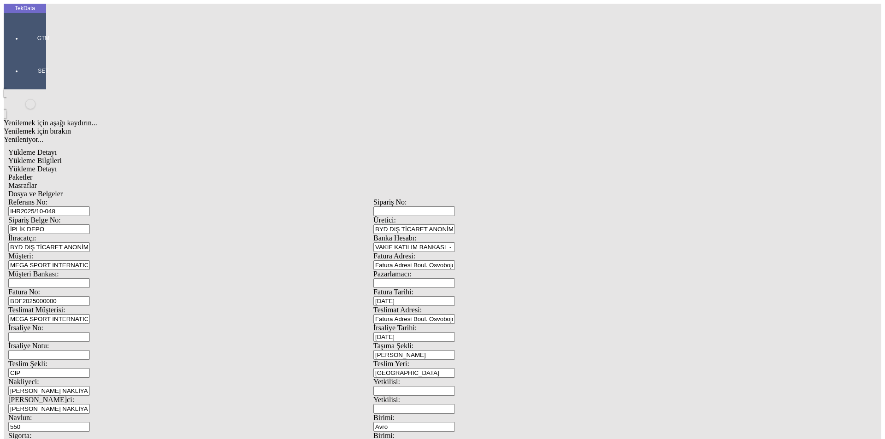
type input "1969.95"
click at [520, 167] on div "Kg" at bounding box center [684, 171] width 365 height 8
type input "Kg"
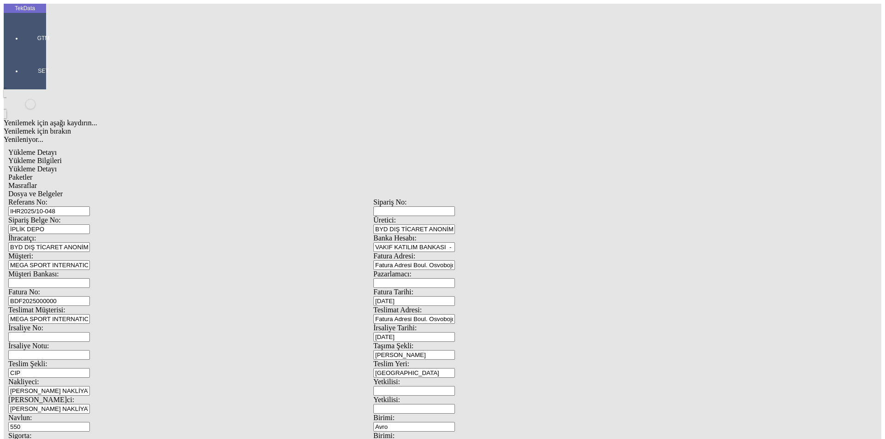
click at [62, 157] on span "Yükleme Bilgileri" at bounding box center [34, 161] width 53 height 8
click at [174, 165] on div "Yükleme Detayı" at bounding box center [373, 169] width 730 height 8
type input "2.35"
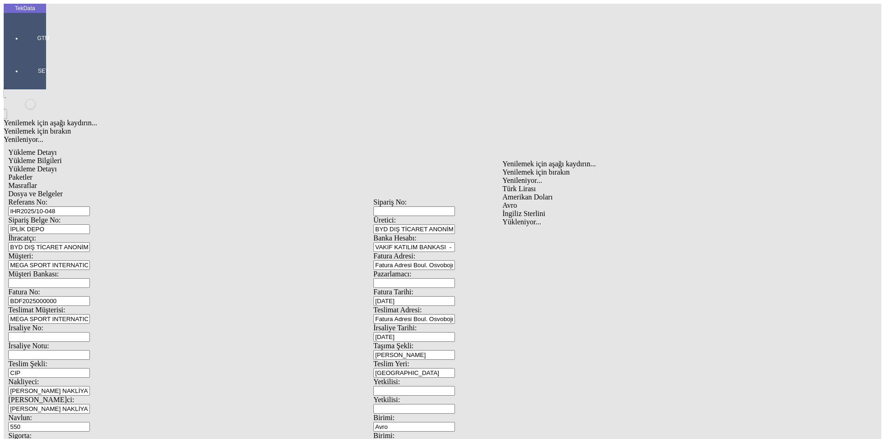
click at [526, 201] on div "Avro" at bounding box center [684, 205] width 365 height 8
type input "Avro"
type input "1969.95"
type input "2121.99"
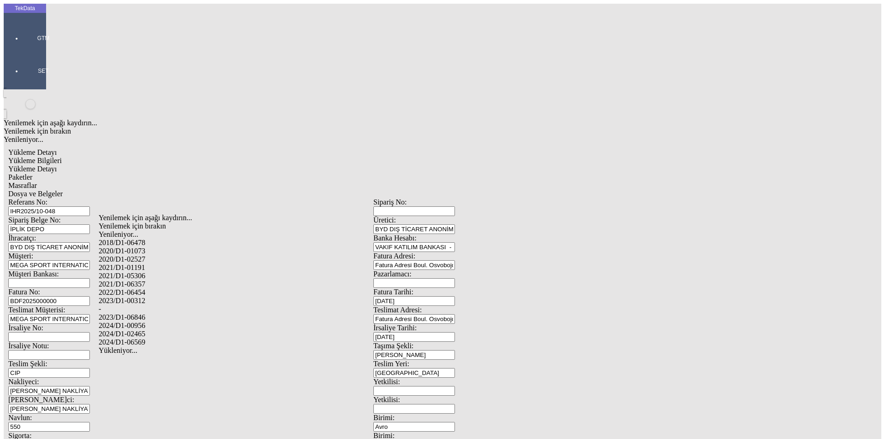
click at [150, 330] on div "2024/D1-02465" at bounding box center [278, 334] width 358 height 8
type input "2024/D1-02465"
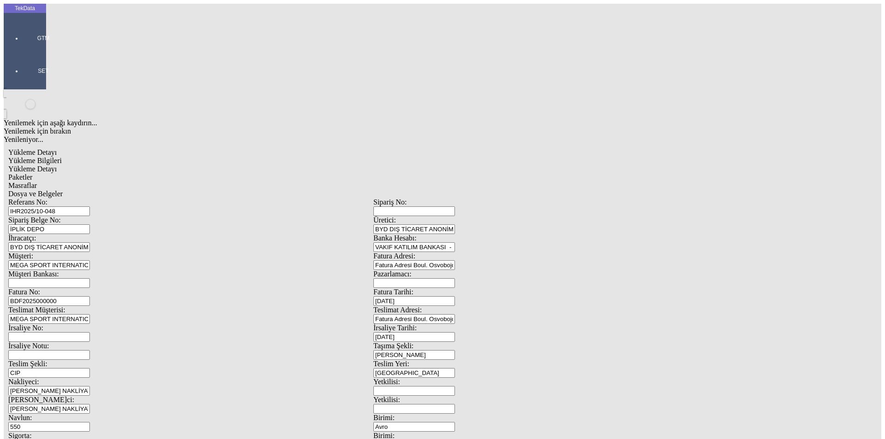
click at [32, 173] on span "Paketler" at bounding box center [20, 177] width 24 height 8
click at [256, 182] on div "Masraflar" at bounding box center [373, 186] width 730 height 8
click at [63, 190] on span "Dosya ve Belgeler" at bounding box center [35, 194] width 54 height 8
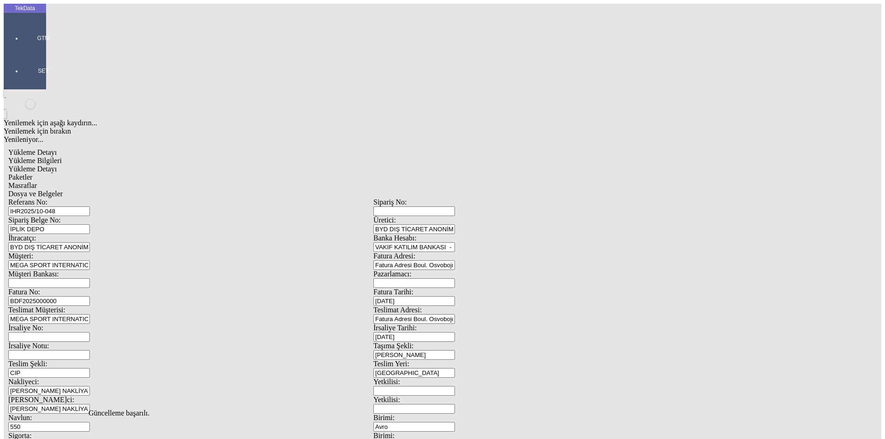
click at [63, 190] on span "Dosya ve Belgeler" at bounding box center [35, 194] width 54 height 8
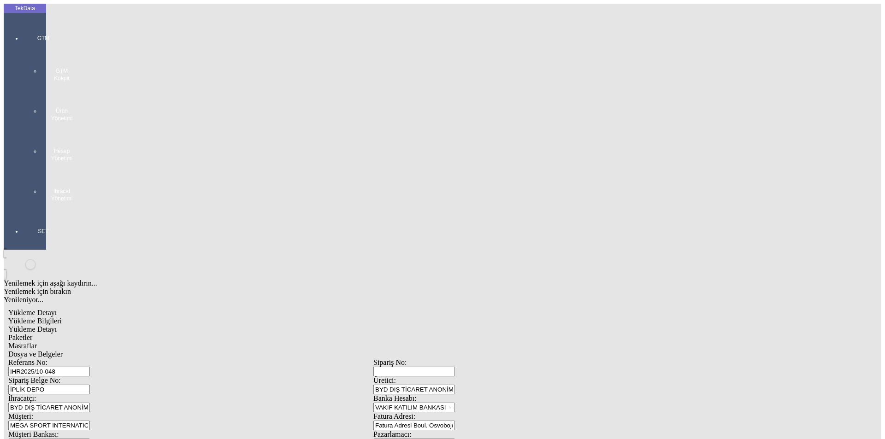
click at [33, 211] on div at bounding box center [43, 211] width 42 height 0
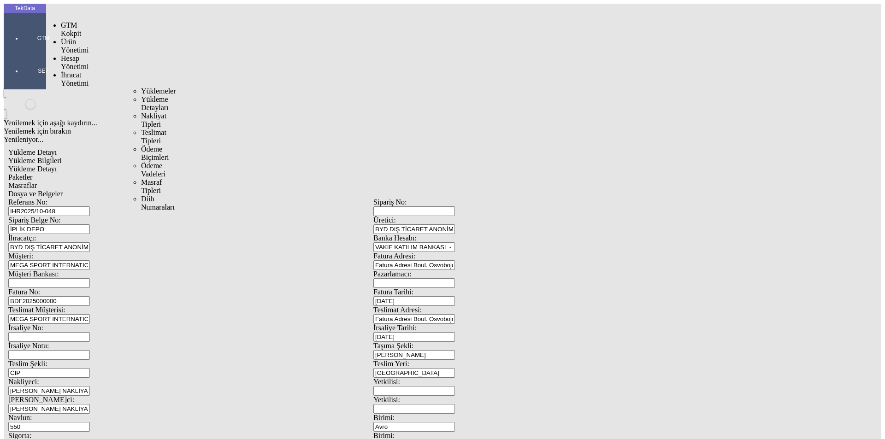
drag, startPoint x: 89, startPoint y: 51, endPoint x: 109, endPoint y: 53, distance: 19.5
click at [88, 71] on span "İhracat Yönetimi" at bounding box center [75, 79] width 28 height 16
click at [141, 87] on span "Yüklemeler" at bounding box center [158, 91] width 35 height 8
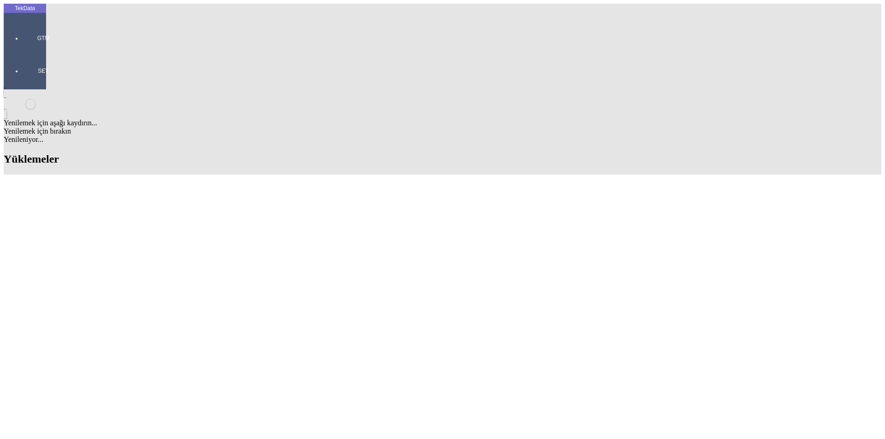
scroll to position [599, 0]
drag, startPoint x: 381, startPoint y: 293, endPoint x: 433, endPoint y: 296, distance: 51.7
copy td "BDF2025000000502"
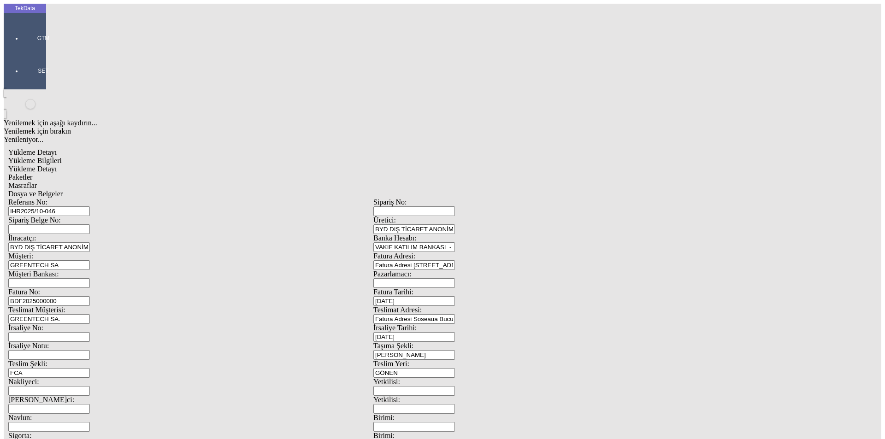
click at [90, 296] on input "BDF2025000000" at bounding box center [49, 301] width 82 height 10
drag, startPoint x: 176, startPoint y: 153, endPoint x: 88, endPoint y: 149, distance: 88.6
click at [88, 288] on div "Fatura No: BDF2025000000" at bounding box center [190, 297] width 365 height 18
paste input "502"
type input "BDF2025000000503"
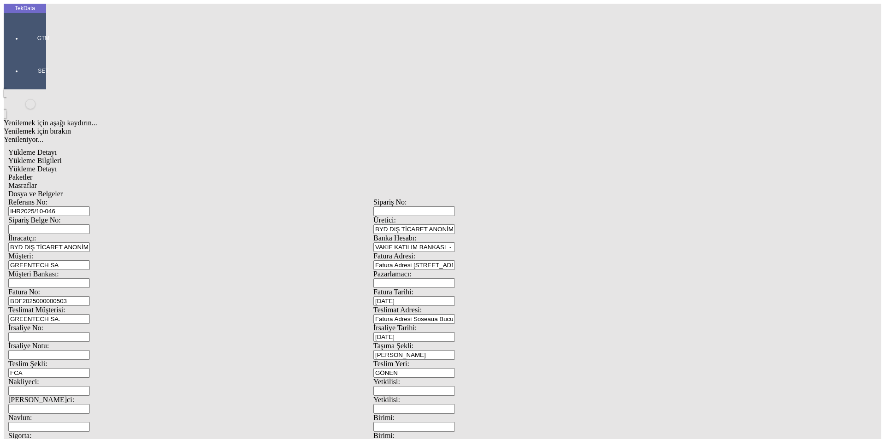
scroll to position [79, 0]
click at [63, 190] on span "Dosya ve Belgeler" at bounding box center [35, 194] width 54 height 8
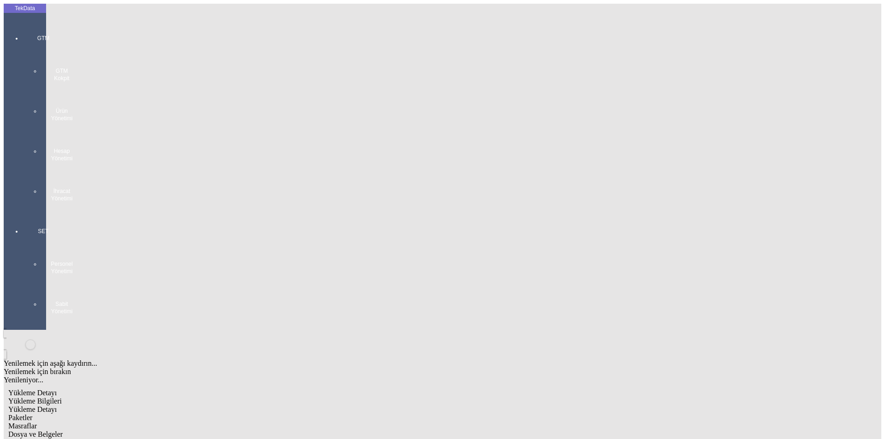
click at [12, 157] on app-side-navigation-menu "TekData GTM GTM Kokpit Ürün Yönetimi Hesap Yönetimi İhracat Yönetimi SET Person…" at bounding box center [25, 167] width 42 height 326
click at [63, 430] on span "Dosya ve Belgeler" at bounding box center [35, 434] width 54 height 8
click at [57, 405] on span "Yükleme Detayı" at bounding box center [32, 409] width 48 height 8
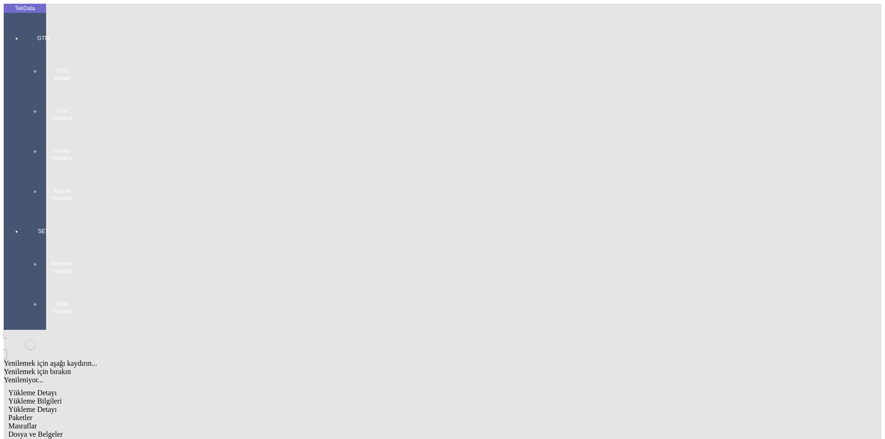
click at [62, 397] on span "Yükleme Bilgileri" at bounding box center [34, 401] width 53 height 8
drag, startPoint x: 176, startPoint y: 63, endPoint x: 78, endPoint y: 76, distance: 98.1
drag, startPoint x: 191, startPoint y: 156, endPoint x: 4, endPoint y: 158, distance: 187.1
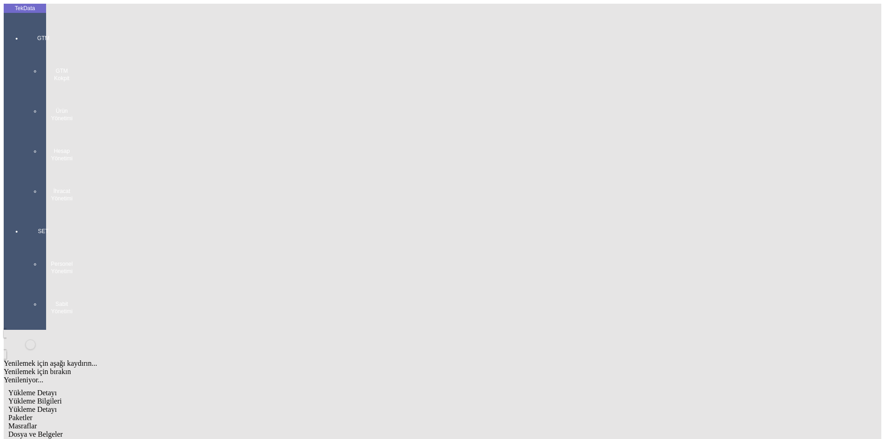
click at [343, 430] on div "Dosya ve Belgeler" at bounding box center [373, 434] width 730 height 8
click at [62, 397] on span "Yükleme Bilgileri" at bounding box center [34, 401] width 53 height 8
drag, startPoint x: 182, startPoint y: 58, endPoint x: 113, endPoint y: 58, distance: 68.6
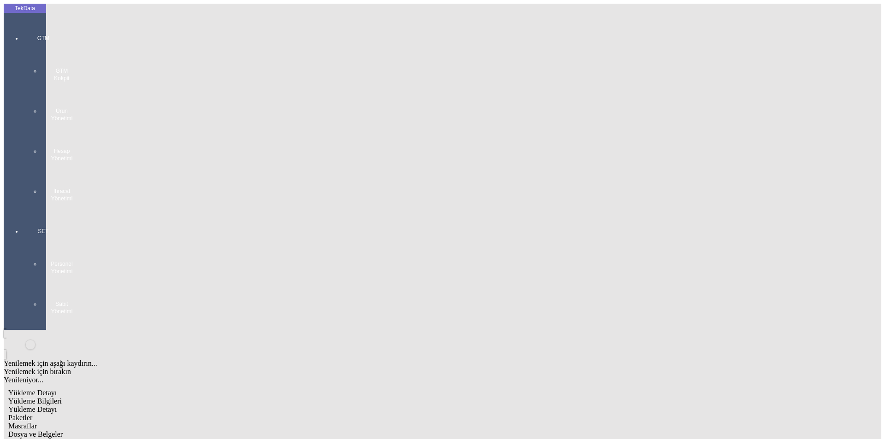
drag, startPoint x: 180, startPoint y: 63, endPoint x: 60, endPoint y: 63, distance: 119.3
click at [22, 211] on div at bounding box center [43, 211] width 42 height 0
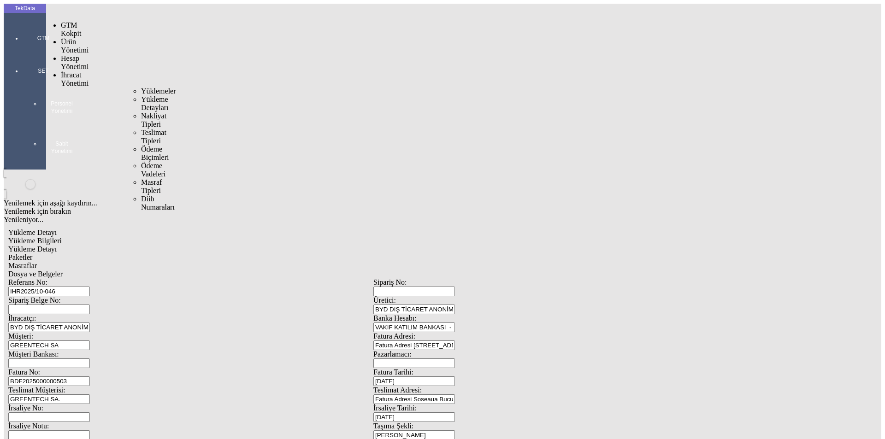
click at [72, 71] on span "İhracat Yönetimi" at bounding box center [75, 79] width 28 height 16
click at [141, 87] on span "Yüklemeler" at bounding box center [158, 91] width 35 height 8
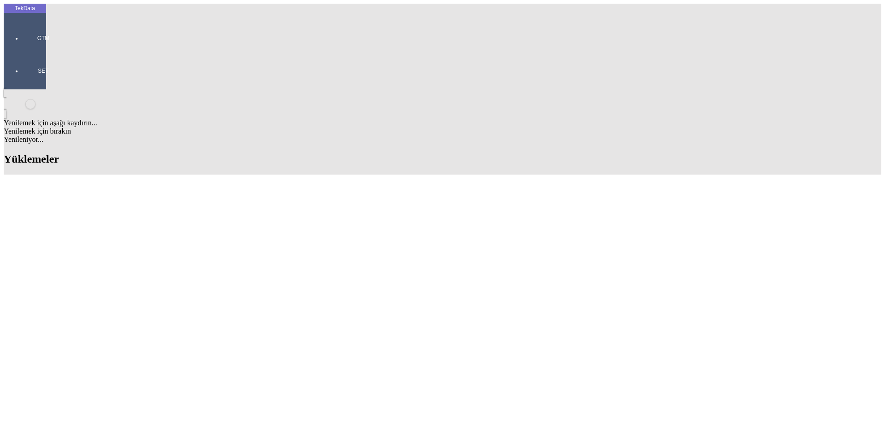
type input "COM40"
drag, startPoint x: 90, startPoint y: 321, endPoint x: 48, endPoint y: 319, distance: 42.4
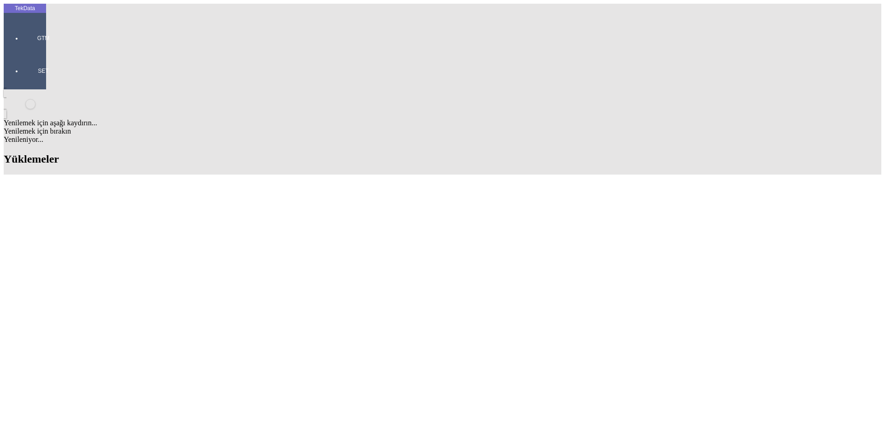
copy td "IHR2025/10-024"
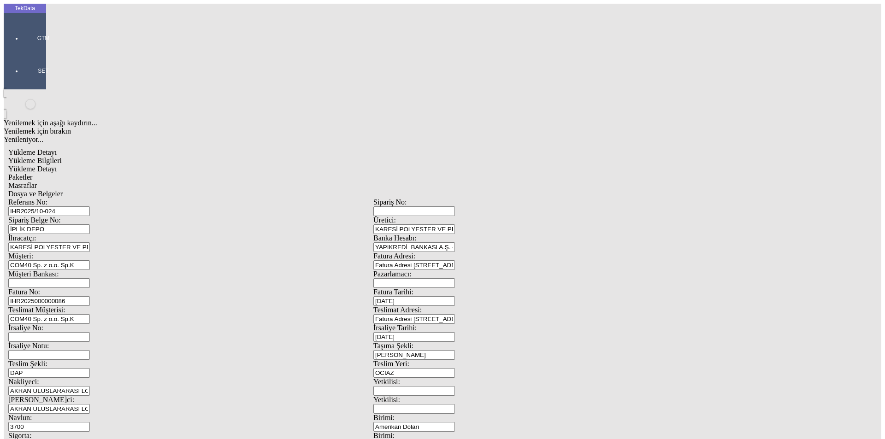
click at [90, 206] on input "IHR2025/10-024" at bounding box center [49, 211] width 82 height 10
type input "IHR2025/10-050"
click at [190, 288] on div "Fatura No: IHR2025000000086" at bounding box center [190, 297] width 365 height 18
click at [90, 296] on input "IHR2025000000086" at bounding box center [49, 301] width 82 height 10
type input "IHR20250000000"
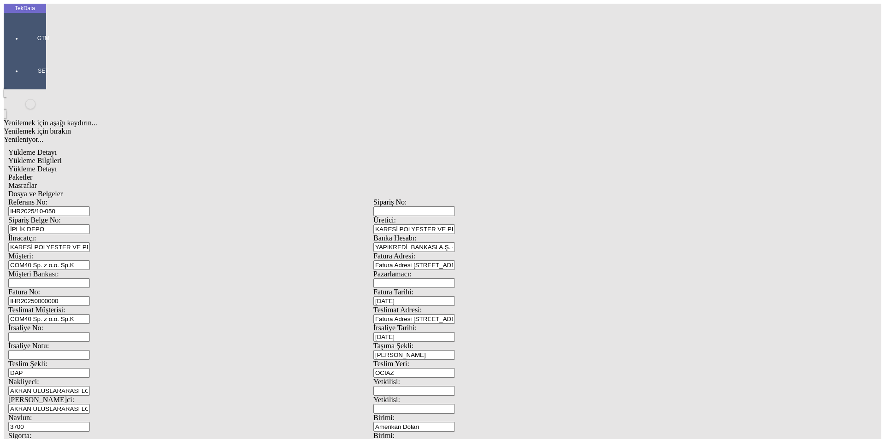
type input "[DATE]"
click at [442, 324] on div "İrsaliye No: İrsaliye Tarihi: [DATE]" at bounding box center [373, 333] width 730 height 18
click at [475, 324] on div "İrsaliye Tarihi: [DATE]" at bounding box center [555, 333] width 365 height 18
type input "[DATE]"
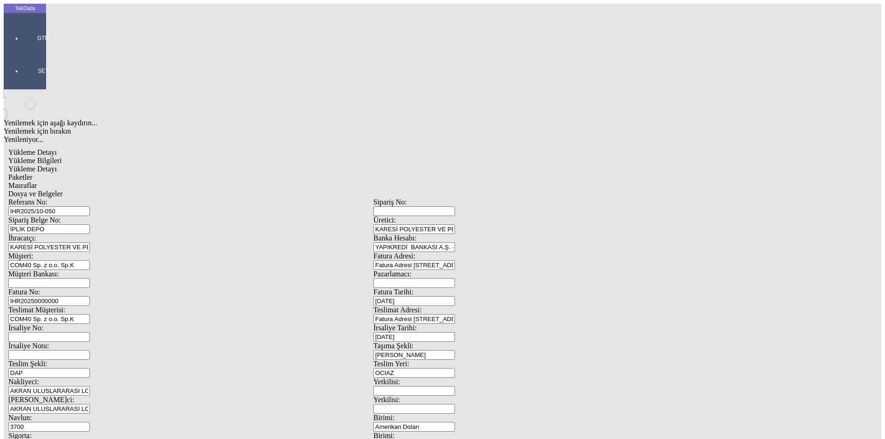
type input "[DATE]"
drag, startPoint x: 152, startPoint y: 318, endPoint x: 104, endPoint y: 322, distance: 49.0
type input "[DATE]"
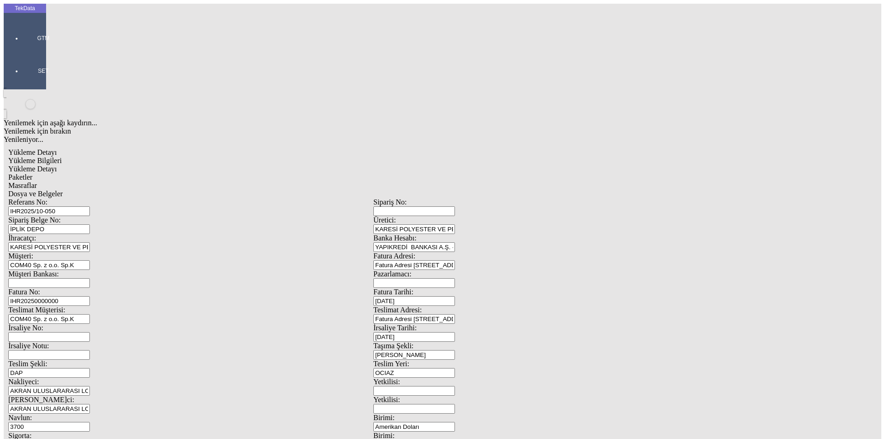
drag, startPoint x: 102, startPoint y: 356, endPoint x: 61, endPoint y: 361, distance: 41.4
type input "14399.92"
drag, startPoint x: 473, startPoint y: 364, endPoint x: 425, endPoint y: 371, distance: 48.9
click at [441, 369] on div "Referans No: [STREET_ADDRESS] DEPO Üretici: KARESİ POLYESTER VE PETROKİMYA SANA…" at bounding box center [373, 413] width 730 height 431
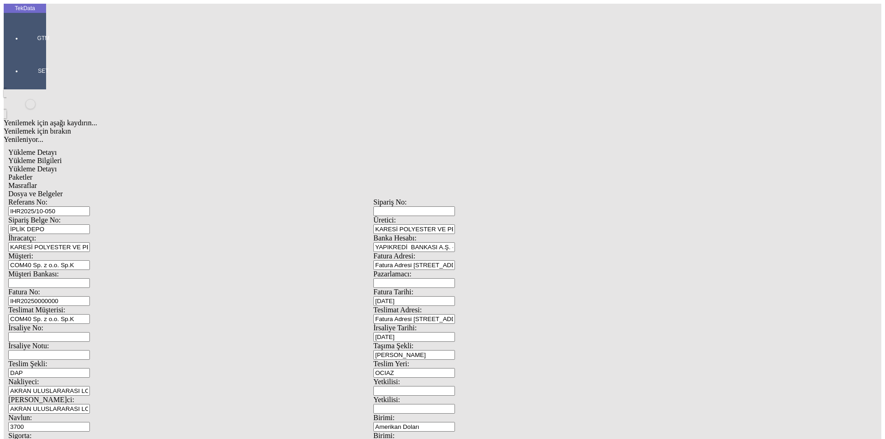
type input "15550.2"
click at [57, 165] on span "Yükleme Detayı" at bounding box center [32, 169] width 48 height 8
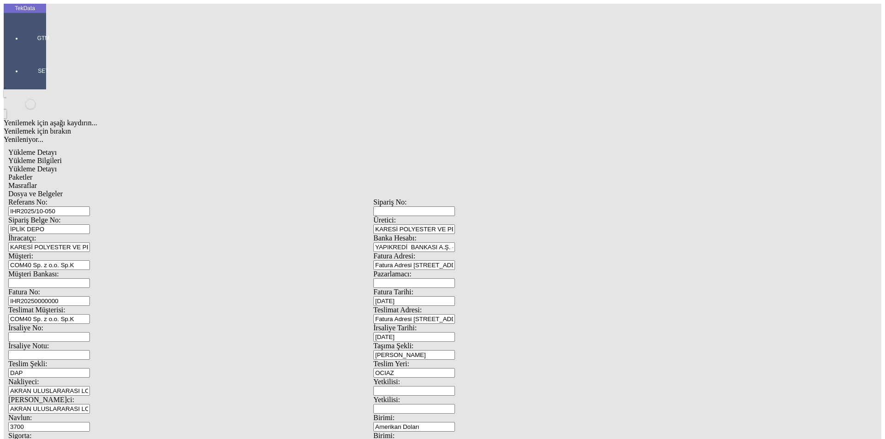
drag, startPoint x: 149, startPoint y: 136, endPoint x: 7, endPoint y: 141, distance: 142.0
type input "11469.49"
type input "1.72"
type input "11469.49"
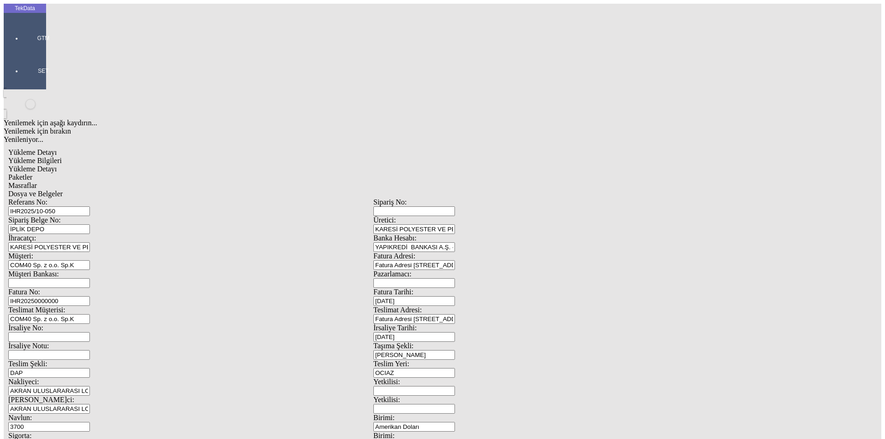
type input "12370.8"
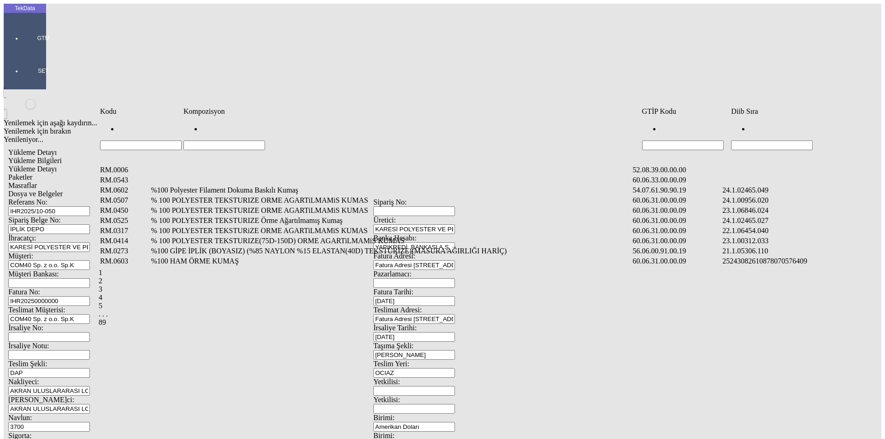
click at [758, 141] on input "Hücreyi Filtrele" at bounding box center [772, 146] width 82 height 10
type input "2465.007"
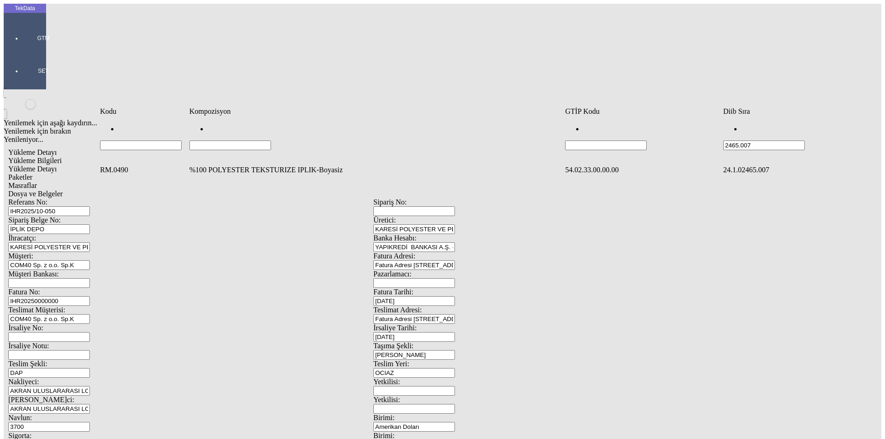
click at [227, 165] on td "%100 POLYESTER TEKSTURIZE IPLIK-Boyasiz" at bounding box center [376, 169] width 375 height 9
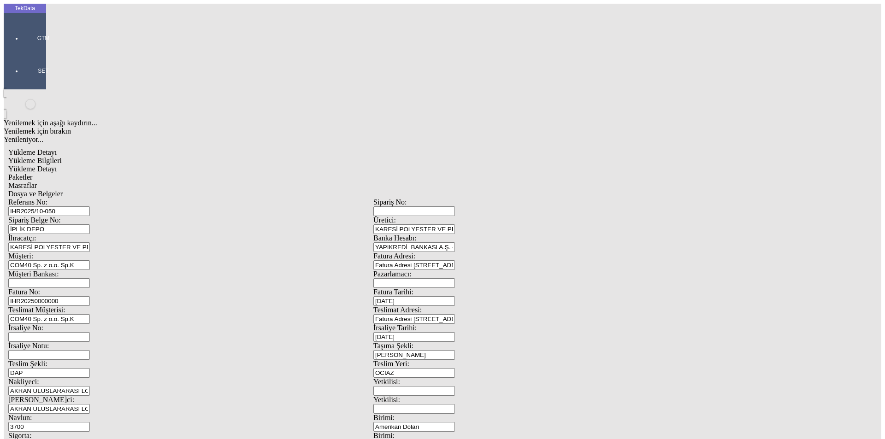
type input "2930.43"
click at [526, 167] on div "Kg" at bounding box center [684, 171] width 365 height 8
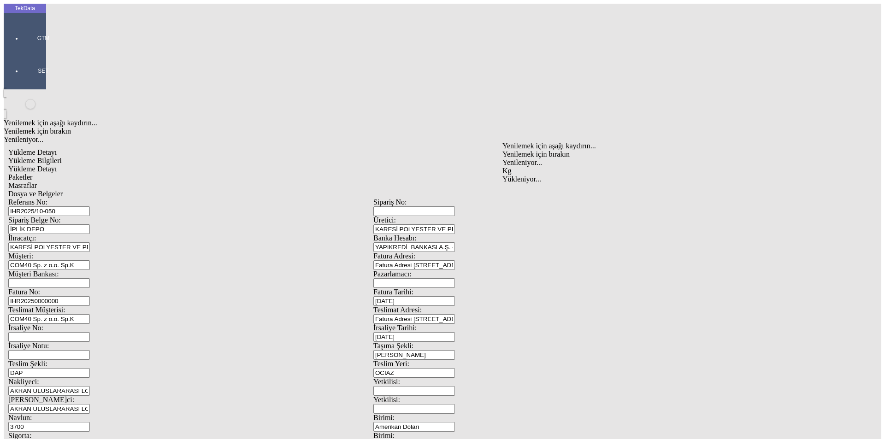
type input "Kg"
type input "1.72"
click at [535, 193] on div "Amerikan Doları" at bounding box center [684, 197] width 365 height 8
type input "Amerikan Doları"
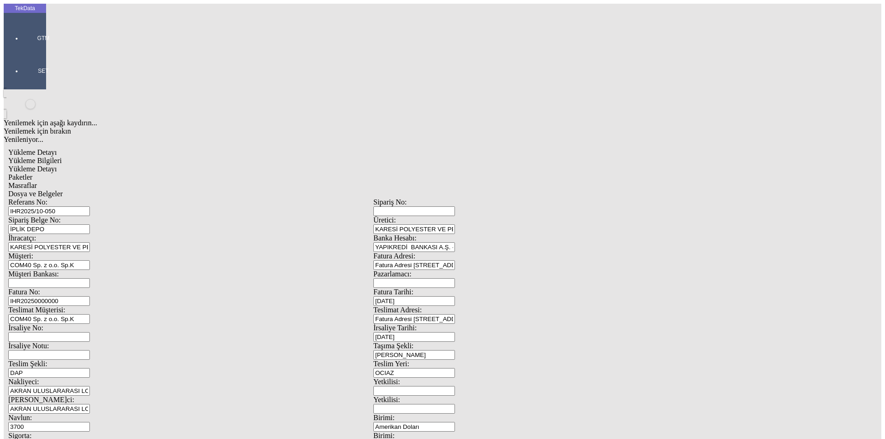
type input "2930.43"
type input "3179.4"
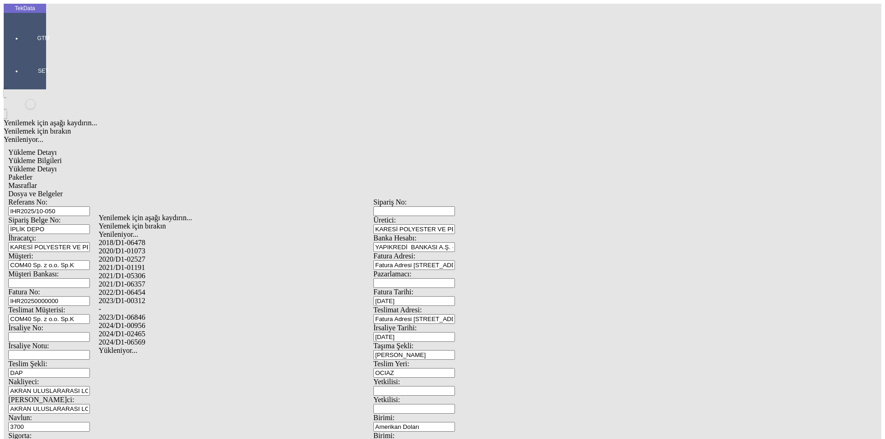
click at [150, 330] on div "2024/D1-02465" at bounding box center [278, 334] width 358 height 8
type input "2024/D1-02465"
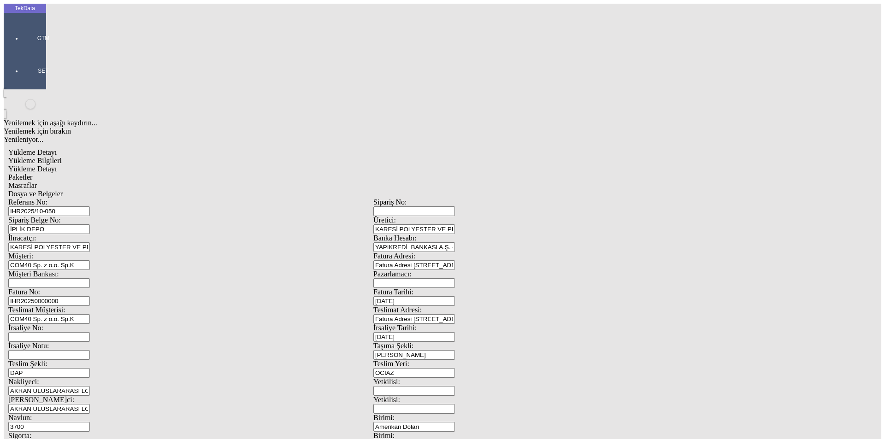
click at [197, 173] on div "Paketler" at bounding box center [373, 177] width 730 height 8
type input "Palet"
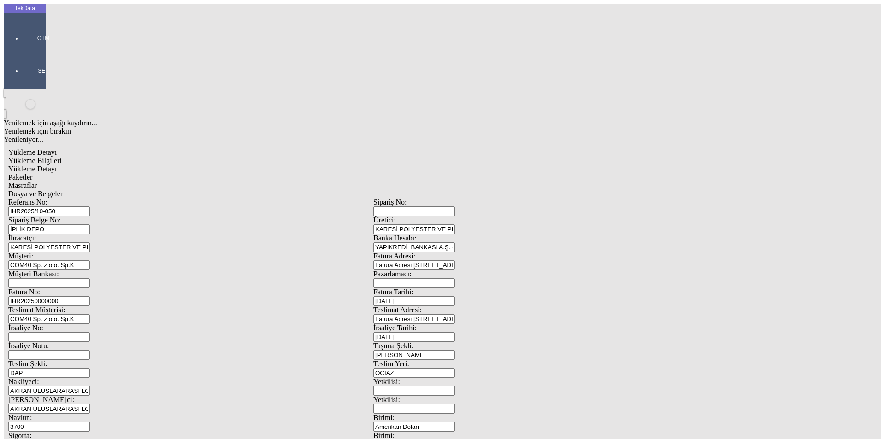
drag, startPoint x: 519, startPoint y: 99, endPoint x: 449, endPoint y: 100, distance: 70.1
type input "28"
drag, startPoint x: 832, startPoint y: 131, endPoint x: 816, endPoint y: 133, distance: 16.6
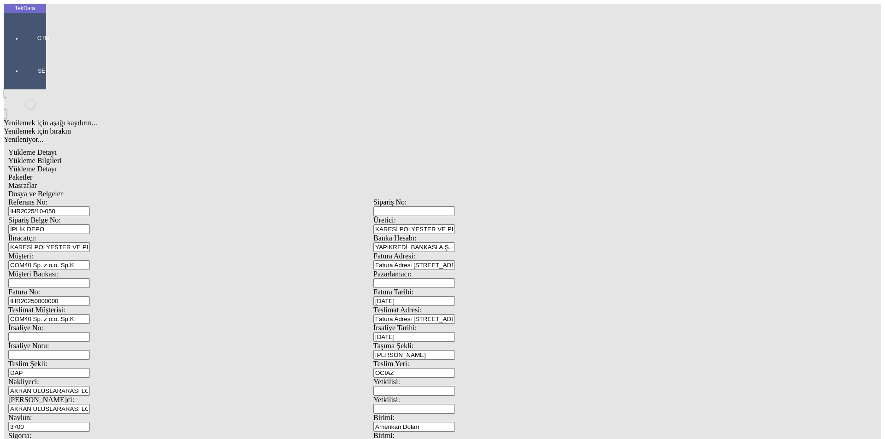
click at [37, 182] on span "Masraflar" at bounding box center [22, 186] width 29 height 8
click at [315, 190] on div "Dosya ve Belgeler" at bounding box center [373, 194] width 730 height 8
click at [63, 190] on span "Dosya ve Belgeler" at bounding box center [35, 194] width 54 height 8
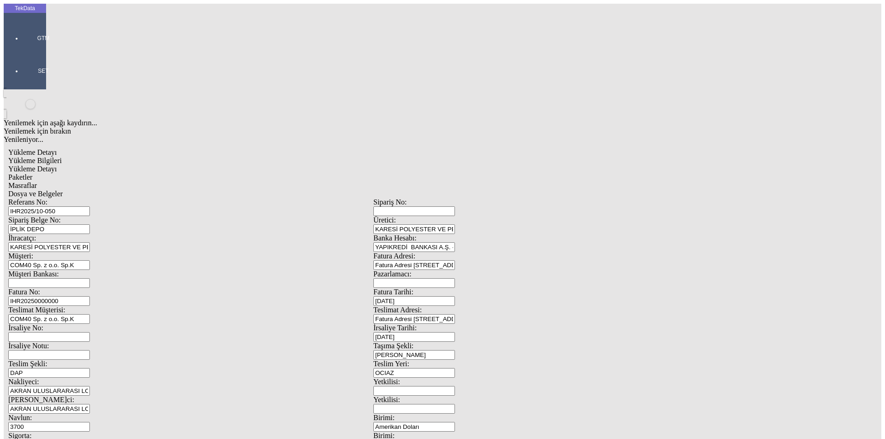
click at [62, 157] on span "Yükleme Bilgileri" at bounding box center [34, 161] width 53 height 8
drag, startPoint x: 91, startPoint y: 67, endPoint x: 51, endPoint y: 70, distance: 40.6
click at [52, 198] on div "Referans No: [STREET_ADDRESS] DEPO Üretici: KARESİ POLYESTER VE PETROKİMYA SANA…" at bounding box center [373, 413] width 730 height 431
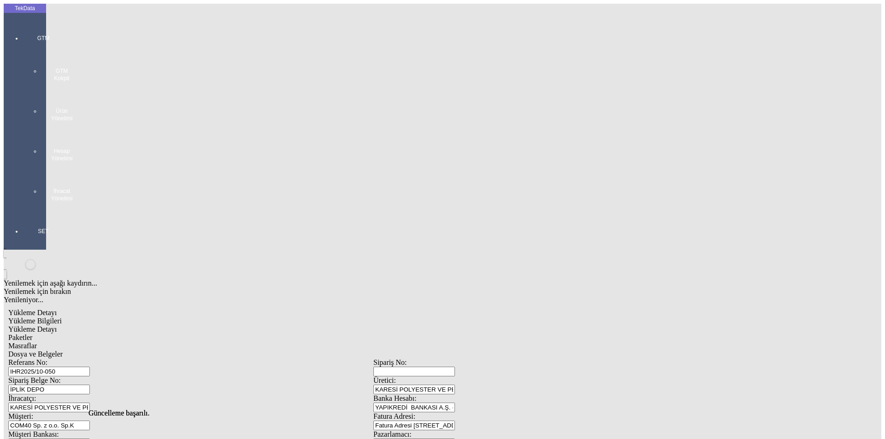
click at [29, 211] on div at bounding box center [43, 211] width 42 height 0
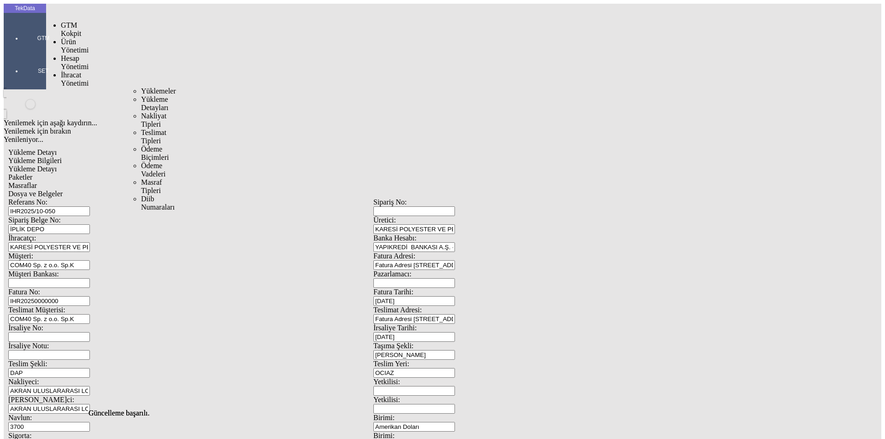
drag, startPoint x: 69, startPoint y: 52, endPoint x: 114, endPoint y: 56, distance: 45.8
click at [70, 71] on span "İhracat Yönetimi" at bounding box center [75, 79] width 28 height 16
drag, startPoint x: 124, startPoint y: 56, endPoint x: 130, endPoint y: 57, distance: 6.5
click at [141, 87] on span "Yüklemeler" at bounding box center [158, 91] width 35 height 8
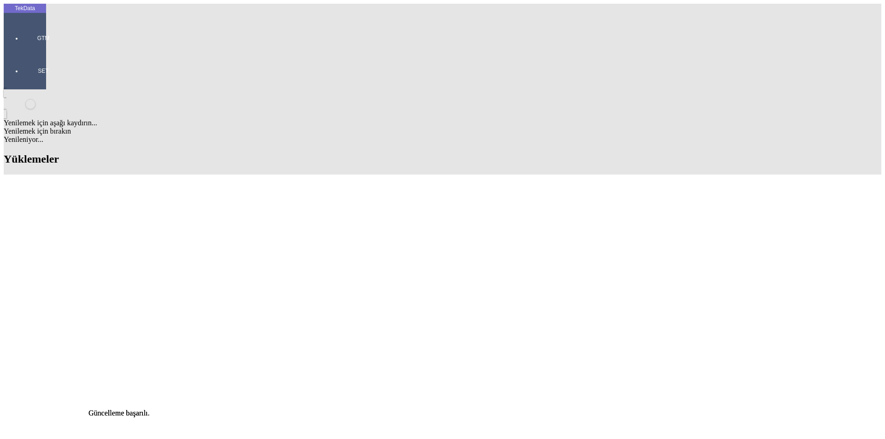
drag, startPoint x: 517, startPoint y: 69, endPoint x: 451, endPoint y: 74, distance: 67.0
drag, startPoint x: 381, startPoint y: 336, endPoint x: 436, endPoint y: 338, distance: 55.8
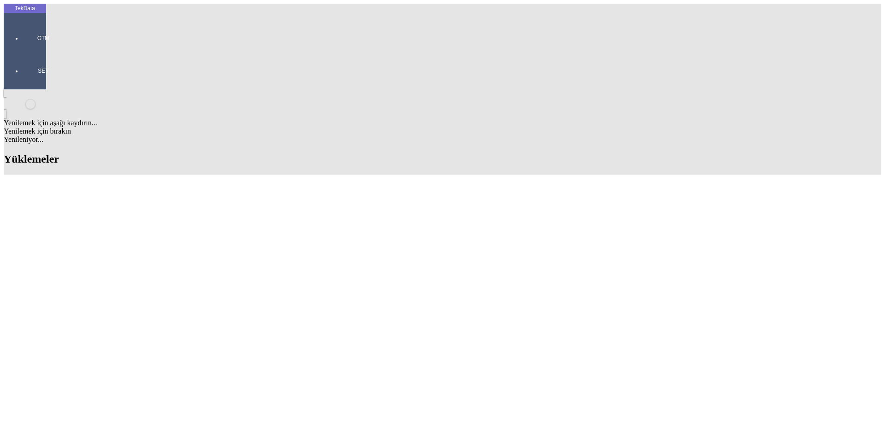
copy tr "BDF2025000000503"
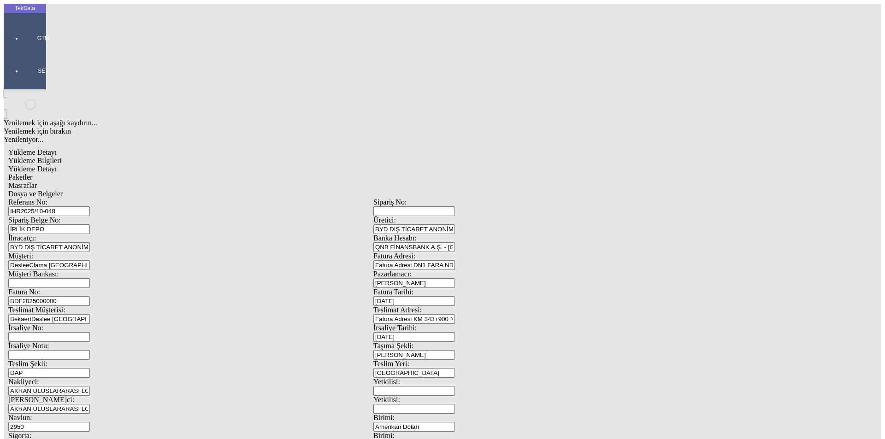
click at [90, 296] on input "BDF2025000000" at bounding box center [49, 301] width 82 height 10
drag, startPoint x: 71, startPoint y: 157, endPoint x: 63, endPoint y: 165, distance: 11.4
click at [46, 160] on div "Yükleme Detayı Yükleme Bilgileri Yükleme Detayı Paketler Masraflar Dosya ve Bel…" at bounding box center [373, 410] width 739 height 532
paste input "BDF2025000000503"
drag, startPoint x: 137, startPoint y: 153, endPoint x: 60, endPoint y: 158, distance: 77.6
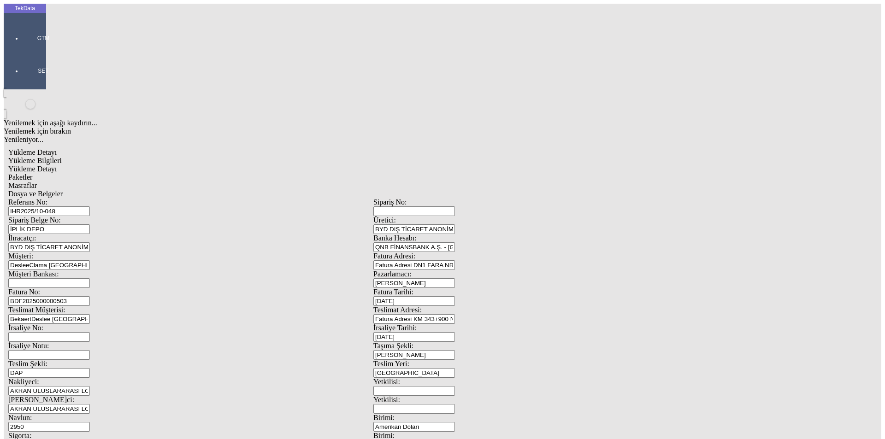
click at [67, 288] on div "Fatura No: BDF2025000000503" at bounding box center [190, 297] width 365 height 18
type input "BDF2025000000504"
drag, startPoint x: 540, startPoint y: 354, endPoint x: 457, endPoint y: 358, distance: 82.6
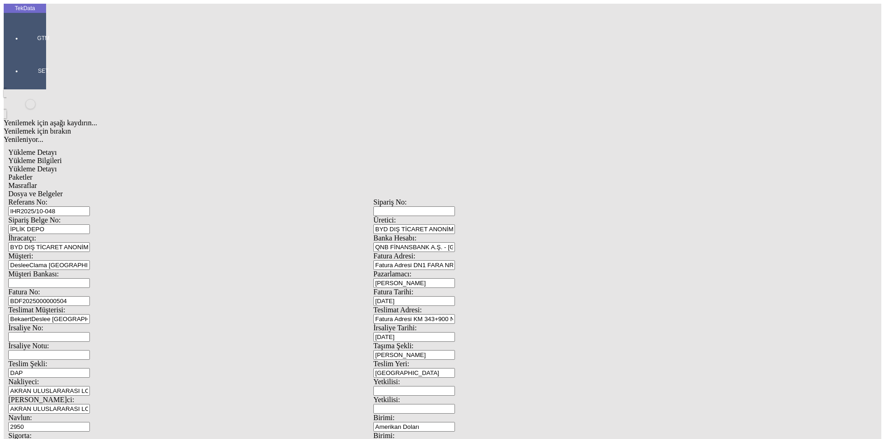
type input "22679.74"
click at [57, 165] on span "Yükleme Detayı" at bounding box center [32, 169] width 48 height 8
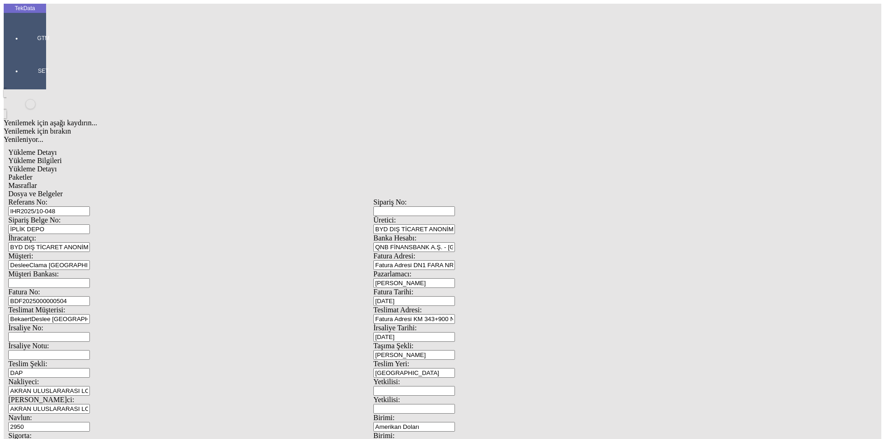
click at [62, 157] on span "Yükleme Bilgileri" at bounding box center [34, 161] width 53 height 8
drag, startPoint x: 188, startPoint y: 69, endPoint x: 66, endPoint y: 68, distance: 122.1
click at [67, 198] on div "Referans No: IHR2025/10-048" at bounding box center [190, 207] width 365 height 18
drag, startPoint x: 185, startPoint y: 156, endPoint x: 47, endPoint y: 153, distance: 138.2
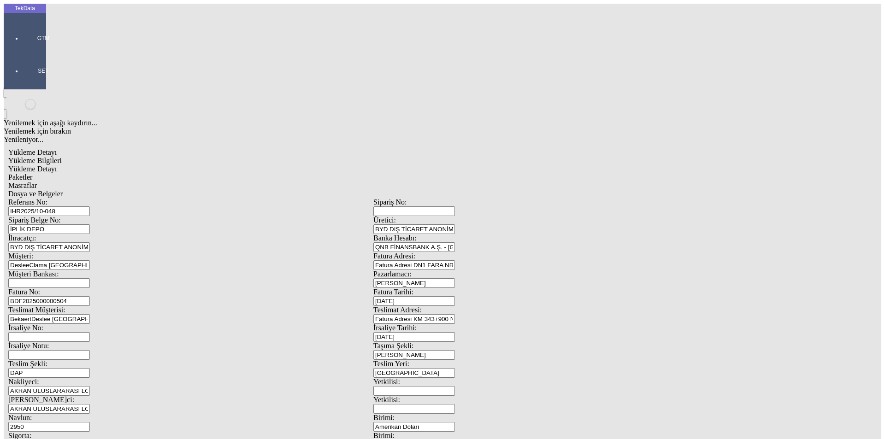
scroll to position [79, 0]
click at [57, 165] on span "Yükleme Detayı" at bounding box center [32, 169] width 48 height 8
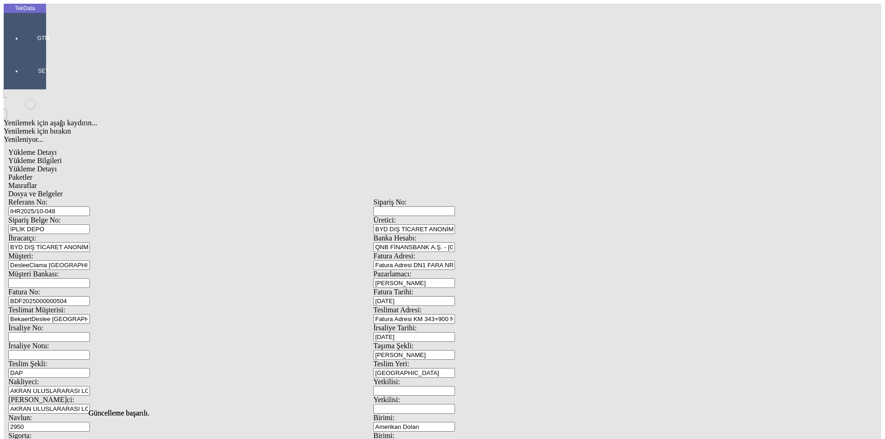
type input "Kg"
type input "2024/D1-02465"
type input "1.44"
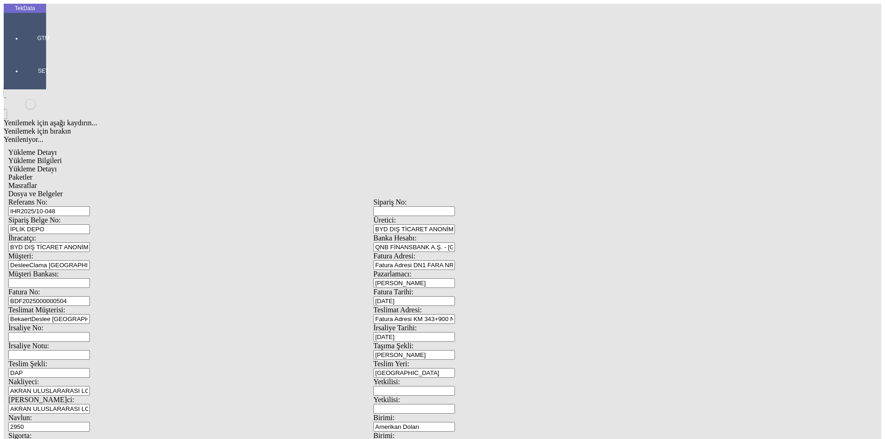
drag, startPoint x: 166, startPoint y: 192, endPoint x: 82, endPoint y: 192, distance: 84.3
type input "8427.12"
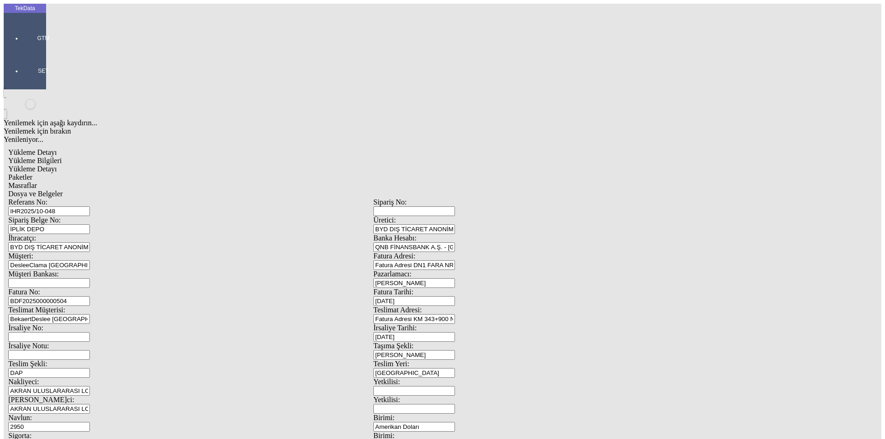
type input "2024/D1-02465"
drag, startPoint x: 110, startPoint y: 206, endPoint x: 58, endPoint y: 213, distance: 52.5
type input "14252.62"
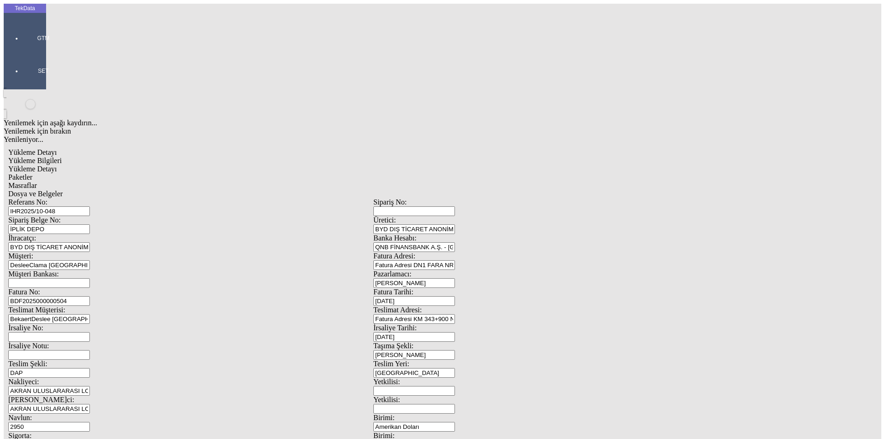
click at [32, 173] on span "Paketler" at bounding box center [20, 177] width 24 height 8
drag, startPoint x: 274, startPoint y: 49, endPoint x: 296, endPoint y: 49, distance: 22.1
click at [37, 182] on span "Masraflar" at bounding box center [22, 186] width 29 height 8
drag, startPoint x: 324, startPoint y: 48, endPoint x: 333, endPoint y: 51, distance: 9.1
click at [63, 190] on span "Dosya ve Belgeler" at bounding box center [35, 194] width 54 height 8
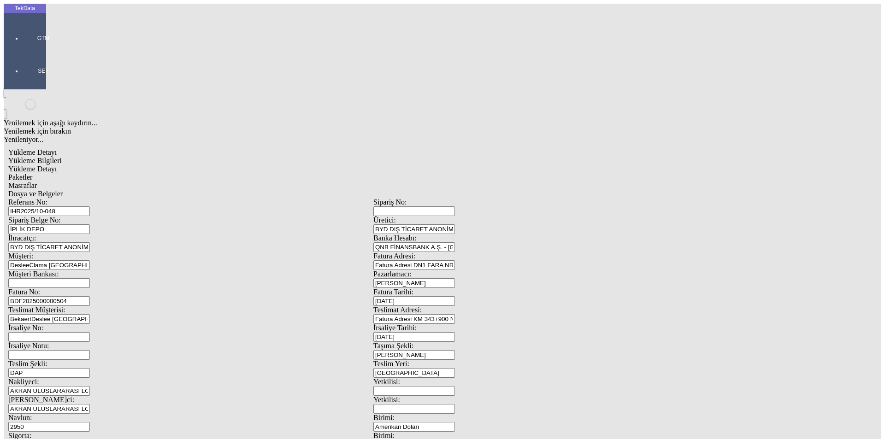
click at [142, 25] on div "Bu kaydı silmek istediğinizden eminmisiniz? [PERSON_NAME]" at bounding box center [71, 12] width 142 height 25
click at [398, 217] on span "Evet" at bounding box center [390, 213] width 13 height 8
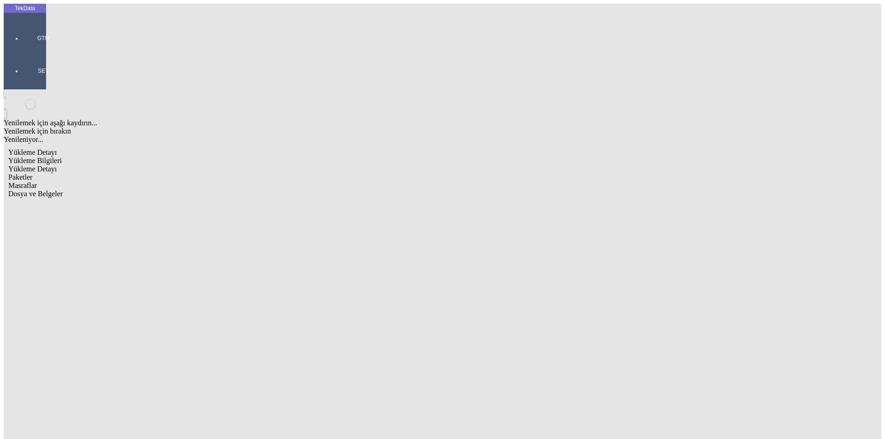
click at [76, 157] on div "Yükleme Bilgileri" at bounding box center [373, 161] width 730 height 8
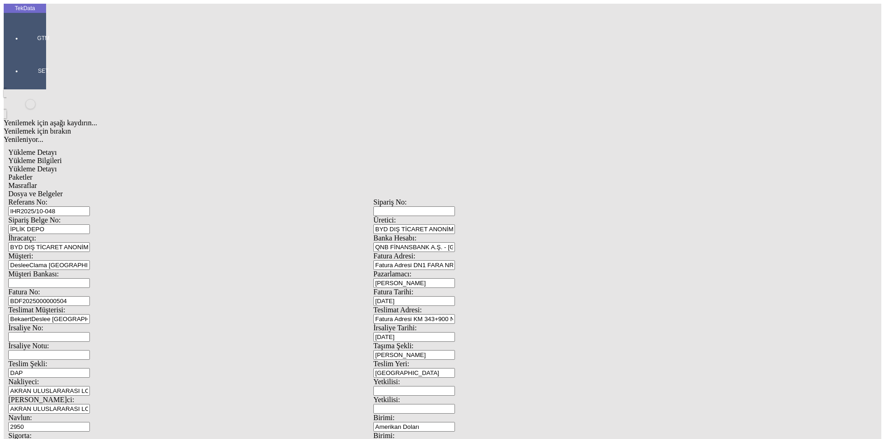
click at [63, 190] on span "Dosya ve Belgeler" at bounding box center [35, 194] width 54 height 8
drag, startPoint x: 326, startPoint y: 311, endPoint x: 344, endPoint y: 287, distance: 29.6
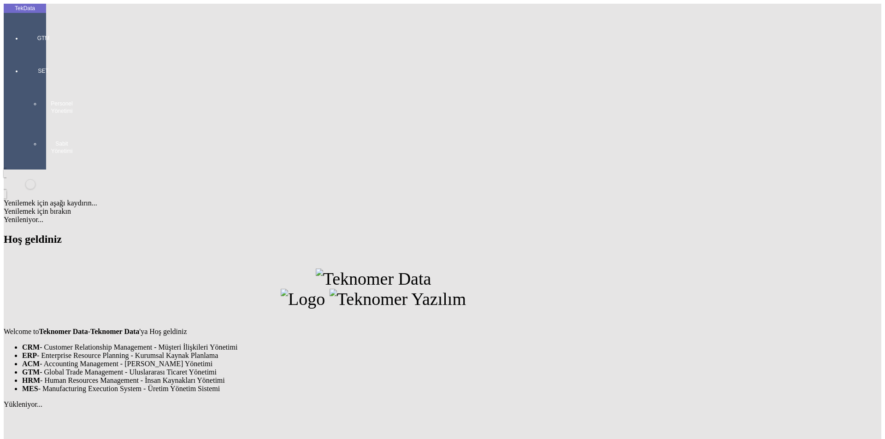
click at [33, 31] on div "GTM" at bounding box center [43, 34] width 42 height 33
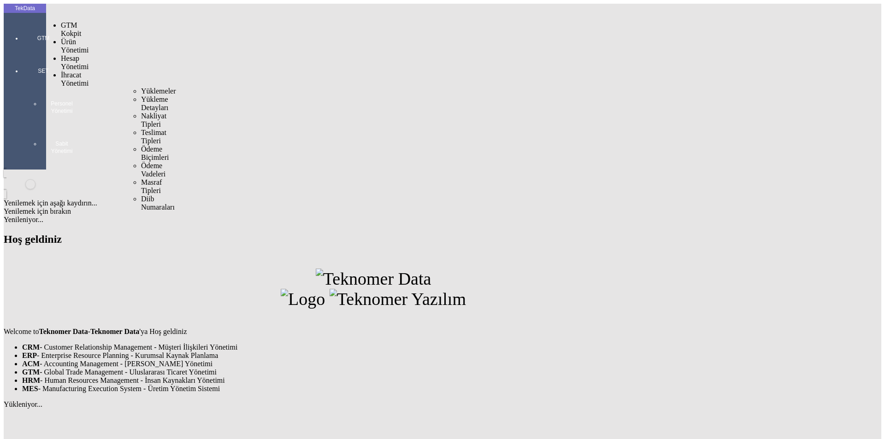
click at [67, 71] on span "İhracat Yönetimi" at bounding box center [75, 79] width 28 height 16
click at [141, 87] on span "Yüklemeler" at bounding box center [158, 91] width 35 height 8
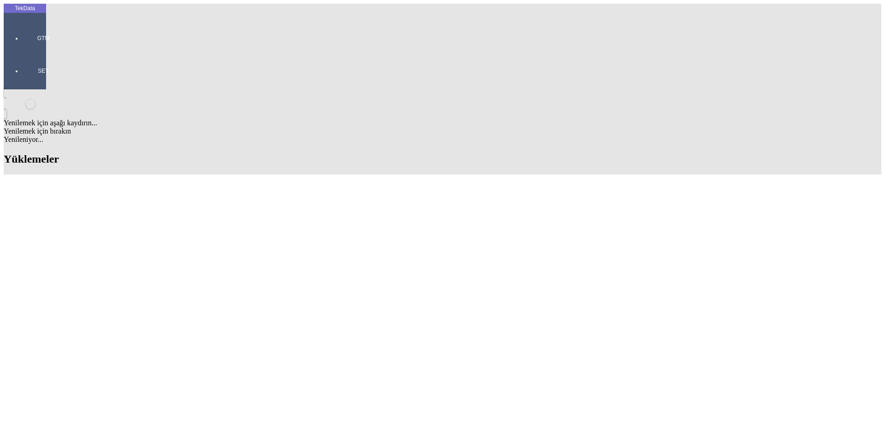
scroll to position [599, 0]
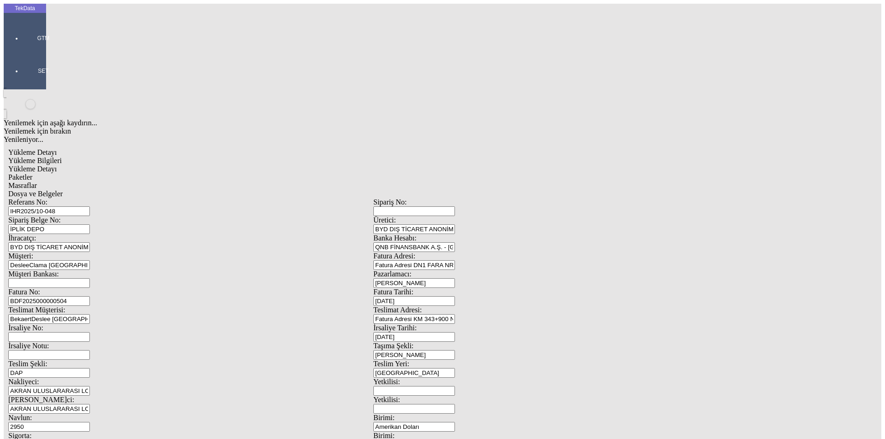
click at [158, 198] on div "Referans No: IHR2025/10-048 Sipariş No: Sipariş Belge No: İPLİK DEPO Üretici: B…" at bounding box center [373, 413] width 730 height 431
click at [57, 165] on span "Yükleme Detayı" at bounding box center [32, 169] width 48 height 8
click at [32, 173] on span "Paketler" at bounding box center [20, 177] width 24 height 8
drag, startPoint x: 323, startPoint y: 47, endPoint x: 325, endPoint y: 54, distance: 7.6
click at [63, 190] on span "Dosya ve Belgeler" at bounding box center [35, 194] width 54 height 8
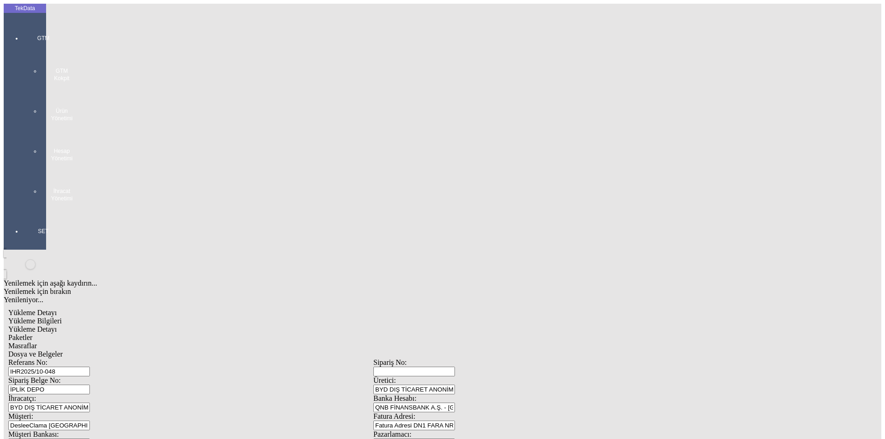
click at [24, 32] on div "GTM GTM Kokpit Ürün Yönetimi Hesap Yönetimi İhracat Yönetimi" at bounding box center [43, 114] width 42 height 193
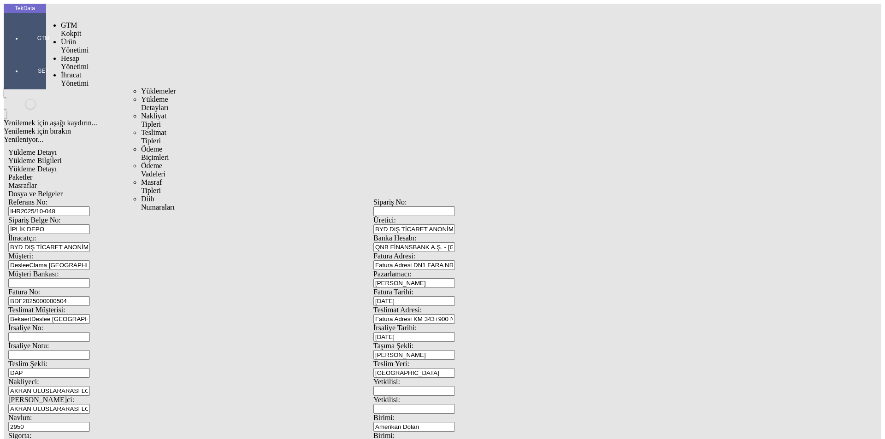
drag, startPoint x: 76, startPoint y: 53, endPoint x: 81, endPoint y: 51, distance: 5.3
click at [78, 71] on span "İhracat Yönetimi" at bounding box center [75, 79] width 28 height 16
click at [141, 87] on span "Yüklemeler" at bounding box center [158, 91] width 35 height 8
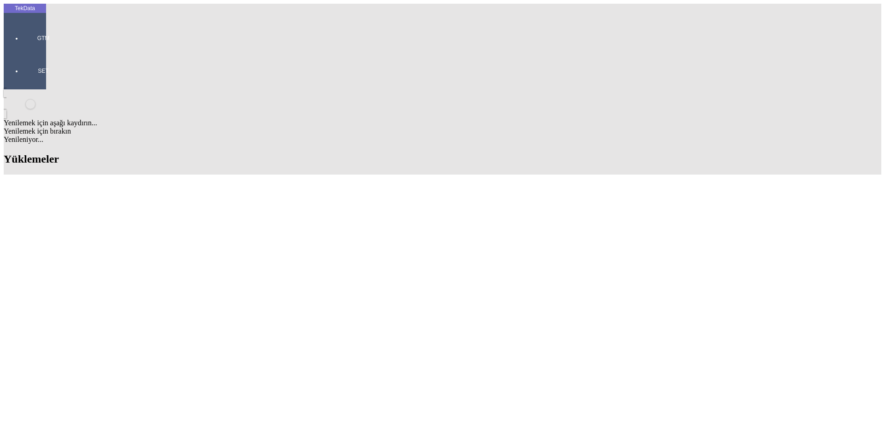
scroll to position [737, 0]
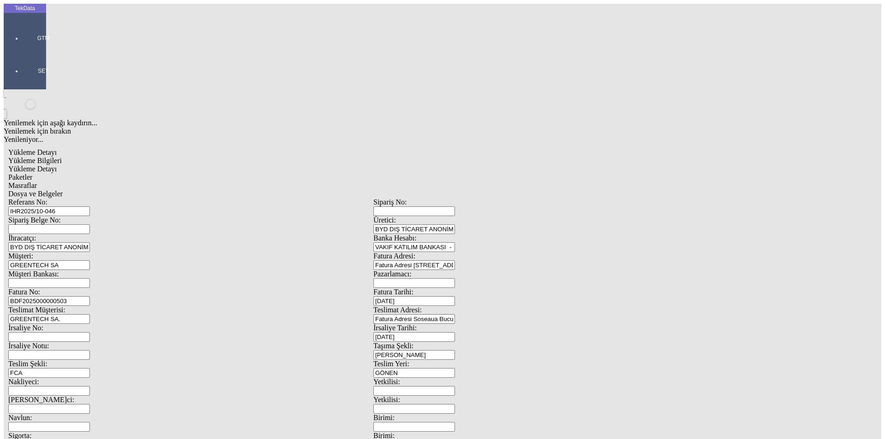
click at [90, 206] on input "IHR2025/10-046" at bounding box center [49, 211] width 82 height 10
type input "IHR2025/10-054"
click at [90, 296] on input "BDF2025000000503" at bounding box center [49, 301] width 82 height 10
type input "BDF2025000000"
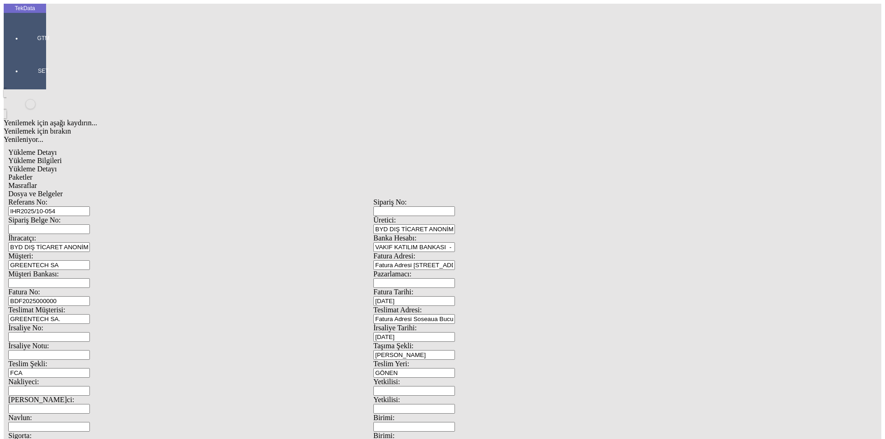
click at [141, 165] on div "Yükleme Detayı" at bounding box center [373, 169] width 730 height 8
click at [223, 173] on div "Paketler" at bounding box center [373, 177] width 730 height 8
click at [37, 182] on span "Masraflar" at bounding box center [22, 186] width 29 height 8
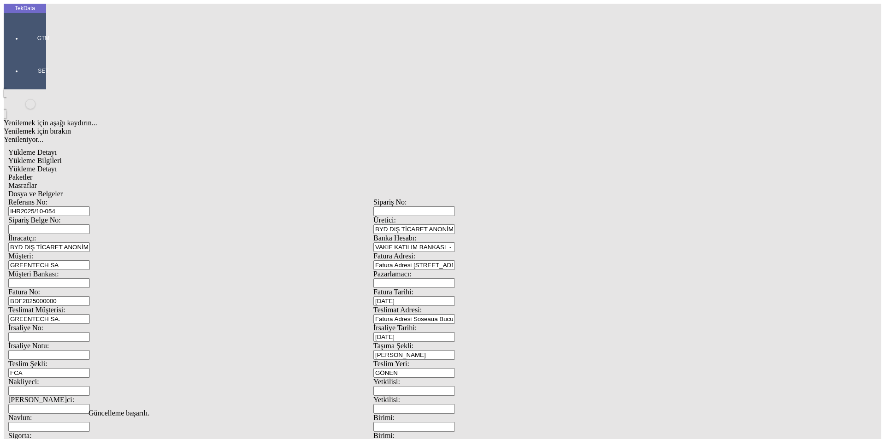
click at [63, 190] on span "Dosya ve Belgeler" at bounding box center [35, 194] width 54 height 8
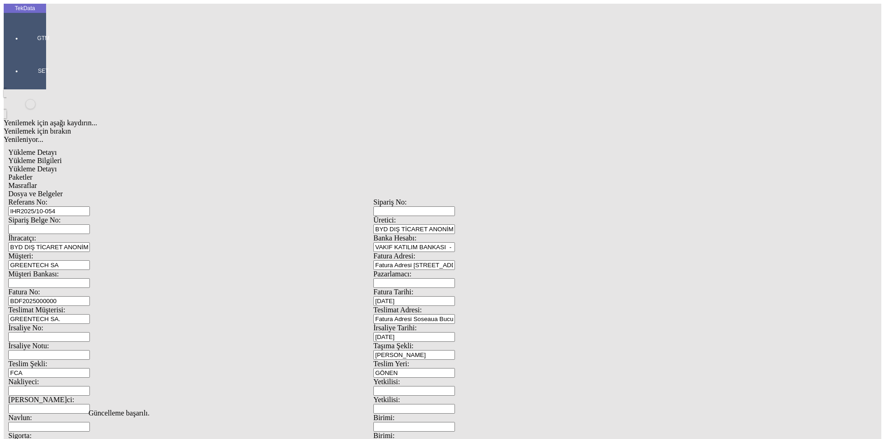
click at [63, 190] on span "Dosya ve Belgeler" at bounding box center [35, 194] width 54 height 8
click at [62, 157] on span "Yükleme Bilgileri" at bounding box center [34, 161] width 53 height 8
click at [23, 51] on div at bounding box center [43, 51] width 42 height 0
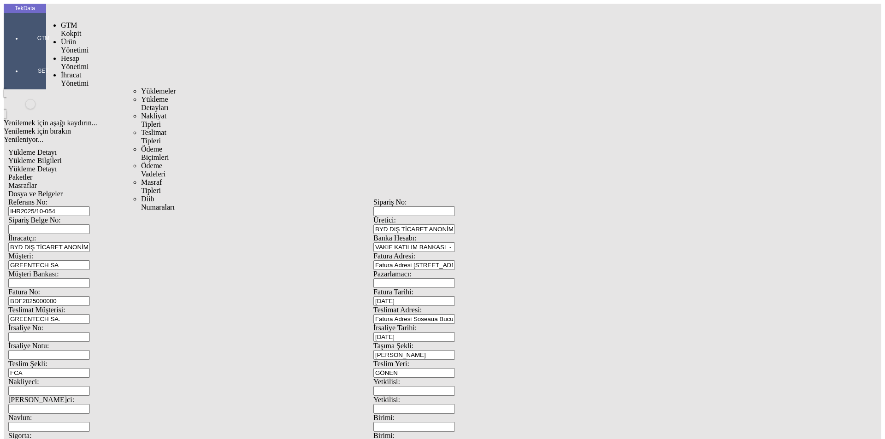
click at [67, 71] on span "İhracat Yönetimi" at bounding box center [75, 79] width 28 height 16
click at [141, 87] on span "Yüklemeler" at bounding box center [158, 91] width 35 height 8
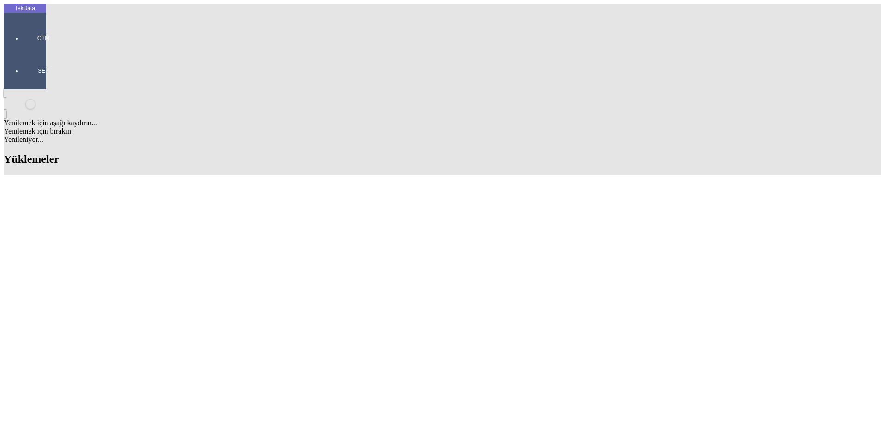
scroll to position [691, 0]
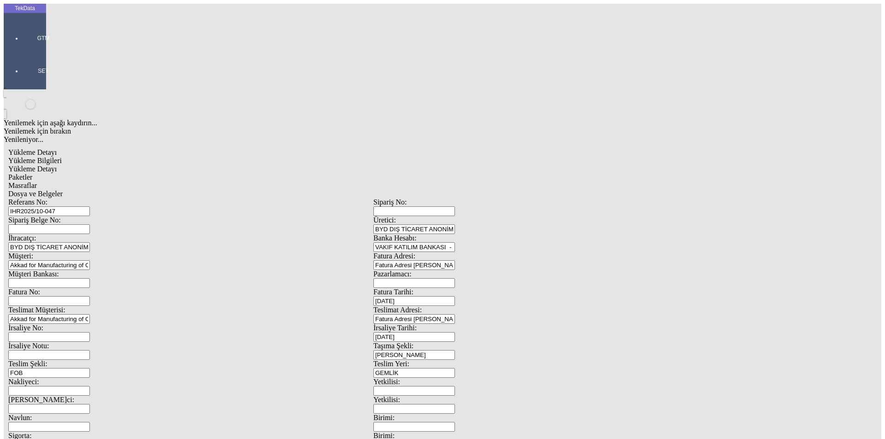
click at [57, 165] on span "Yükleme Detayı" at bounding box center [32, 169] width 48 height 8
type input "Kg"
type input "Amerikan Doları"
type input "2024/D1-02465"
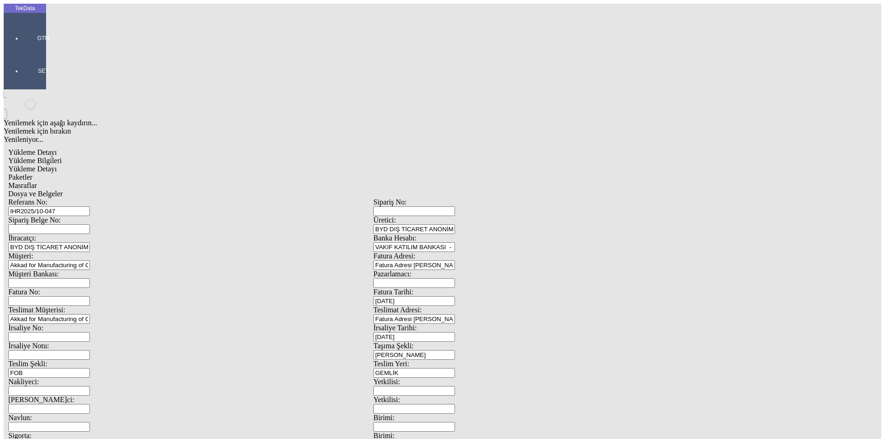
drag, startPoint x: 156, startPoint y: 135, endPoint x: 11, endPoint y: 137, distance: 145.1
type input "27301"
type input "0.86"
type input "27301"
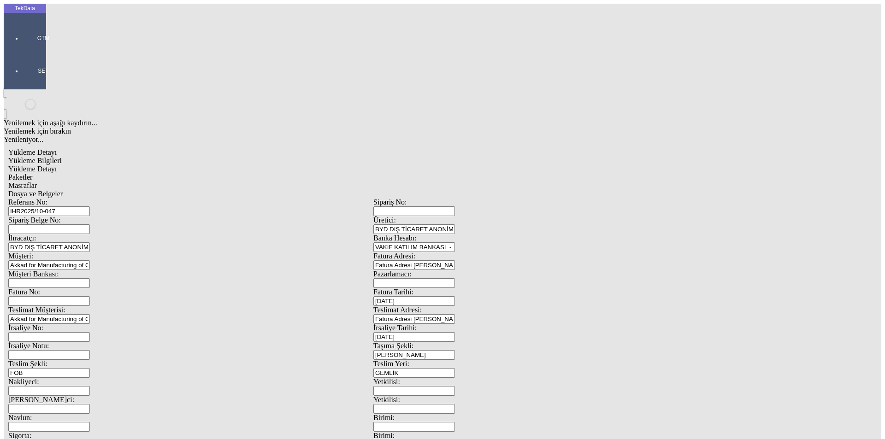
type input "27351"
click at [32, 173] on span "Paketler" at bounding box center [20, 177] width 24 height 8
drag, startPoint x: 274, startPoint y: 47, endPoint x: 293, endPoint y: 50, distance: 19.1
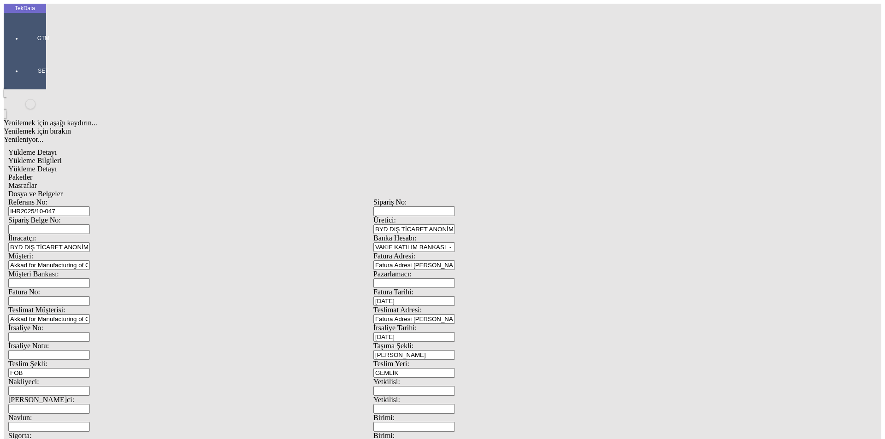
click at [37, 182] on span "Masraflar" at bounding box center [22, 186] width 29 height 8
click at [63, 190] on span "Dosya ve Belgeler" at bounding box center [35, 194] width 54 height 8
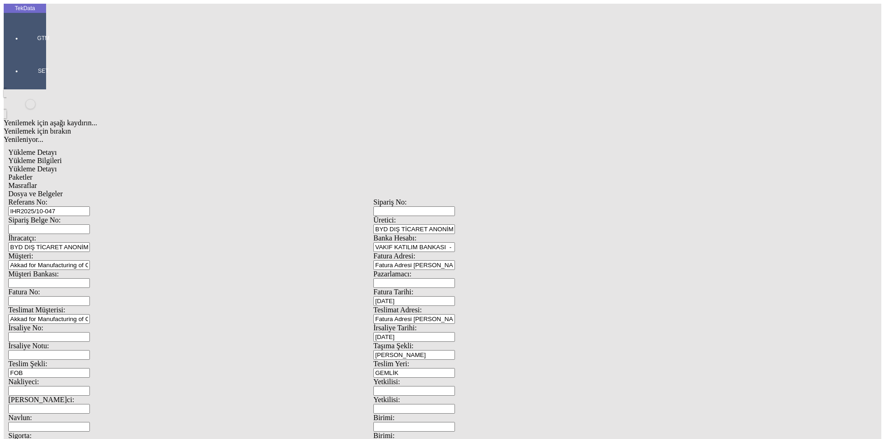
drag, startPoint x: 84, startPoint y: 69, endPoint x: 112, endPoint y: 70, distance: 28.1
click at [62, 157] on span "Yükleme Bilgileri" at bounding box center [34, 161] width 53 height 8
drag, startPoint x: 189, startPoint y: 67, endPoint x: 44, endPoint y: 71, distance: 145.2
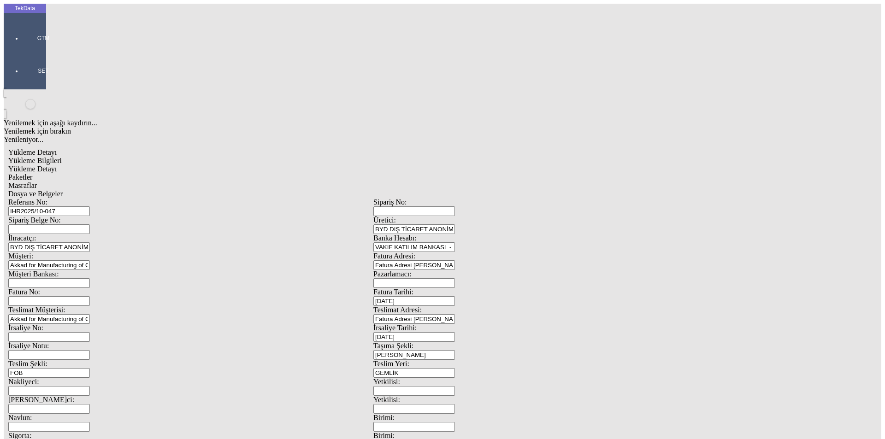
click at [44, 144] on tek-global-detail "Yükleme Detayı Yükleme Bilgileri Yükleme Detayı Paketler Masraflar Dosya ve Bel…" at bounding box center [373, 410] width 739 height 532
drag, startPoint x: 342, startPoint y: 46, endPoint x: 302, endPoint y: 73, distance: 48.4
click at [63, 190] on span "Dosya ve Belgeler" at bounding box center [35, 194] width 54 height 8
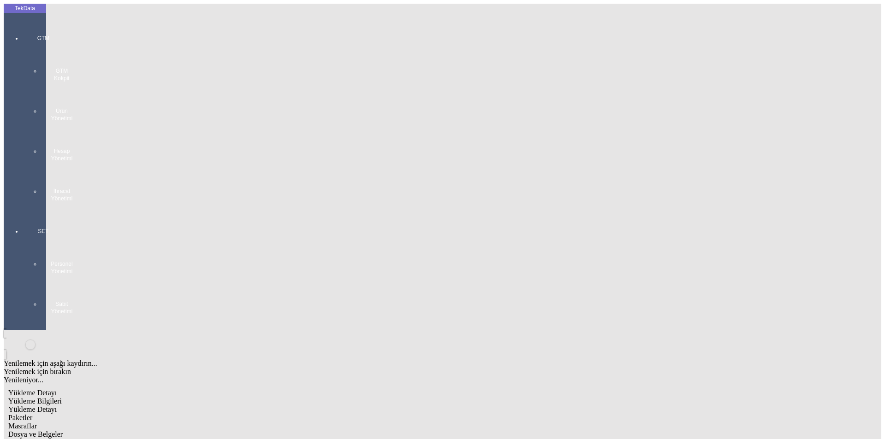
click at [57, 405] on span "Yükleme Detayı" at bounding box center [32, 409] width 48 height 8
click at [253, 422] on div "Masraflar" at bounding box center [373, 426] width 730 height 8
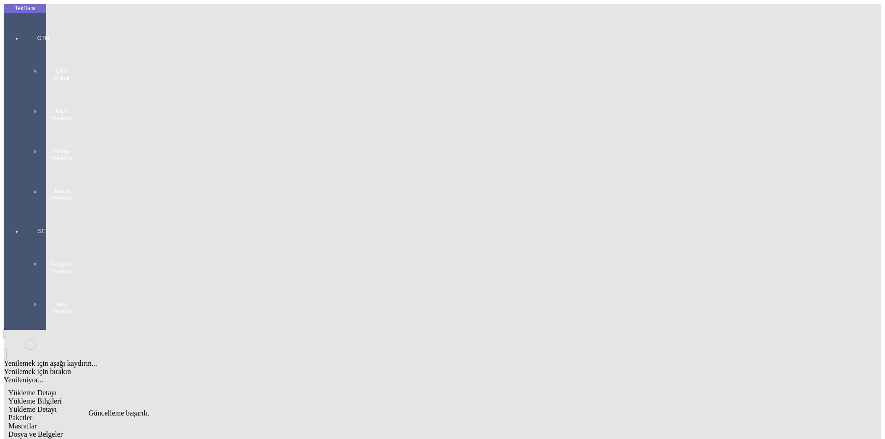
click at [315, 430] on div "Dosya ve Belgeler" at bounding box center [373, 434] width 730 height 8
click at [63, 430] on span "Dosya ve Belgeler" at bounding box center [35, 434] width 54 height 8
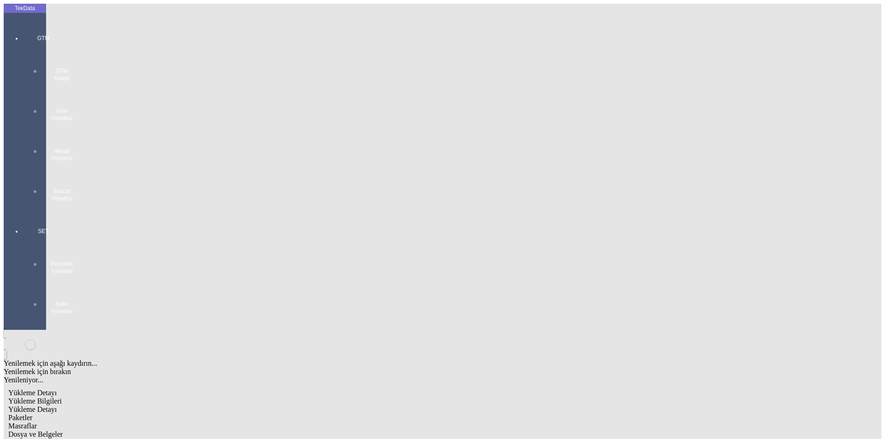
click at [343, 430] on div "Dosya ve Belgeler" at bounding box center [373, 434] width 730 height 8
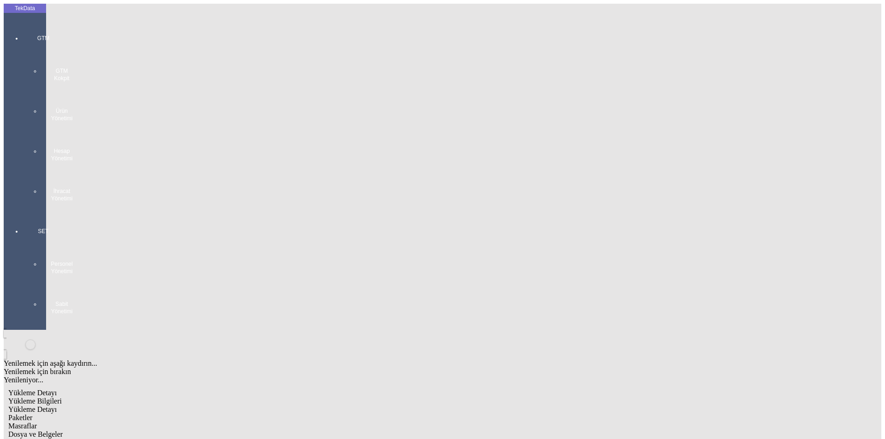
click at [22, 35] on div "GTM GTM Kokpit Ürün Yönetimi Hesap Yönetimi İhracat Yönetimi" at bounding box center [43, 114] width 42 height 193
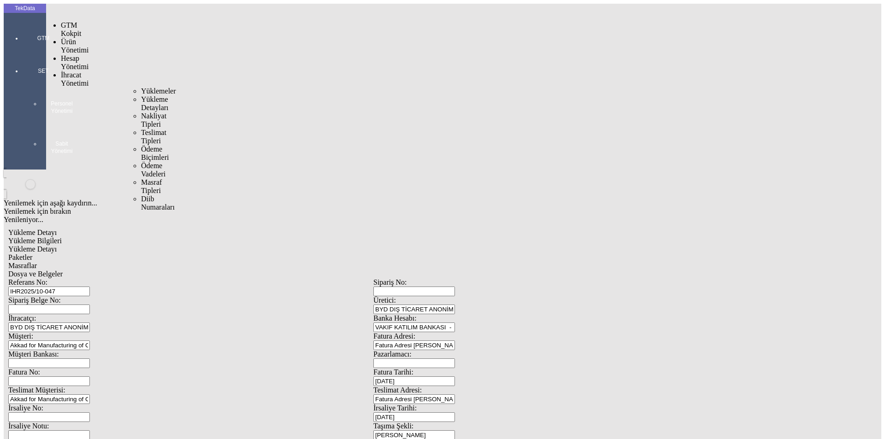
click at [67, 71] on span "İhracat Yönetimi" at bounding box center [75, 79] width 28 height 16
click at [141, 87] on div "Yüklemeler" at bounding box center [144, 91] width 6 height 8
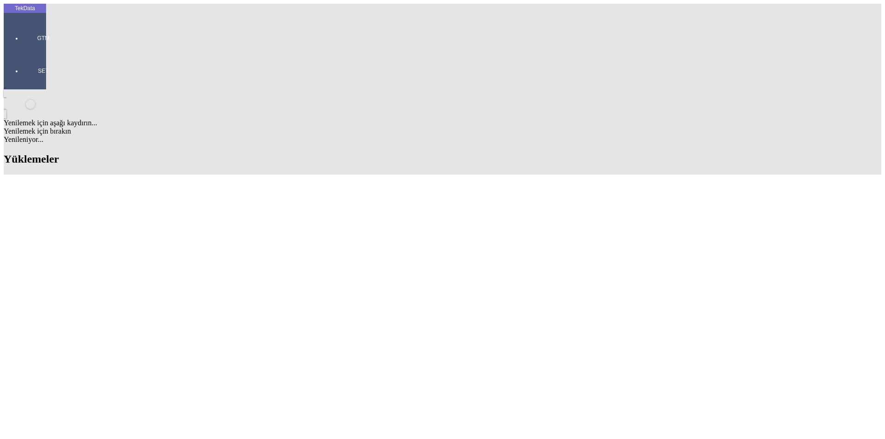
scroll to position [645, 0]
drag, startPoint x: 108, startPoint y: 289, endPoint x: 47, endPoint y: 290, distance: 60.8
drag, startPoint x: 116, startPoint y: 287, endPoint x: 49, endPoint y: 288, distance: 67.3
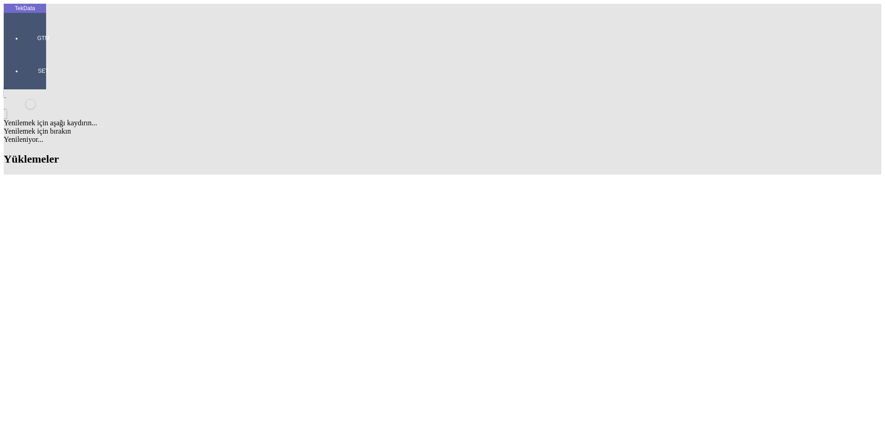
copy td "IHR2025/10-048"
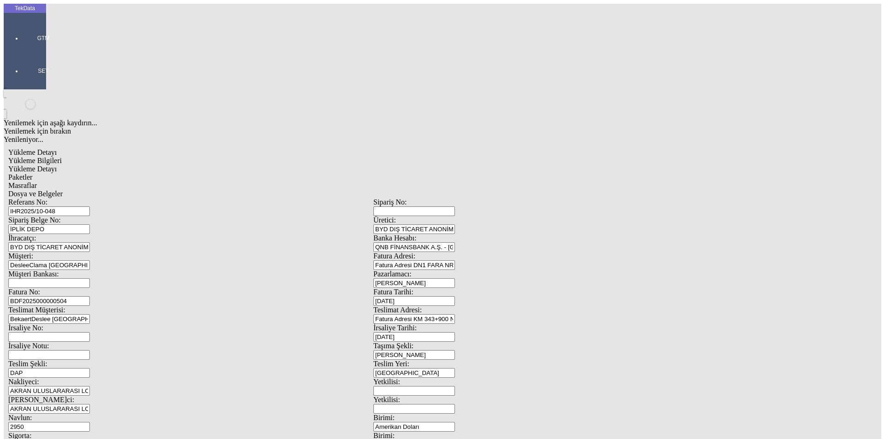
click at [63, 190] on span "Dosya ve Belgeler" at bounding box center [35, 194] width 54 height 8
